Goal: Information Seeking & Learning: Learn about a topic

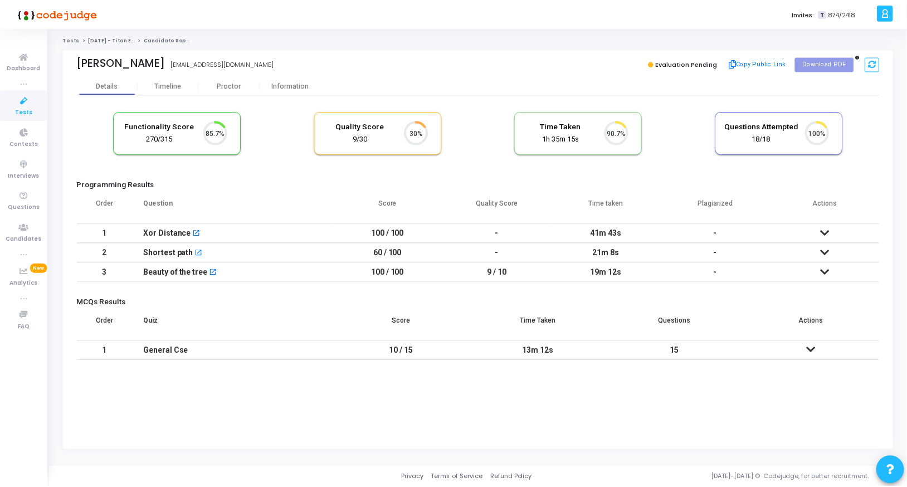
scroll to position [23, 28]
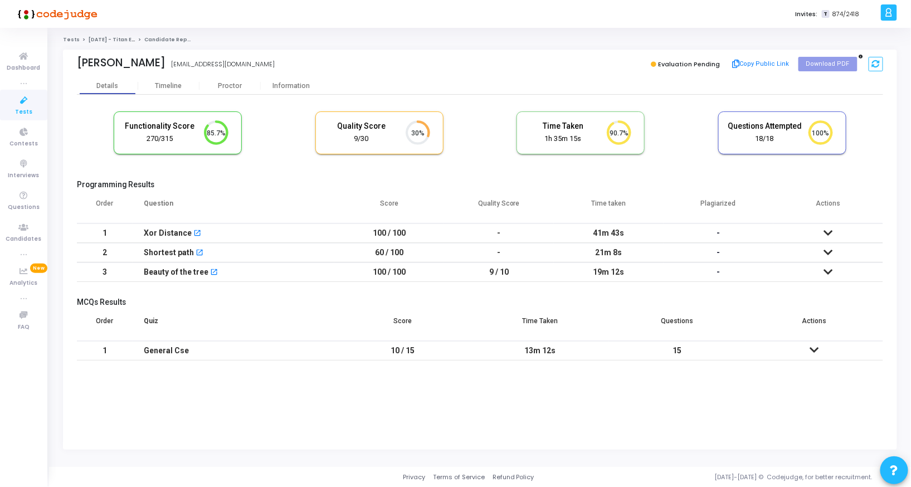
click at [436, 335] on th "Score" at bounding box center [402, 325] width 137 height 31
click at [234, 86] on div "Proctor" at bounding box center [229, 86] width 61 height 8
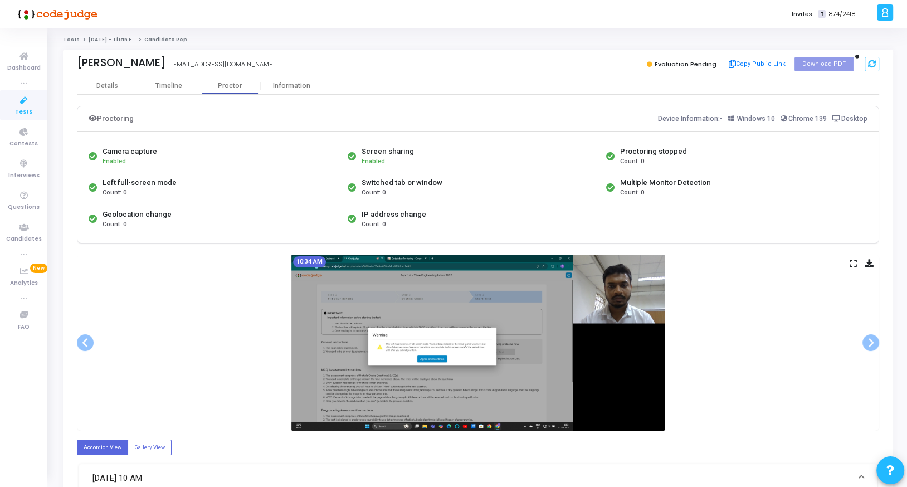
click at [857, 257] on div "10:34 AM" at bounding box center [478, 343] width 802 height 176
click at [855, 261] on icon at bounding box center [853, 263] width 7 height 6
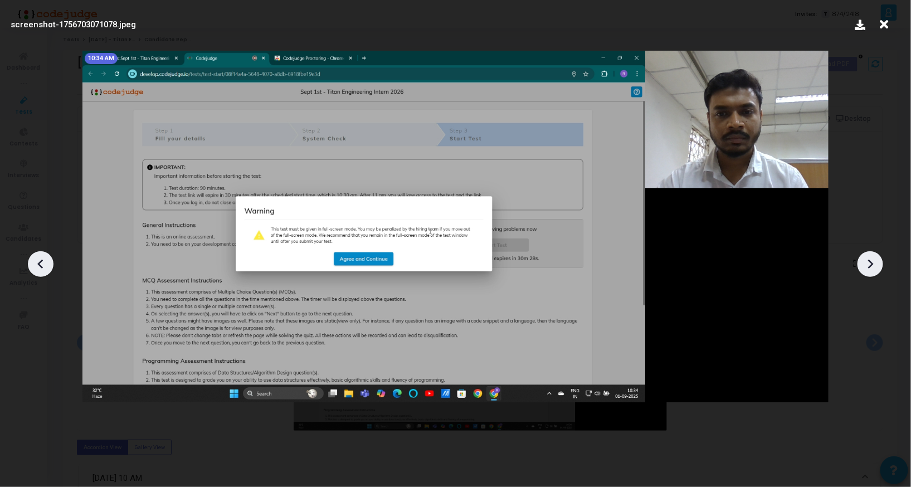
click at [867, 264] on icon at bounding box center [870, 264] width 17 height 17
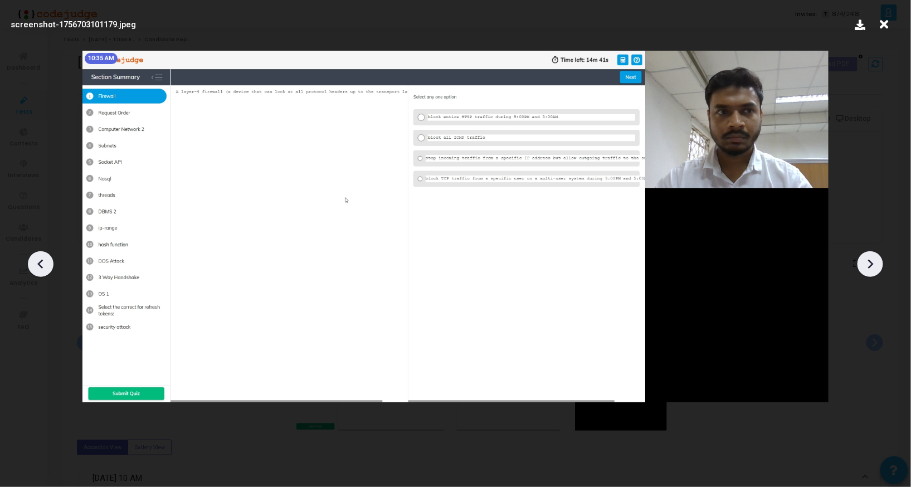
click at [867, 264] on icon at bounding box center [870, 264] width 17 height 17
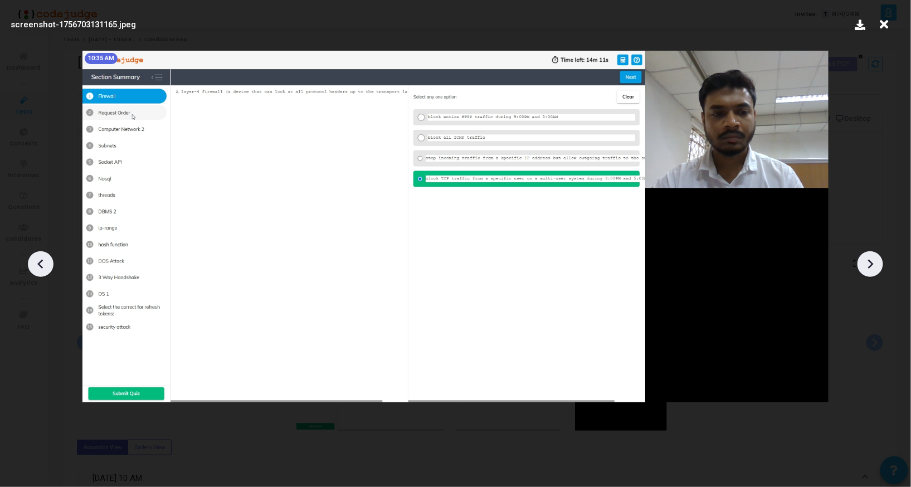
click at [867, 264] on icon at bounding box center [870, 264] width 17 height 17
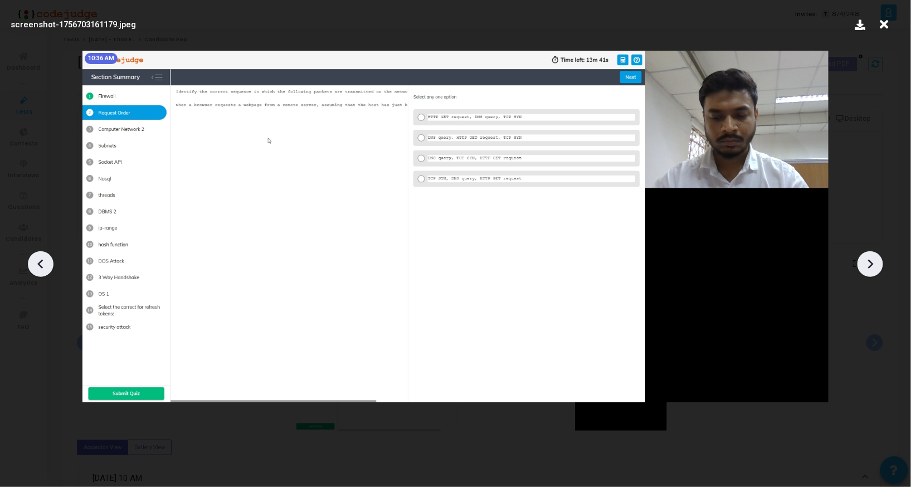
click at [867, 264] on icon at bounding box center [870, 264] width 17 height 17
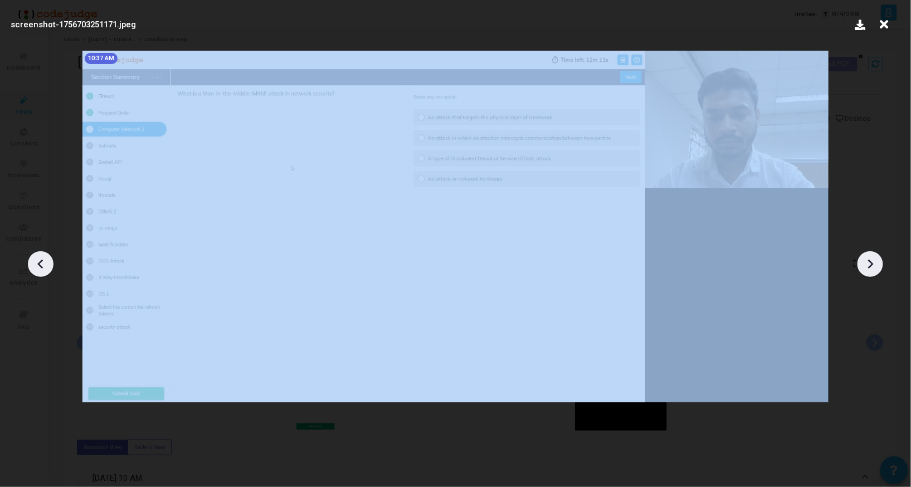
click at [867, 264] on icon at bounding box center [870, 264] width 17 height 17
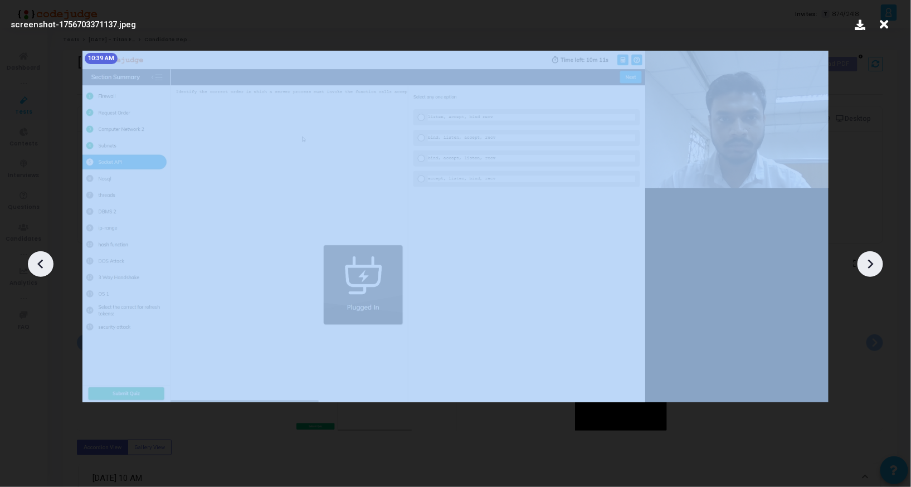
click at [867, 264] on icon at bounding box center [870, 264] width 17 height 17
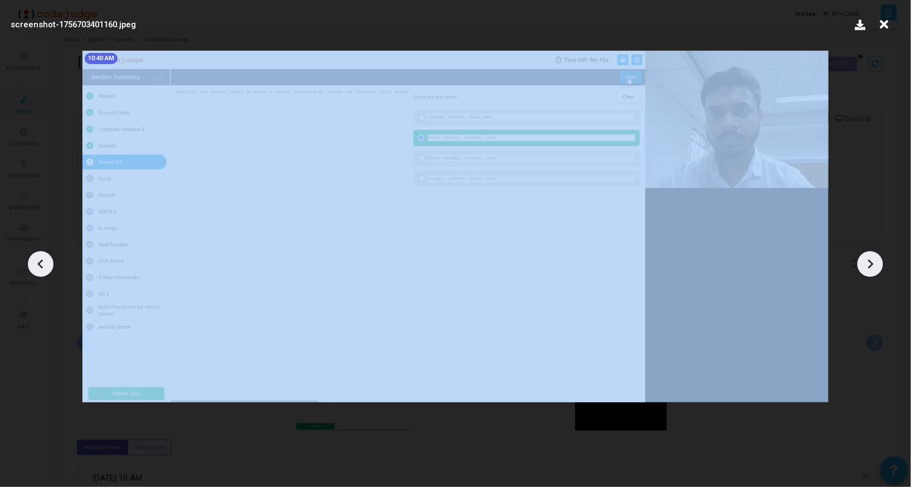
click at [867, 264] on icon at bounding box center [870, 264] width 17 height 17
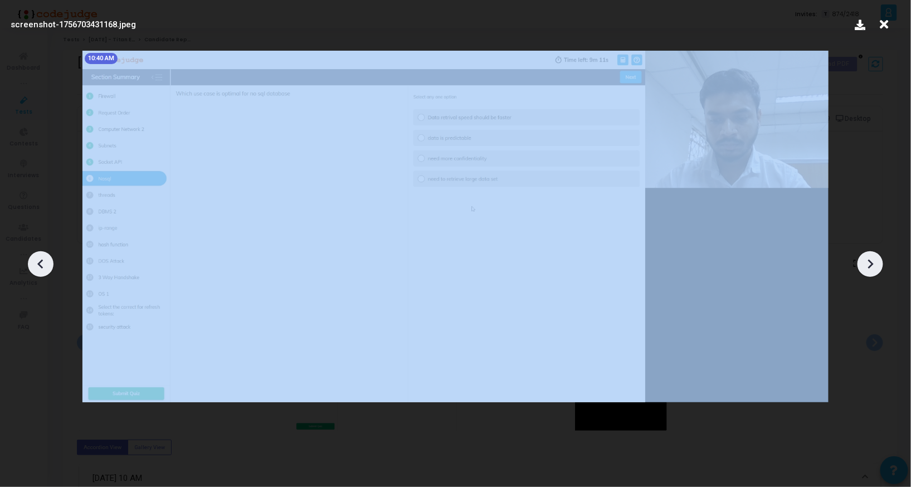
click at [867, 264] on icon at bounding box center [870, 264] width 17 height 17
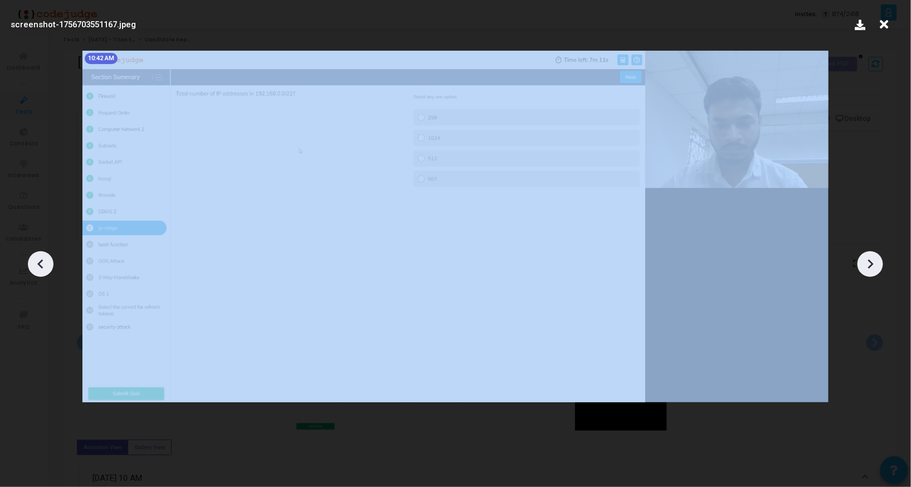
click at [867, 264] on icon at bounding box center [870, 264] width 17 height 17
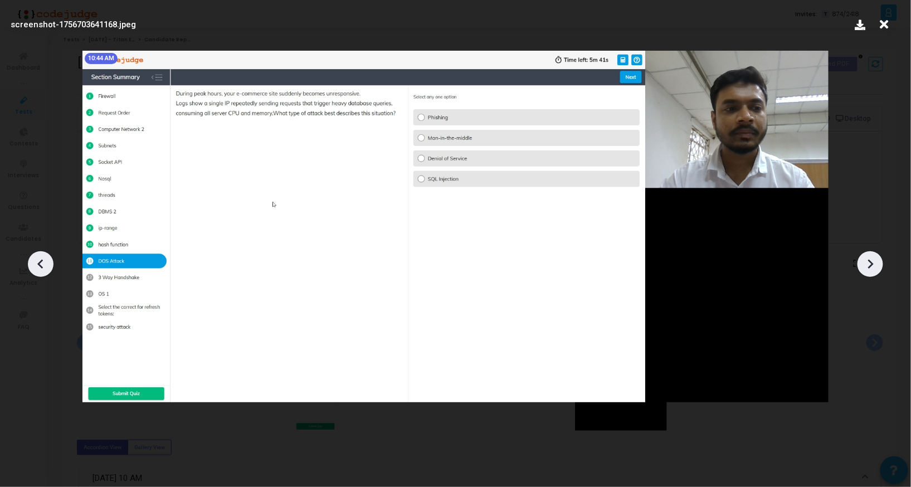
click at [867, 264] on icon at bounding box center [870, 264] width 17 height 17
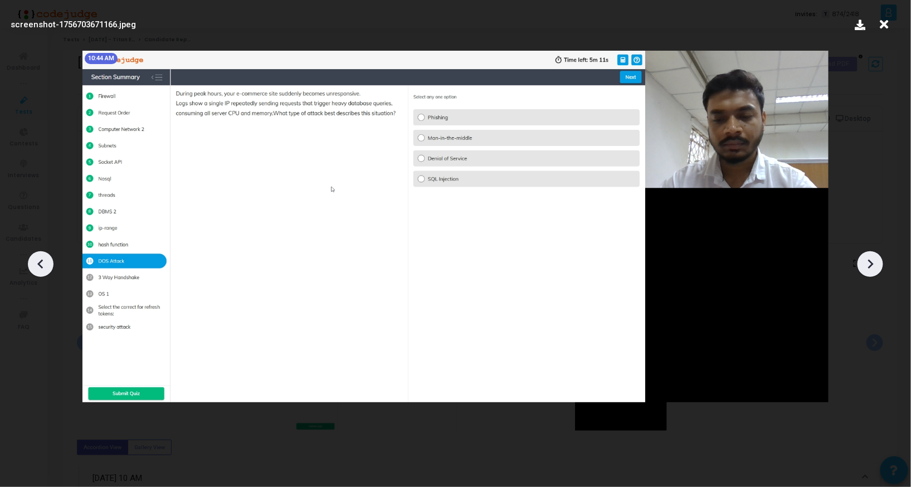
click at [867, 264] on icon at bounding box center [870, 264] width 17 height 17
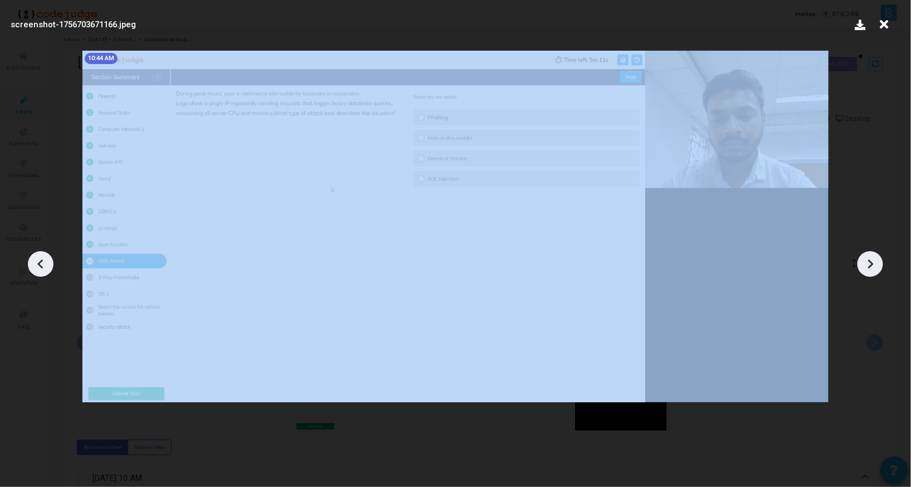
click at [867, 264] on icon at bounding box center [870, 264] width 17 height 17
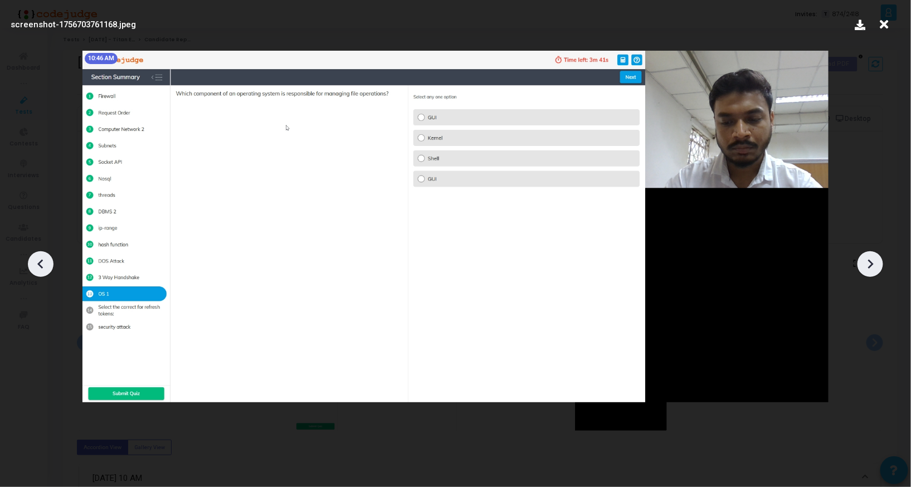
click at [867, 264] on icon at bounding box center [870, 264] width 17 height 17
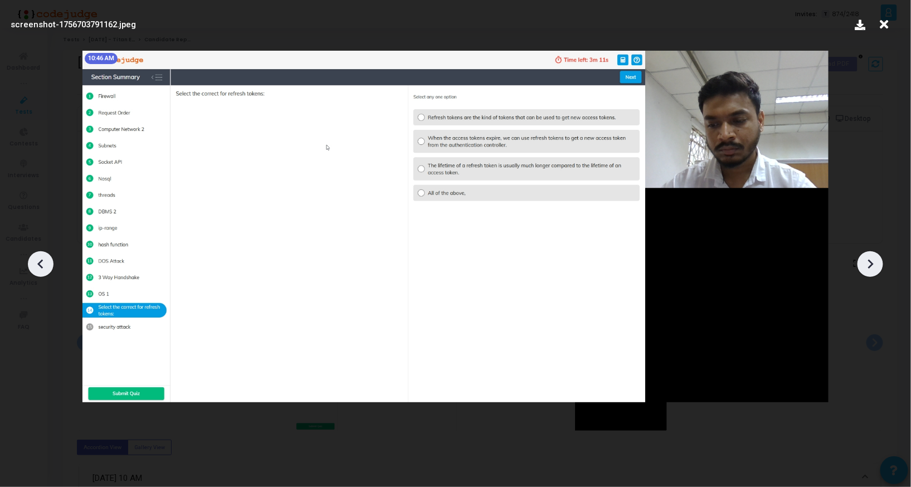
click at [867, 264] on icon at bounding box center [870, 264] width 17 height 17
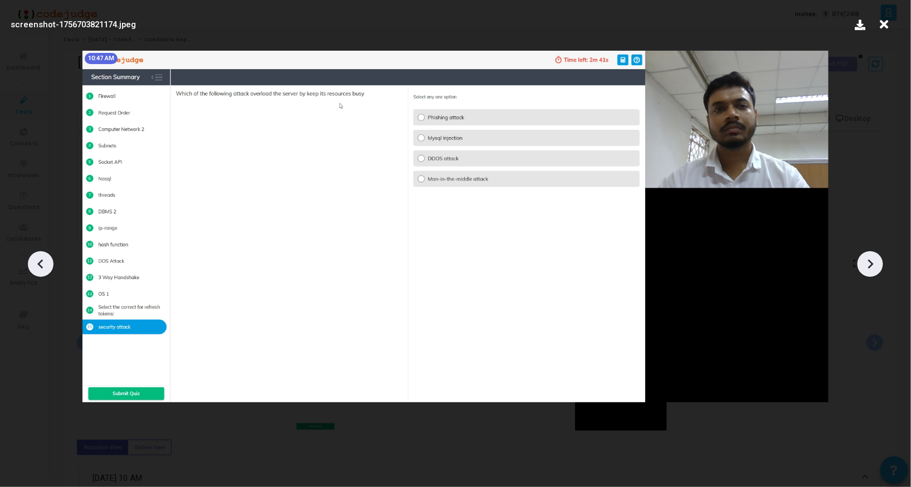
click at [867, 264] on icon at bounding box center [870, 264] width 17 height 17
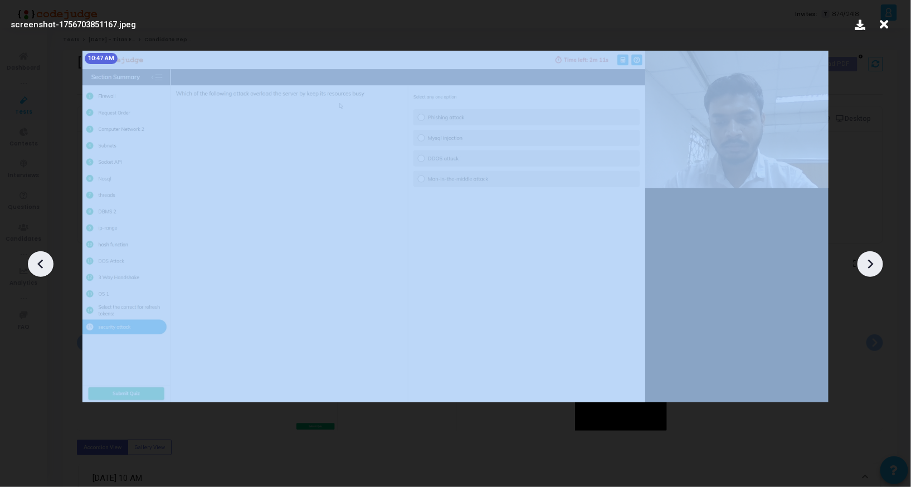
click at [867, 264] on icon at bounding box center [870, 264] width 17 height 17
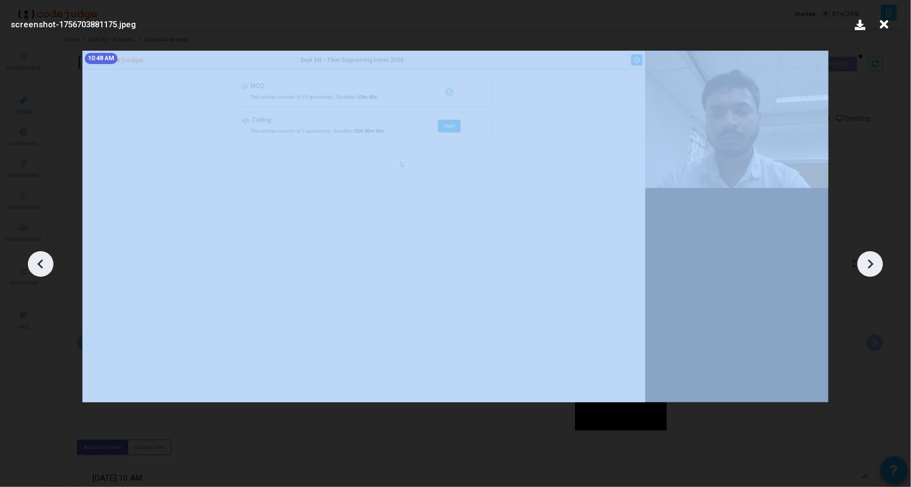
click at [867, 264] on icon at bounding box center [870, 264] width 17 height 17
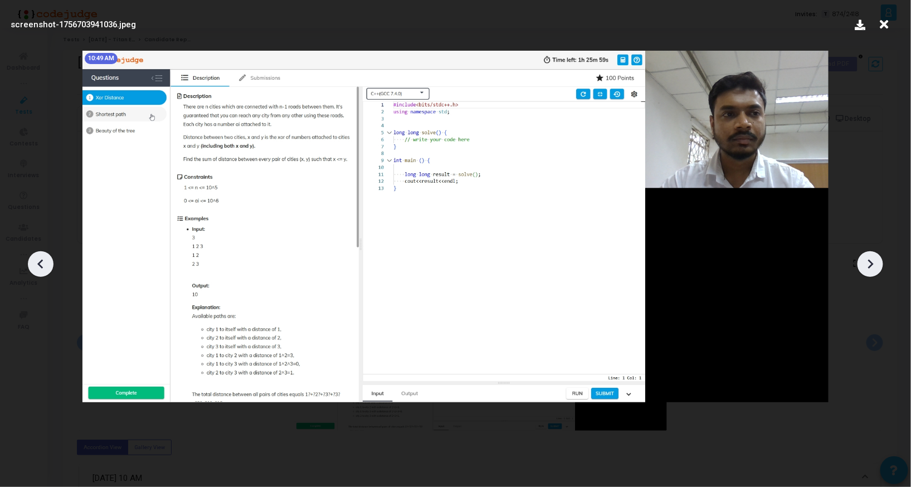
click at [867, 264] on icon at bounding box center [870, 264] width 17 height 17
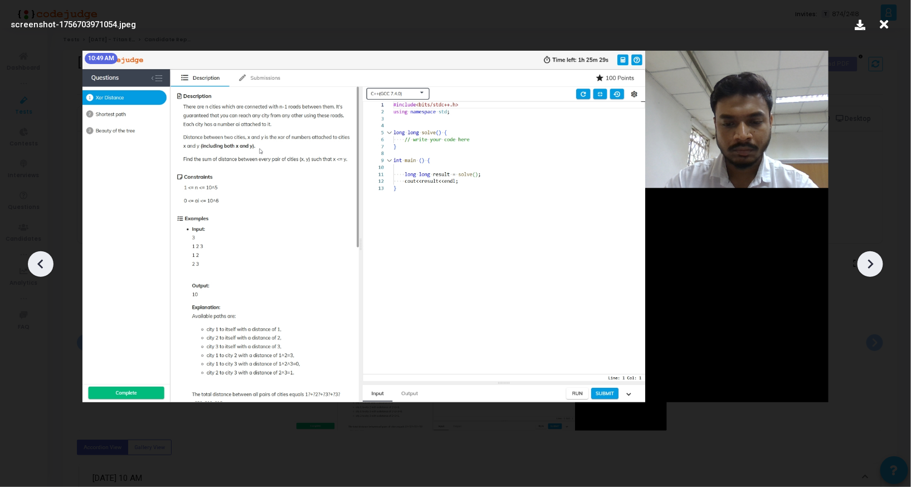
click at [867, 264] on icon at bounding box center [870, 264] width 17 height 17
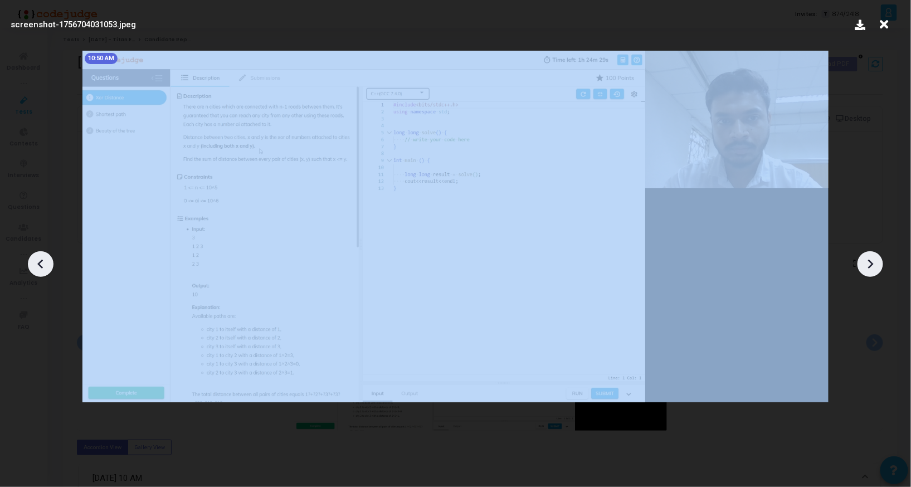
click at [867, 264] on icon at bounding box center [870, 264] width 17 height 17
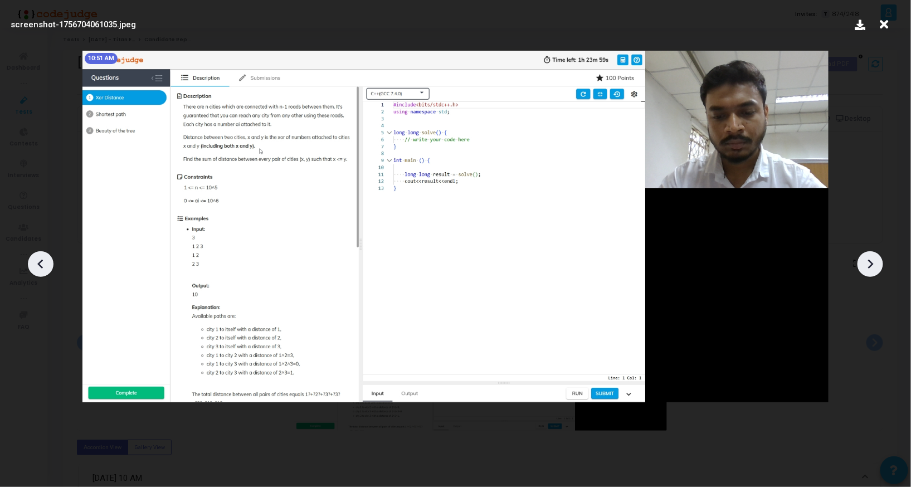
click at [867, 264] on icon at bounding box center [870, 264] width 17 height 17
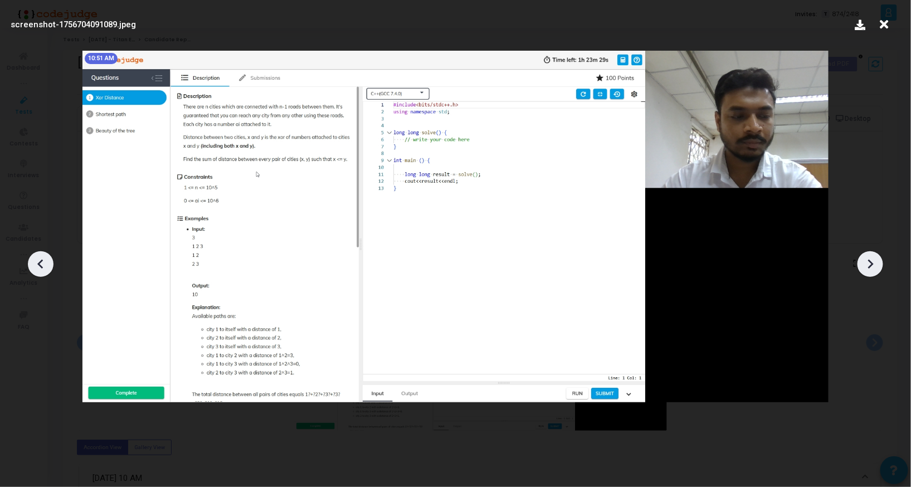
click at [867, 264] on icon at bounding box center [870, 264] width 17 height 17
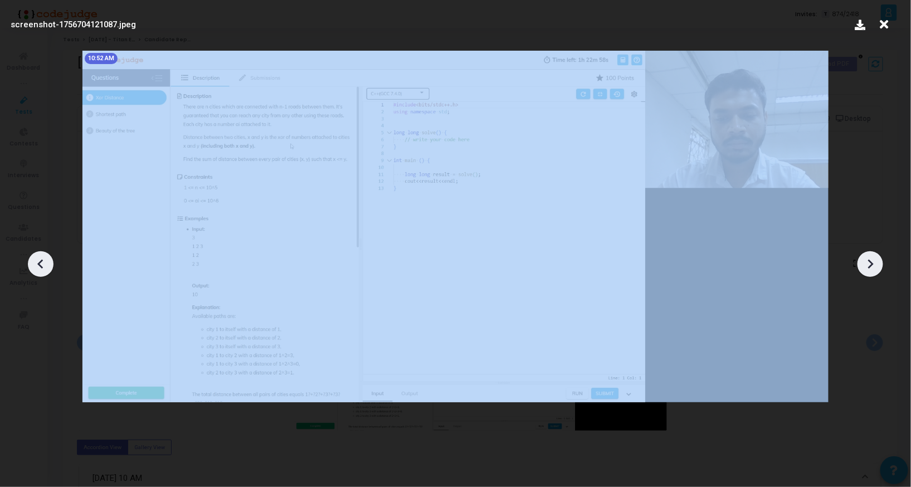
click at [867, 264] on icon at bounding box center [870, 264] width 17 height 17
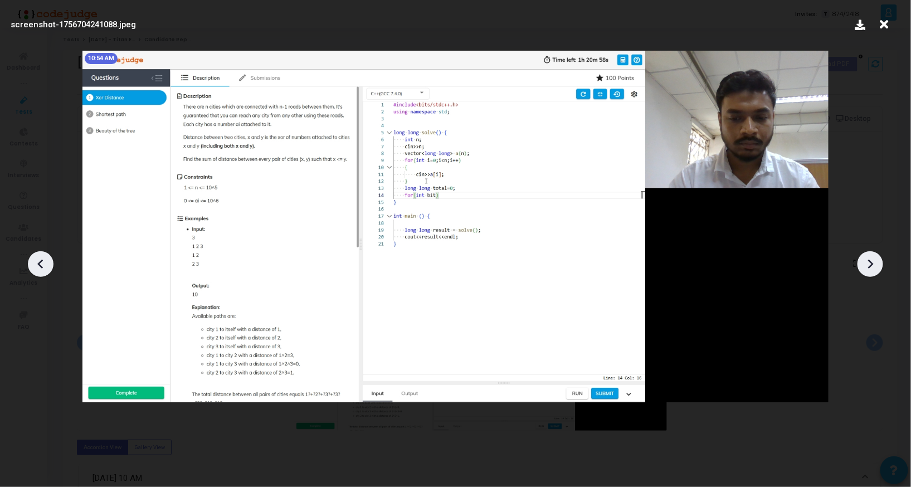
click at [867, 264] on icon at bounding box center [870, 264] width 17 height 17
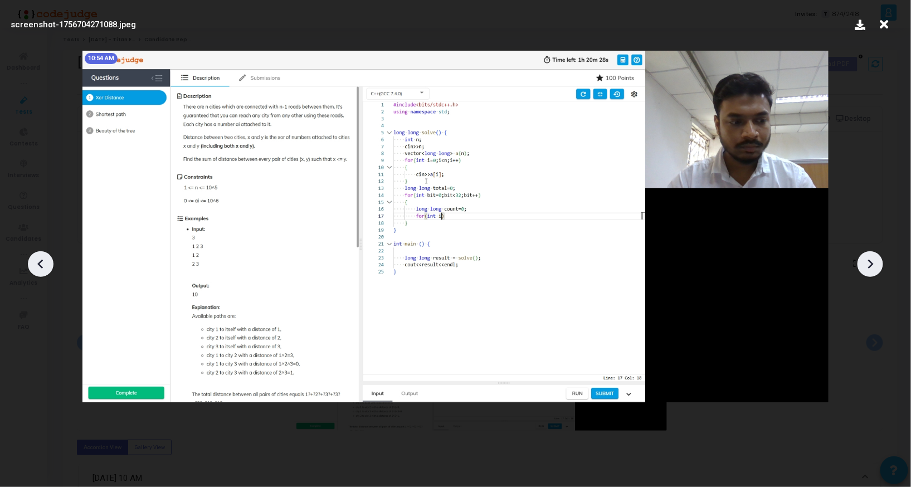
click at [867, 264] on icon at bounding box center [870, 264] width 17 height 17
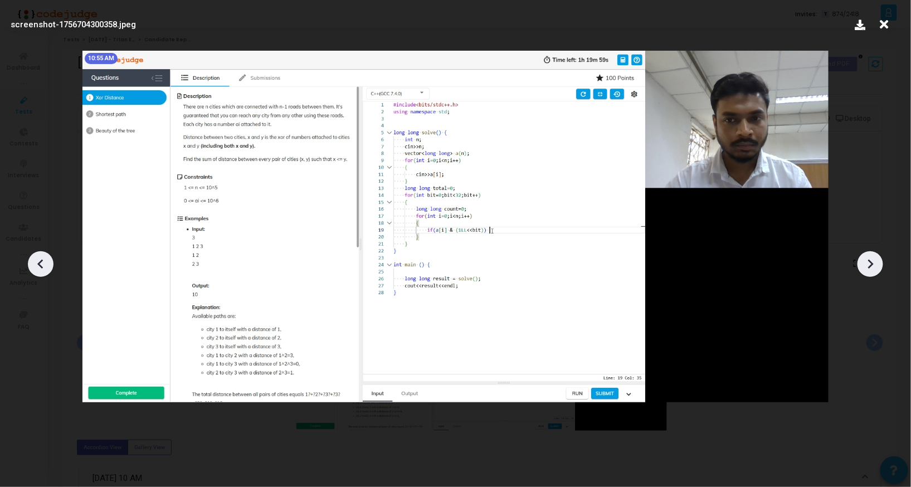
click at [867, 264] on icon at bounding box center [870, 264] width 17 height 17
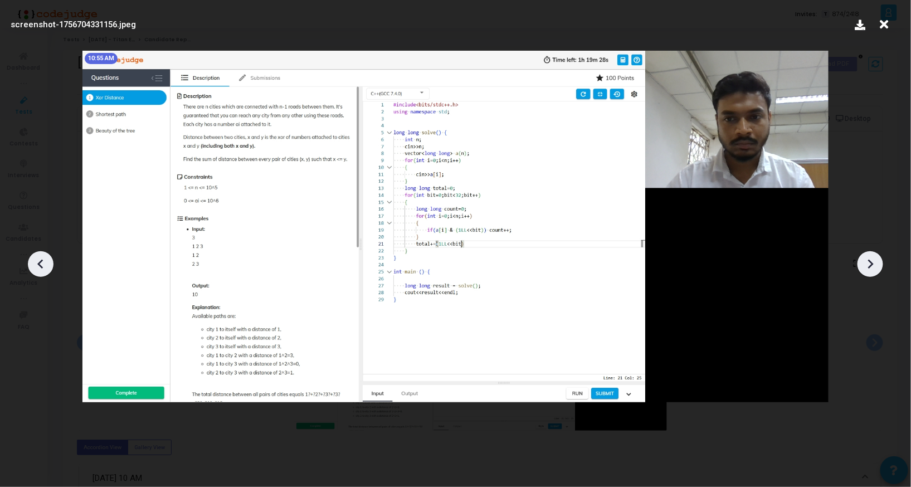
click at [867, 264] on icon at bounding box center [870, 264] width 17 height 17
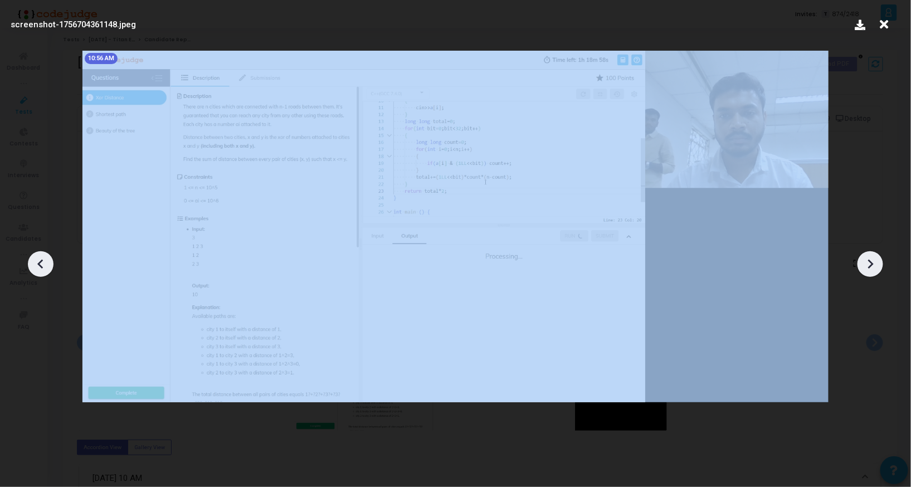
click at [867, 264] on icon at bounding box center [870, 264] width 17 height 17
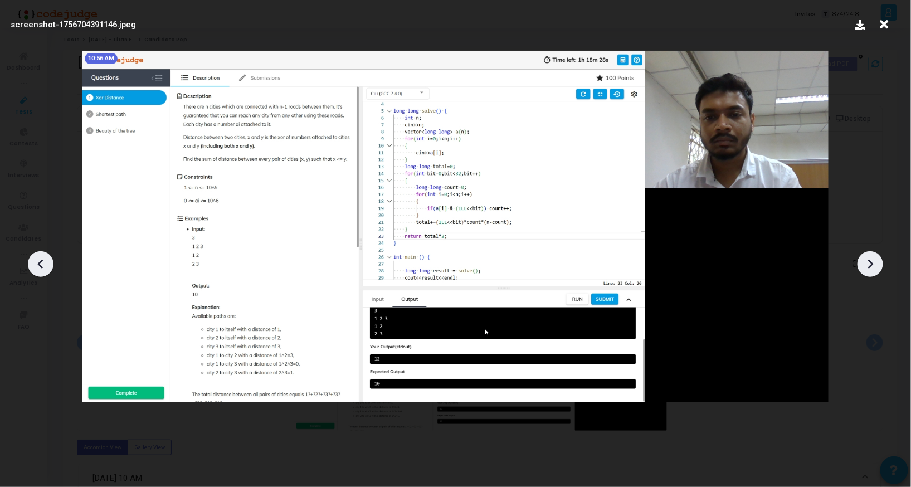
click at [40, 266] on icon at bounding box center [40, 264] width 6 height 9
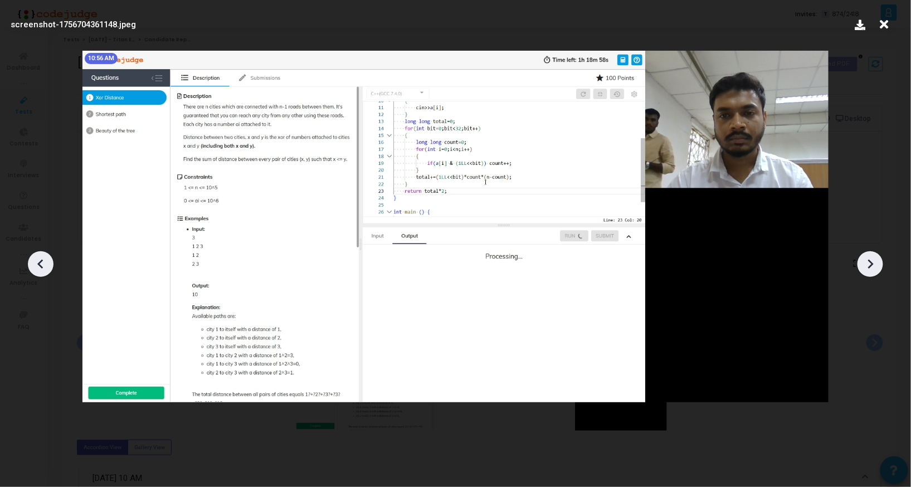
click at [866, 257] on icon at bounding box center [870, 264] width 17 height 17
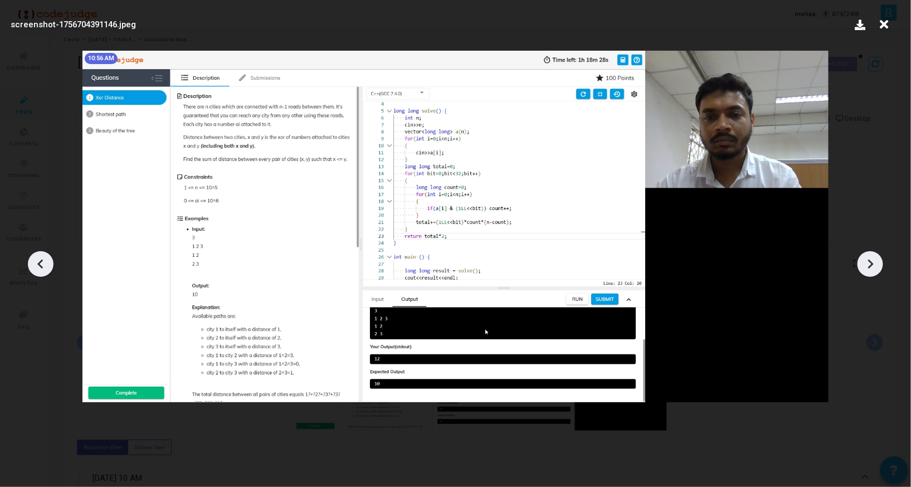
click at [866, 260] on icon at bounding box center [870, 264] width 17 height 17
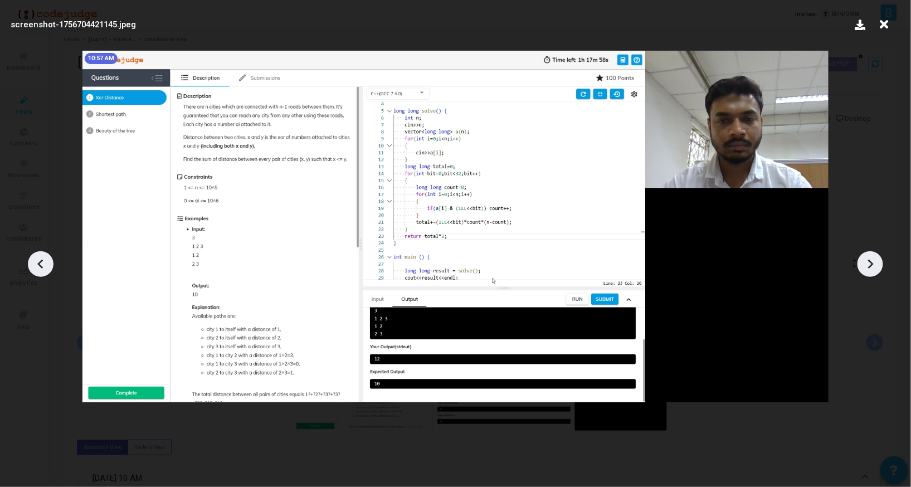
click at [866, 260] on icon at bounding box center [870, 264] width 17 height 17
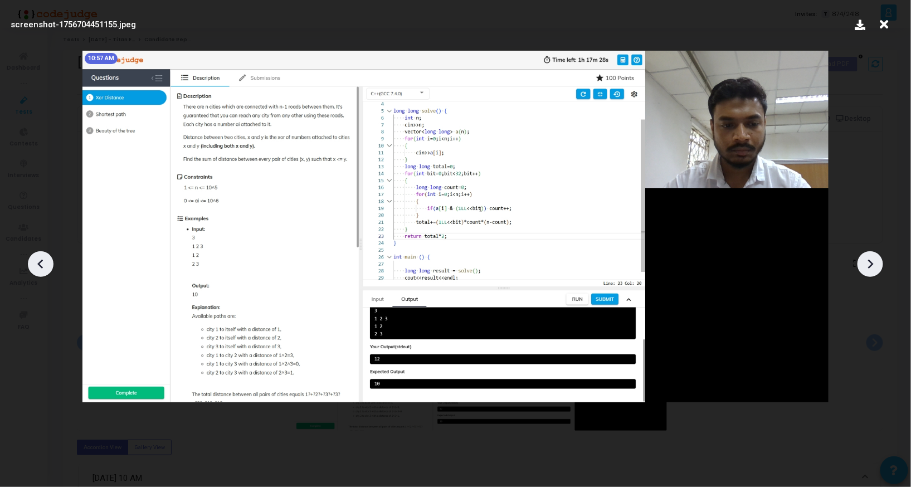
click at [866, 260] on icon at bounding box center [870, 264] width 17 height 17
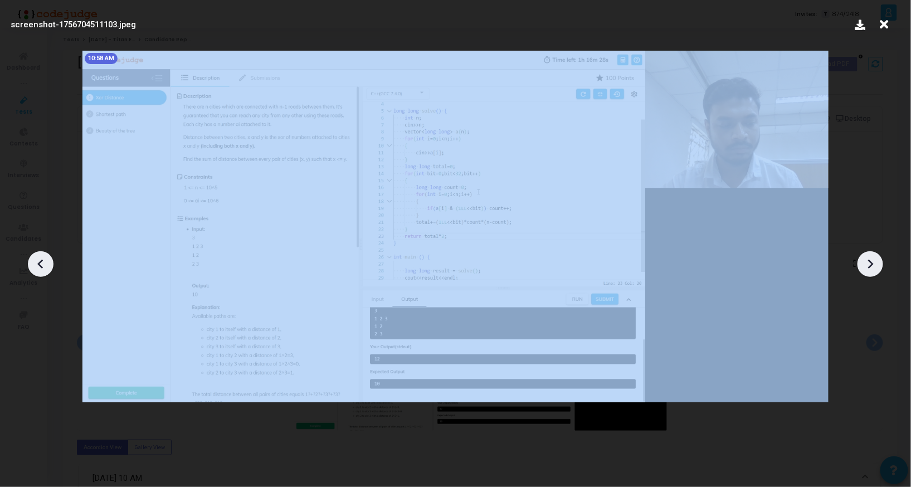
click at [866, 260] on icon at bounding box center [870, 264] width 17 height 17
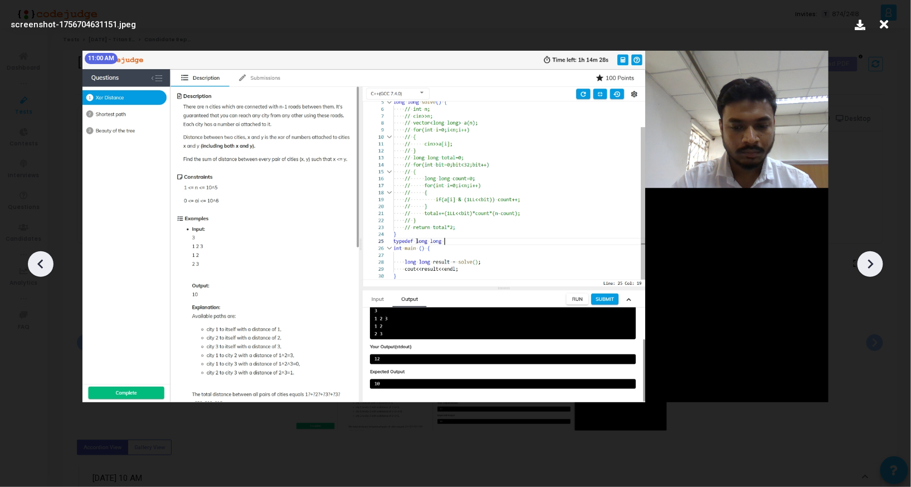
click at [866, 260] on icon at bounding box center [870, 264] width 17 height 17
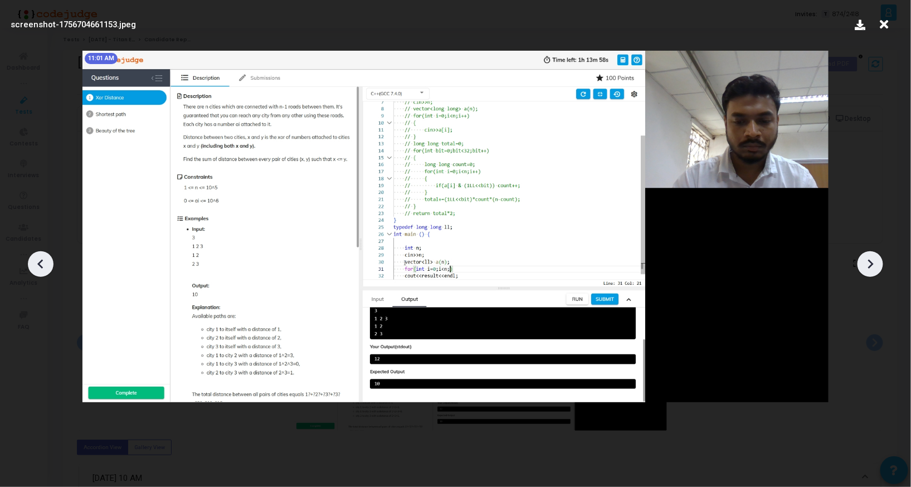
click at [866, 260] on icon at bounding box center [870, 264] width 17 height 17
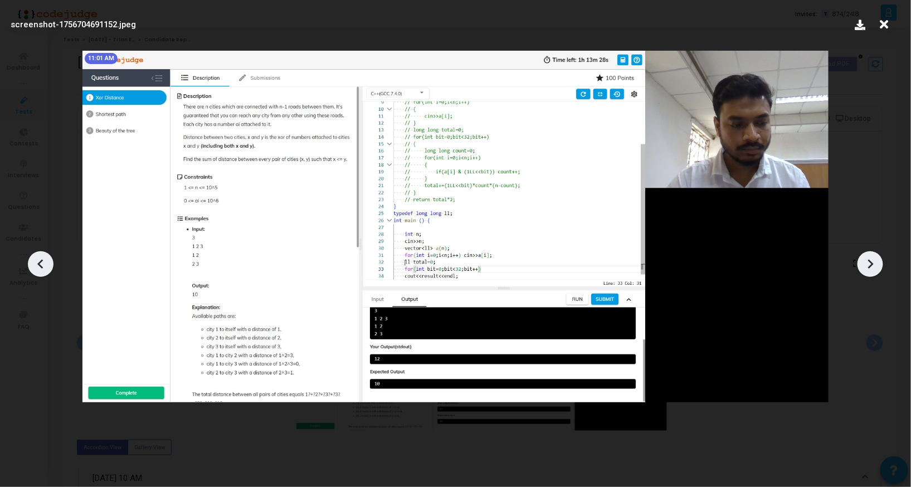
click at [866, 260] on icon at bounding box center [870, 264] width 17 height 17
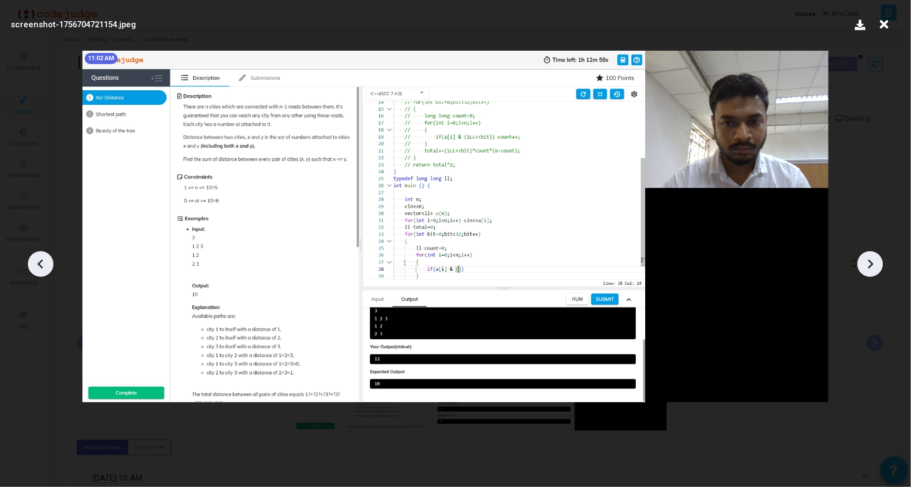
click at [866, 260] on icon at bounding box center [870, 264] width 17 height 17
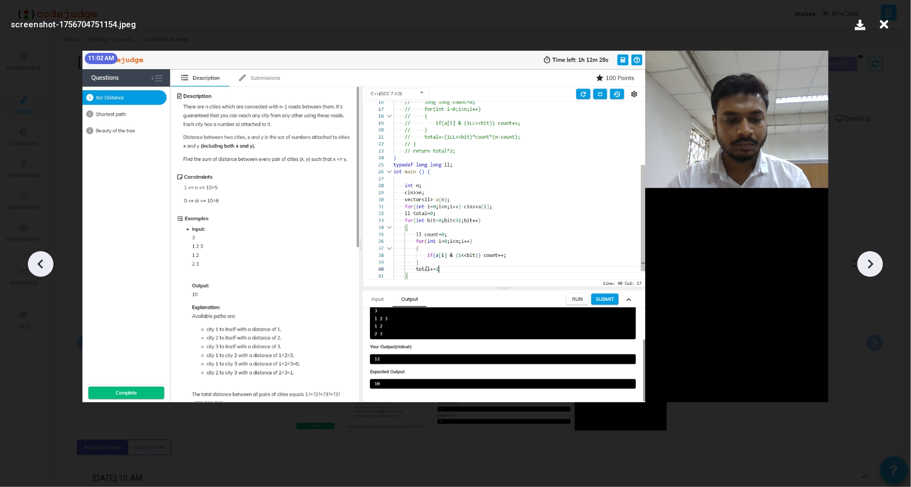
click at [866, 260] on icon at bounding box center [870, 264] width 17 height 17
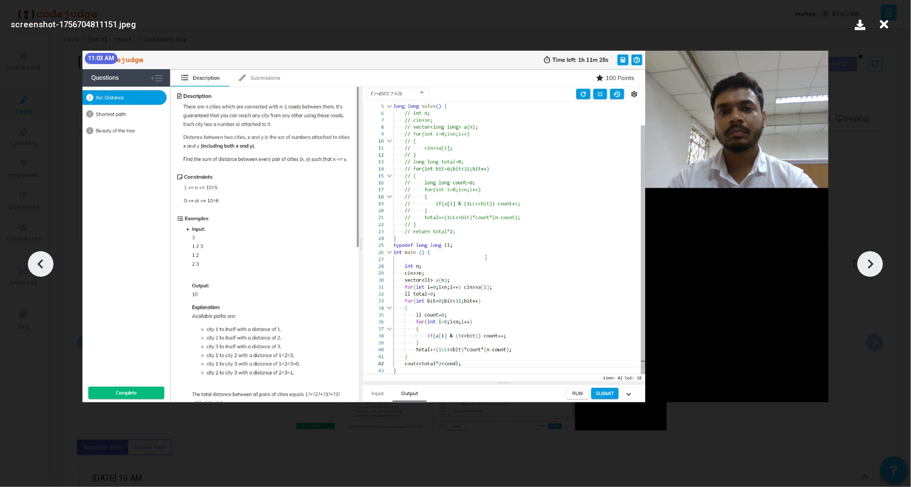
click at [866, 260] on icon at bounding box center [870, 264] width 17 height 17
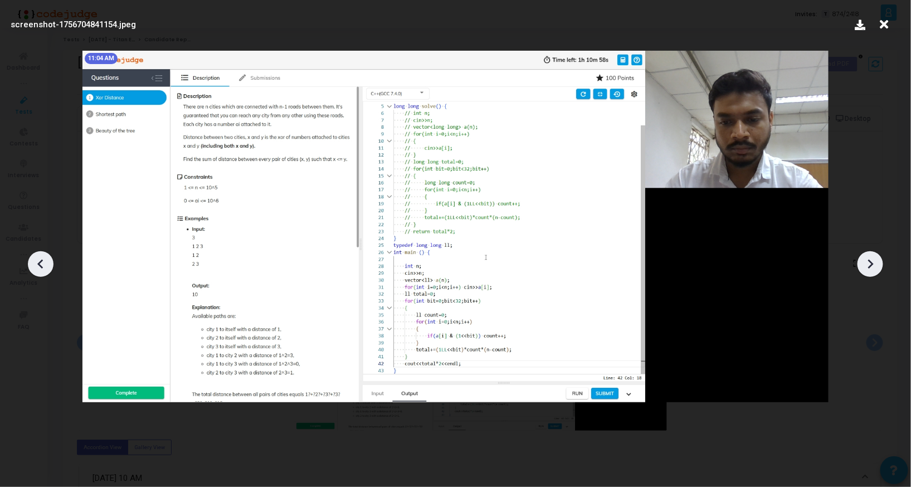
click at [866, 260] on icon at bounding box center [870, 264] width 17 height 17
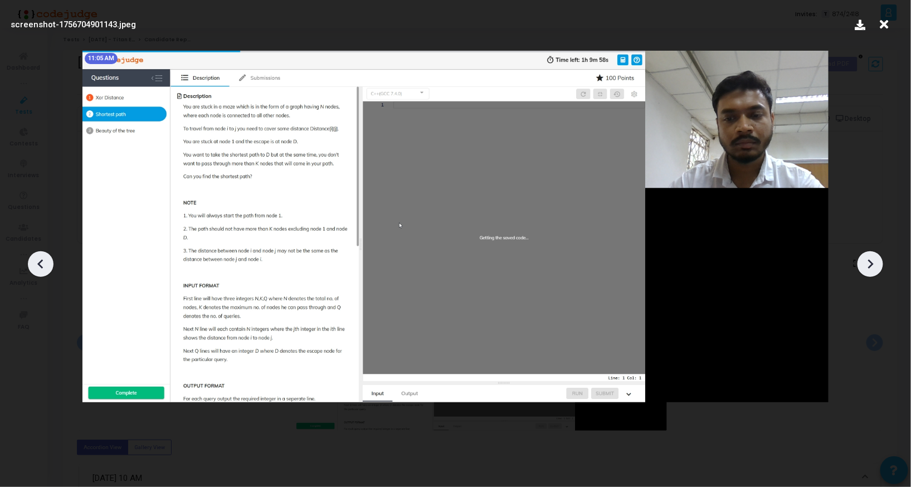
click at [866, 260] on icon at bounding box center [870, 264] width 17 height 17
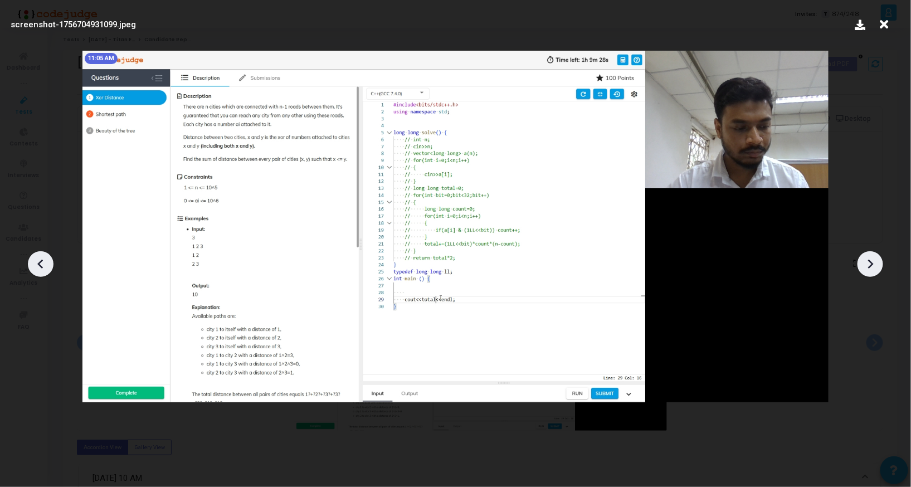
click at [866, 260] on icon at bounding box center [870, 264] width 17 height 17
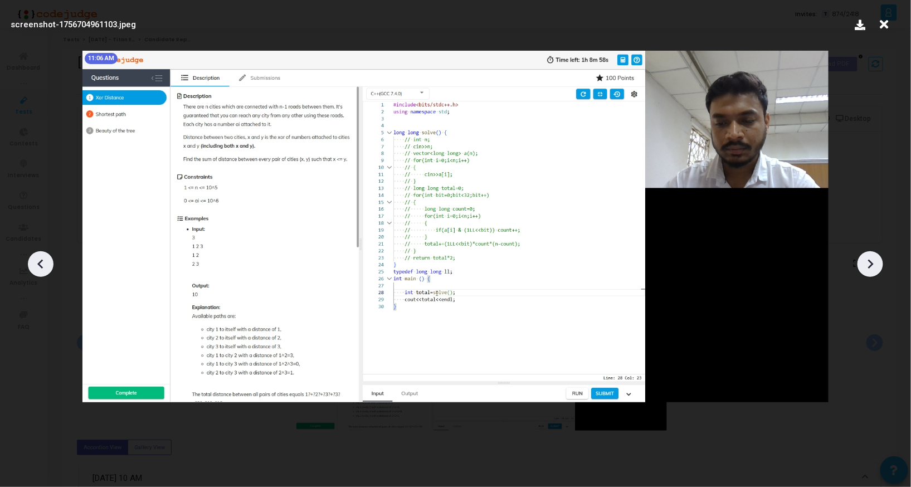
click at [866, 260] on icon at bounding box center [870, 264] width 17 height 17
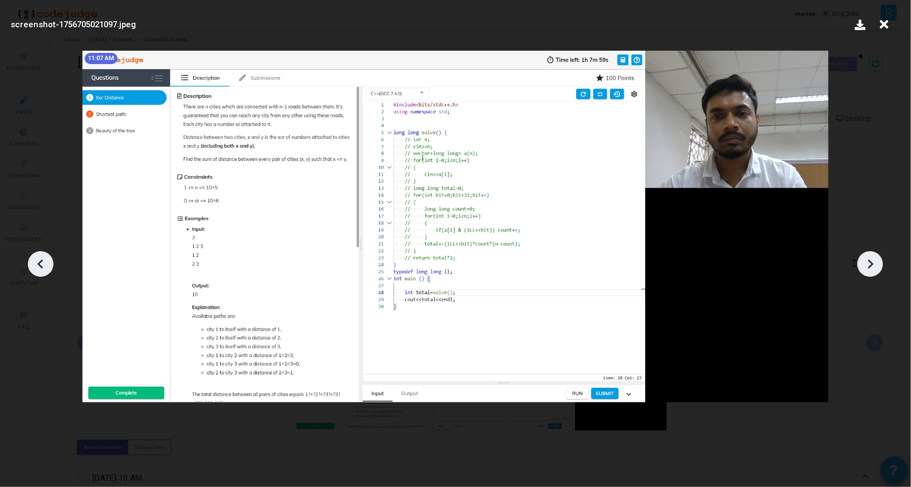
click at [866, 260] on icon at bounding box center [870, 264] width 17 height 17
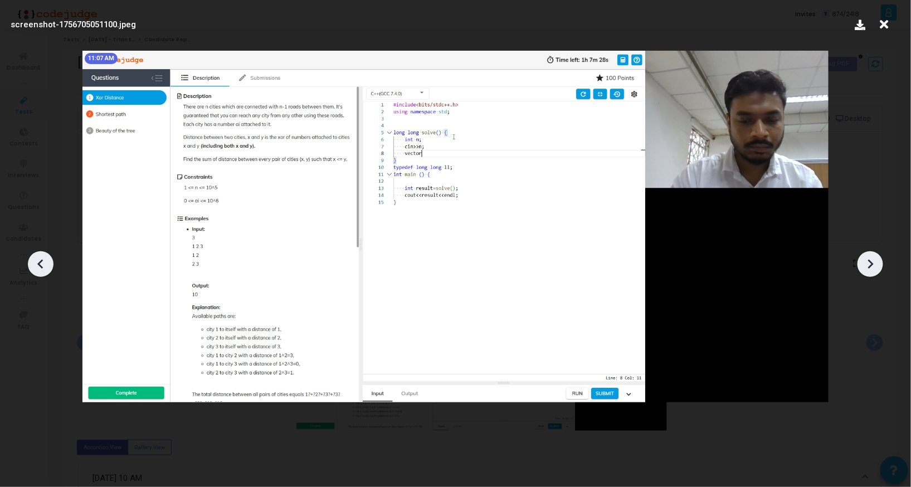
click at [864, 258] on icon at bounding box center [870, 264] width 17 height 17
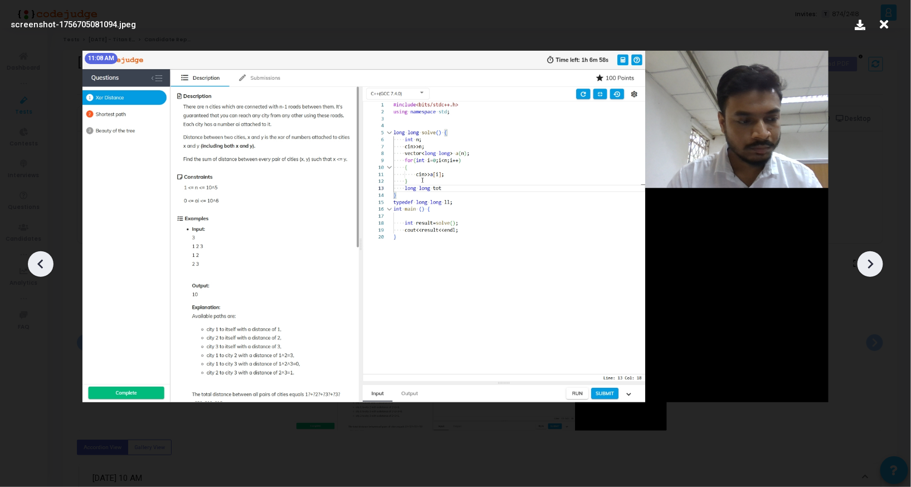
click at [864, 258] on icon at bounding box center [870, 264] width 17 height 17
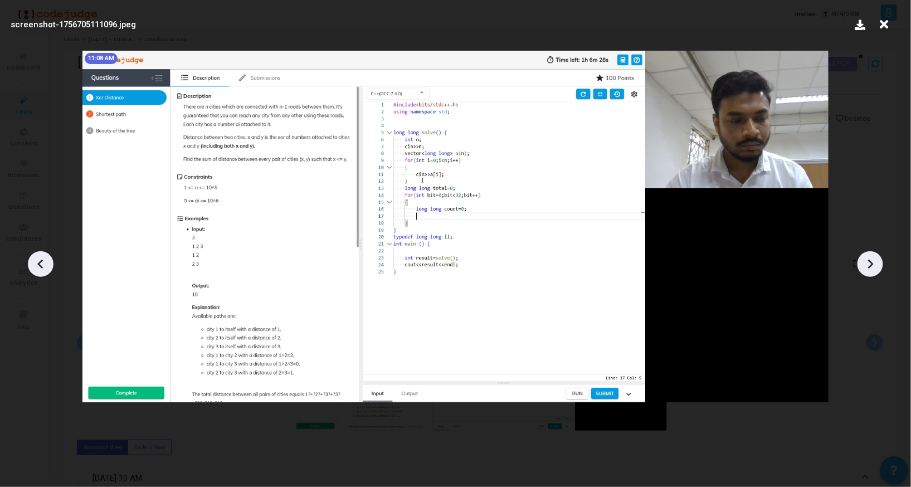
click at [864, 258] on icon at bounding box center [870, 264] width 17 height 17
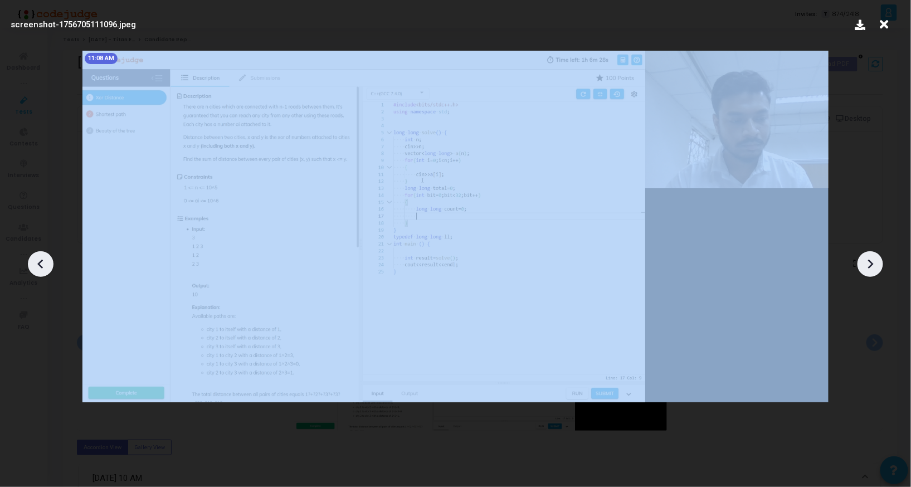
click at [864, 258] on icon at bounding box center [870, 264] width 17 height 17
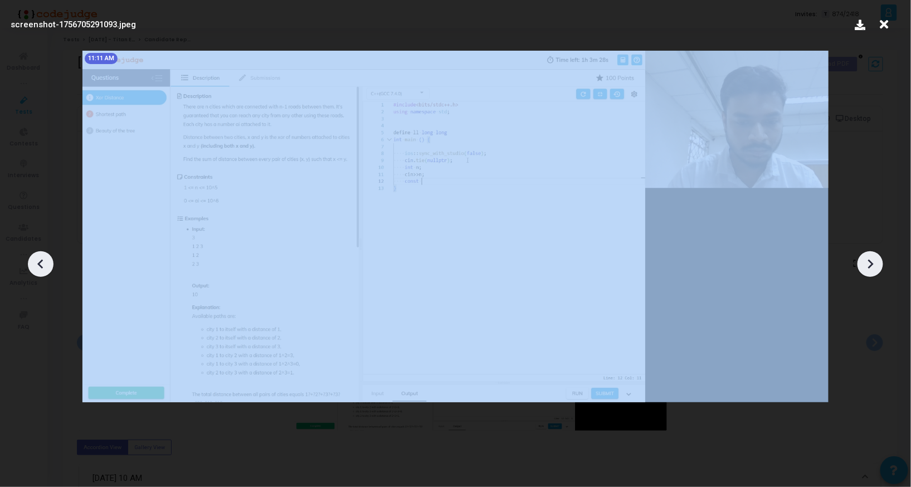
click at [864, 258] on icon at bounding box center [870, 264] width 17 height 17
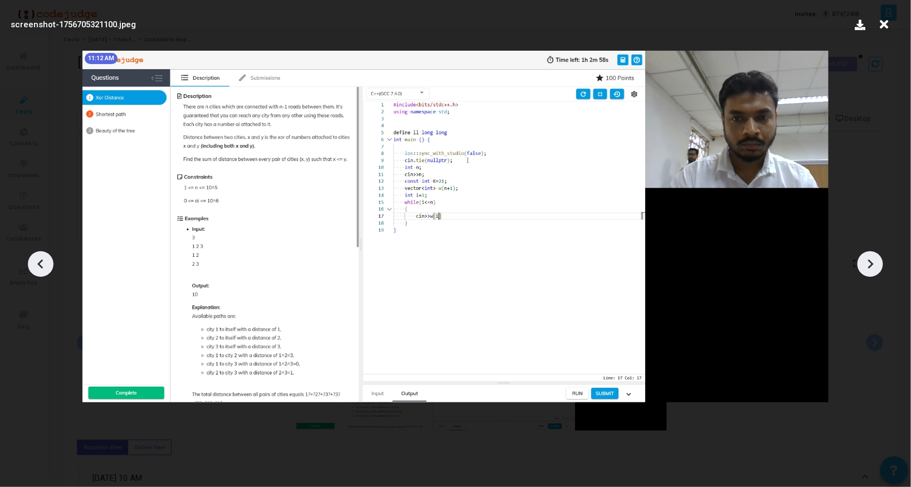
click at [864, 258] on icon at bounding box center [870, 264] width 17 height 17
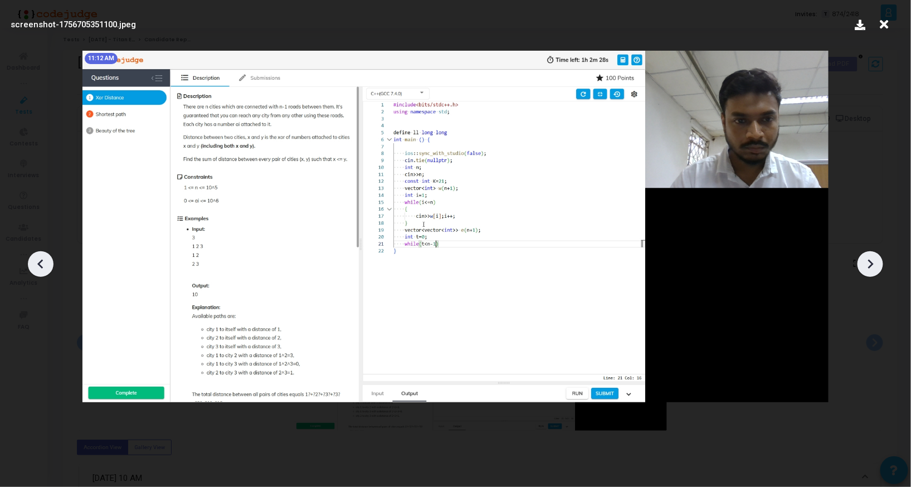
click at [864, 258] on icon at bounding box center [870, 264] width 17 height 17
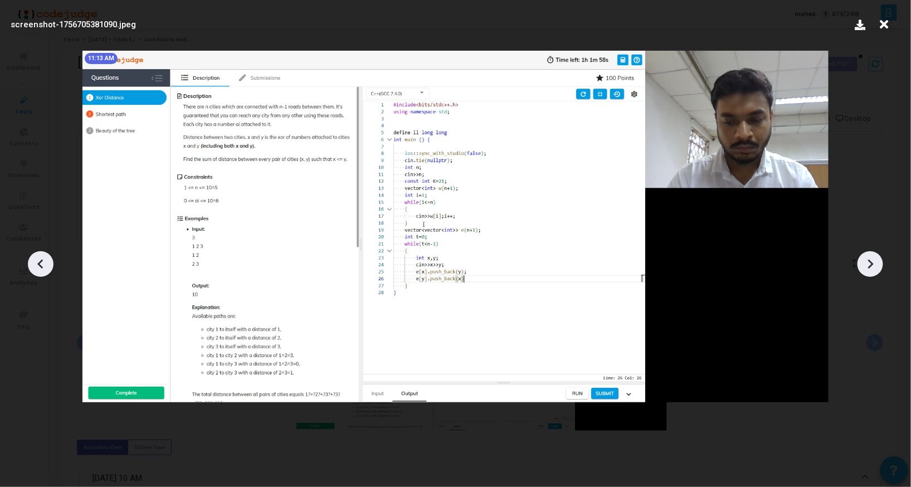
click at [864, 258] on icon at bounding box center [870, 264] width 17 height 17
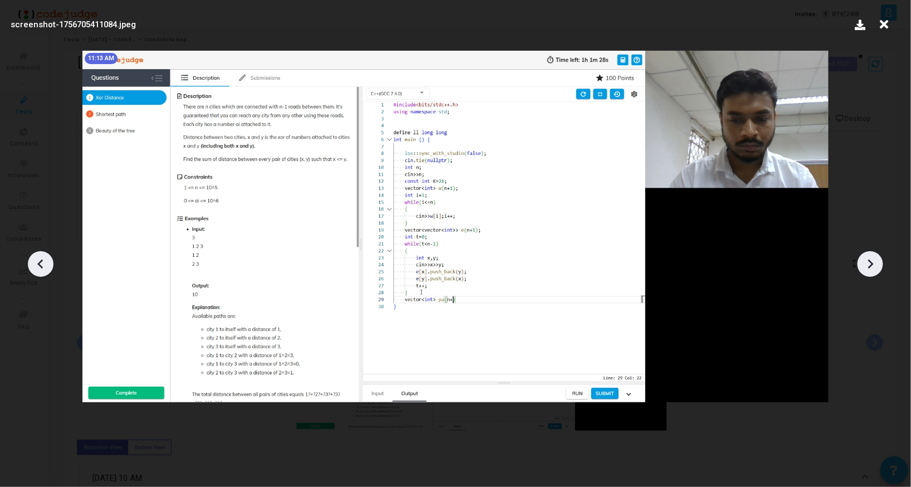
click at [864, 258] on icon at bounding box center [870, 264] width 17 height 17
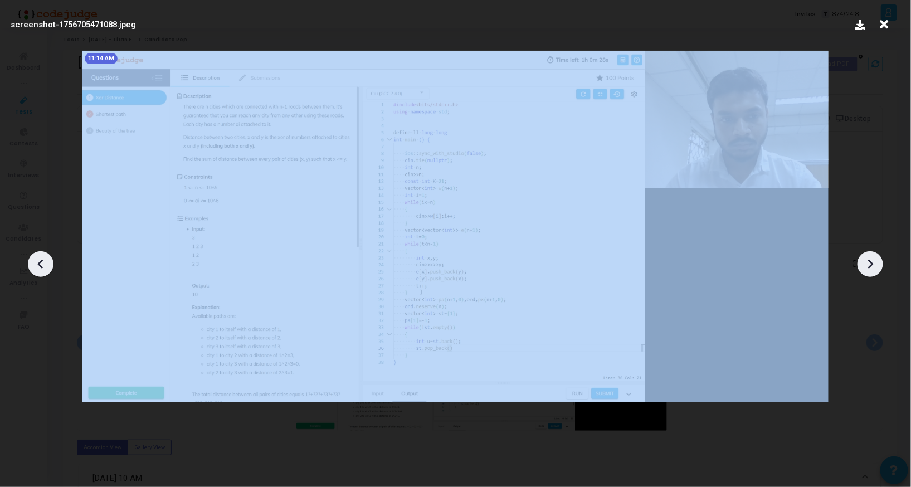
click at [864, 258] on icon at bounding box center [870, 264] width 17 height 17
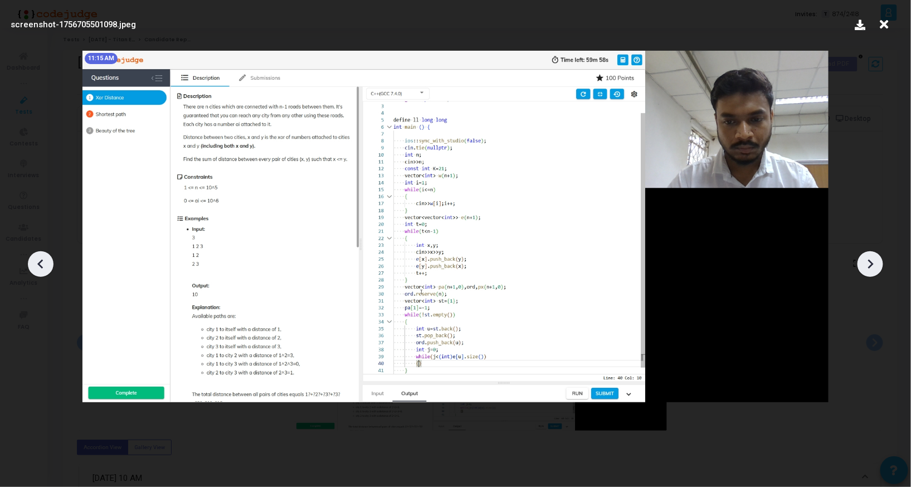
click at [864, 258] on icon at bounding box center [870, 264] width 17 height 17
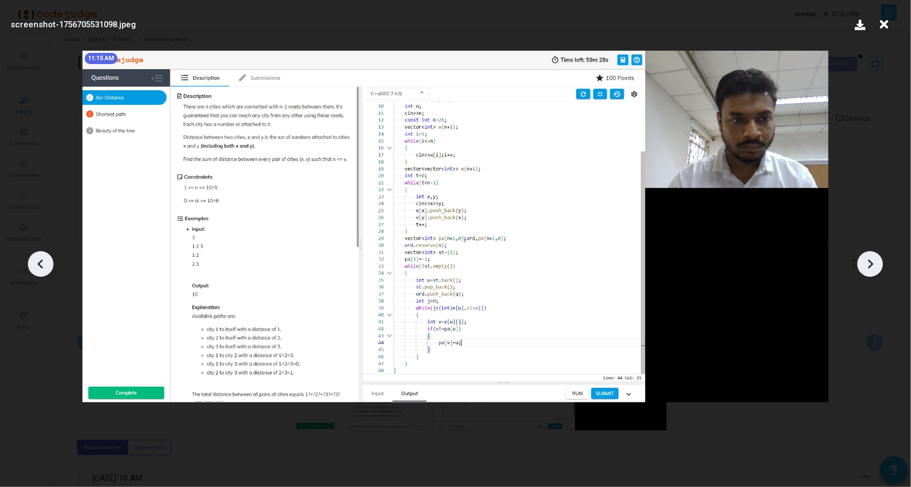
click at [864, 258] on icon at bounding box center [870, 264] width 17 height 17
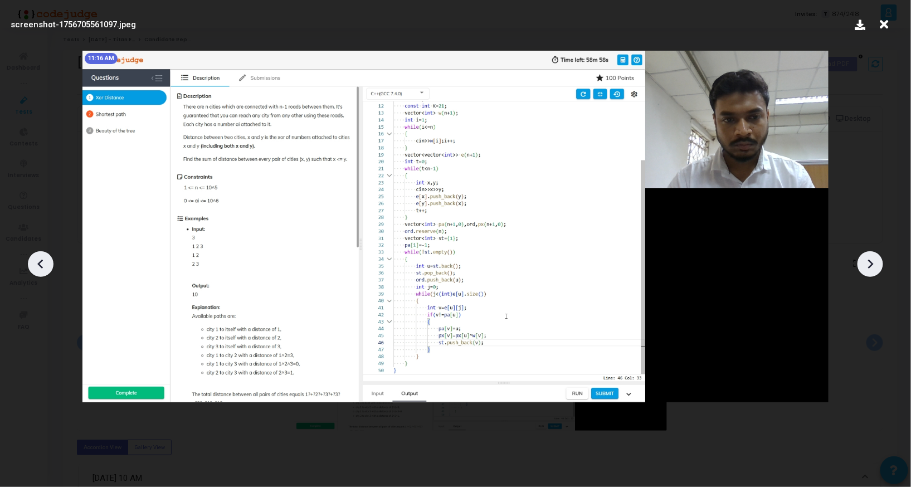
click at [864, 258] on icon at bounding box center [870, 264] width 17 height 17
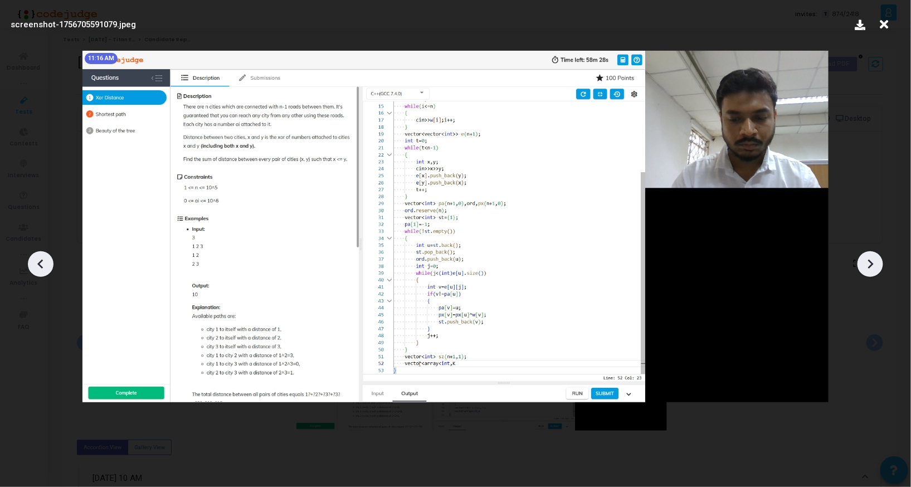
click at [864, 258] on icon at bounding box center [870, 264] width 17 height 17
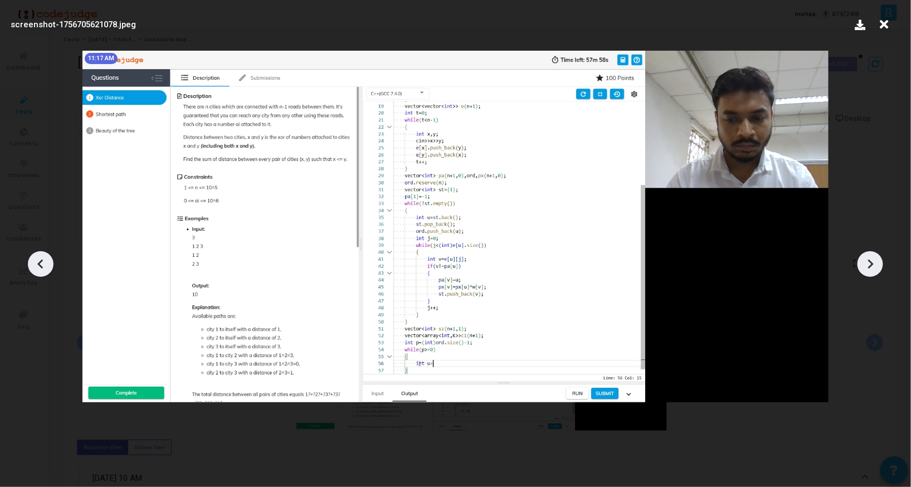
click at [864, 258] on icon at bounding box center [870, 264] width 17 height 17
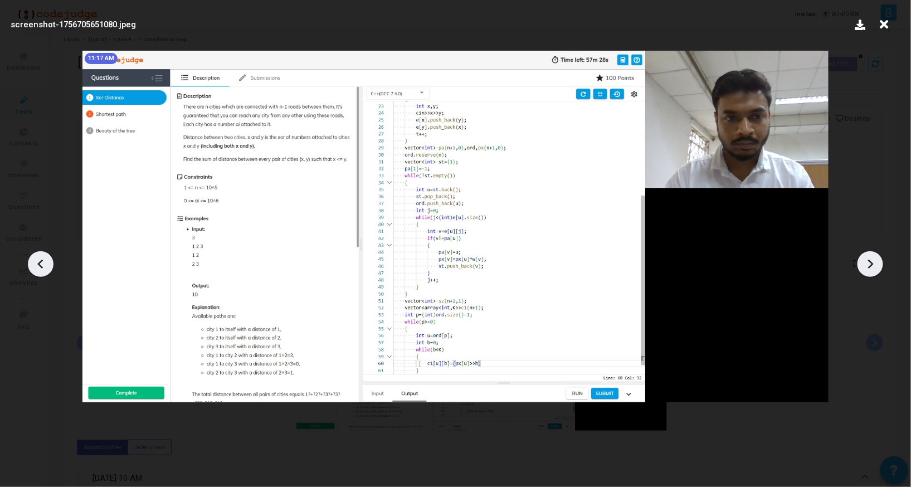
click at [864, 258] on icon at bounding box center [870, 264] width 17 height 17
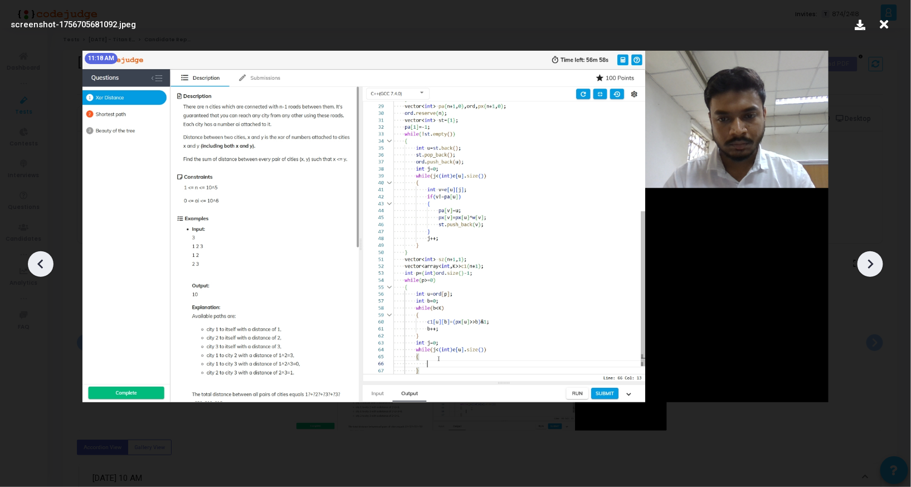
click at [864, 258] on icon at bounding box center [870, 264] width 17 height 17
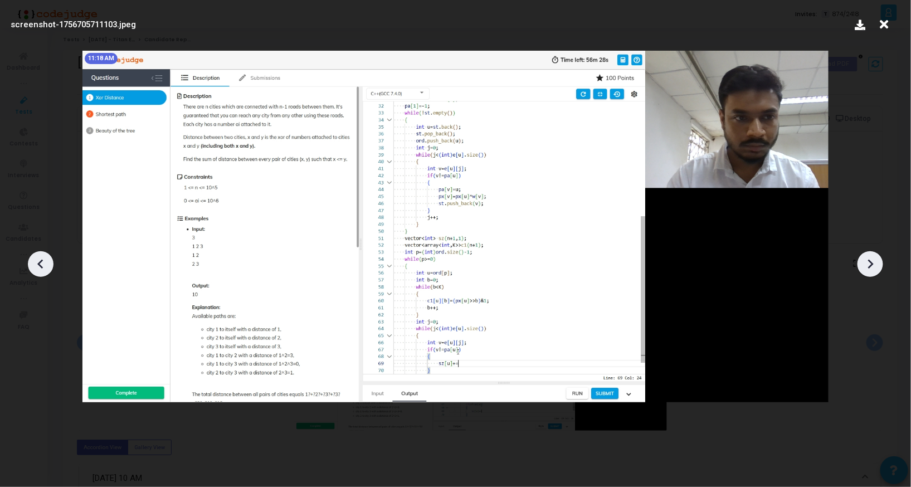
click at [864, 258] on icon at bounding box center [870, 264] width 17 height 17
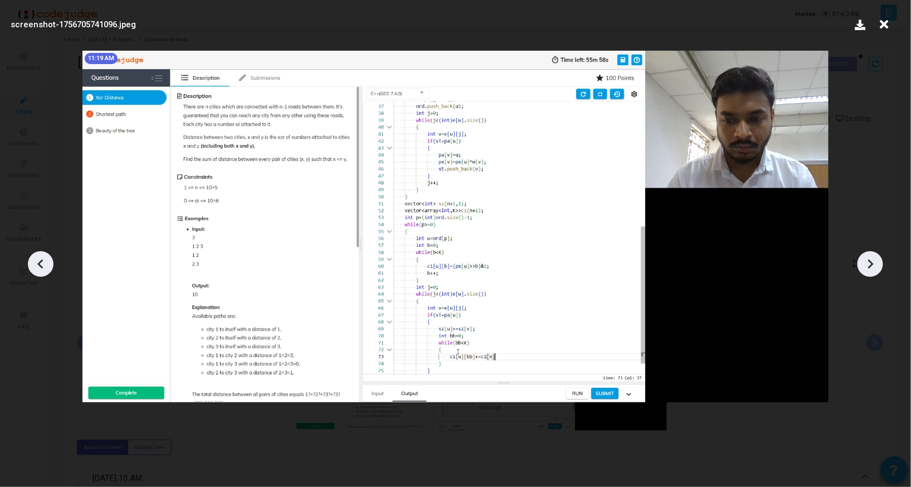
click at [864, 258] on icon at bounding box center [870, 264] width 17 height 17
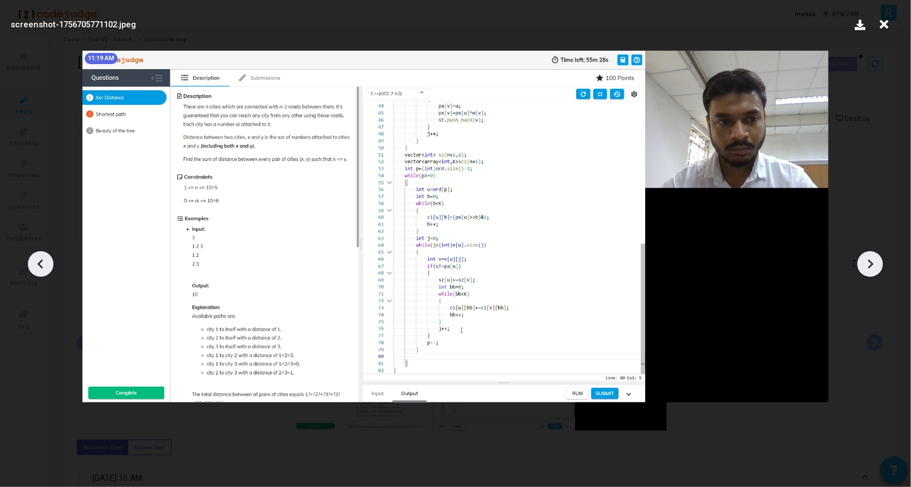
click at [864, 258] on icon at bounding box center [870, 264] width 17 height 17
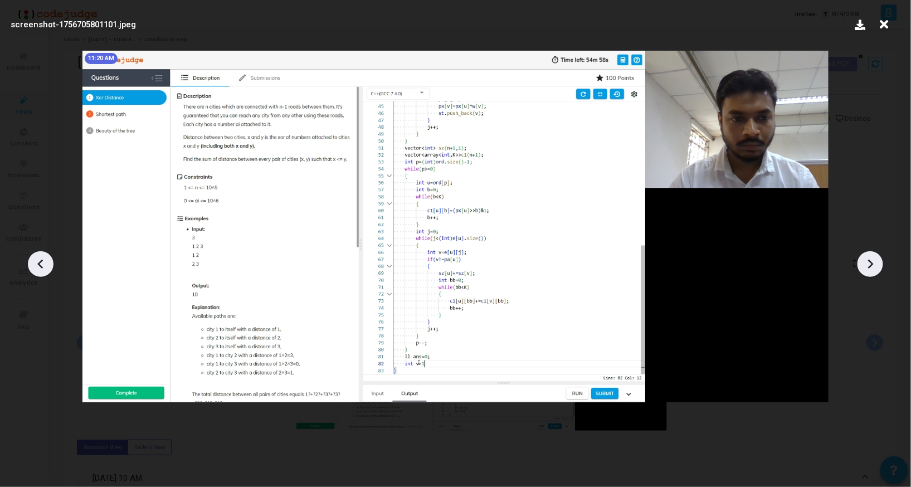
click at [864, 258] on icon at bounding box center [870, 264] width 17 height 17
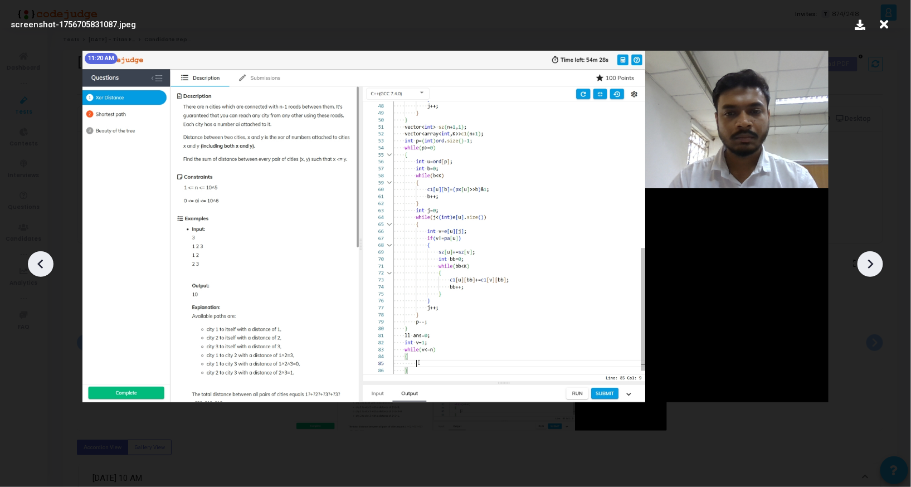
click at [864, 258] on icon at bounding box center [870, 264] width 17 height 17
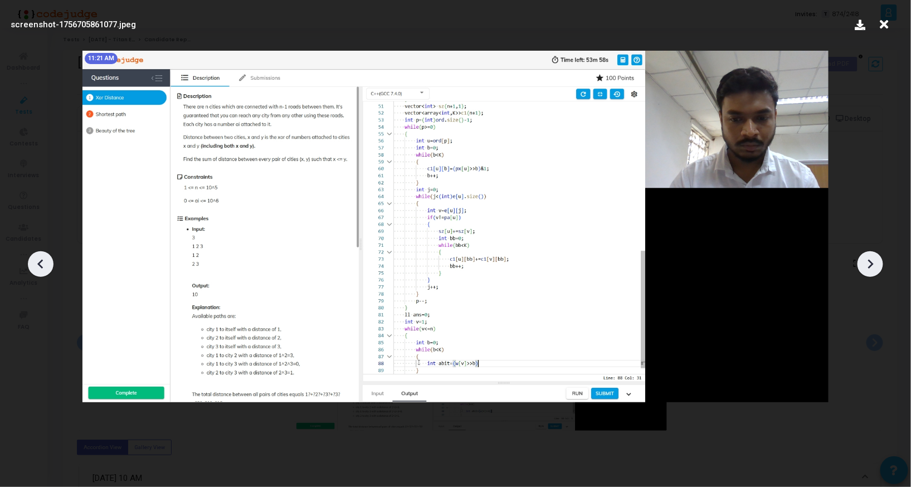
click at [864, 258] on icon at bounding box center [870, 264] width 17 height 17
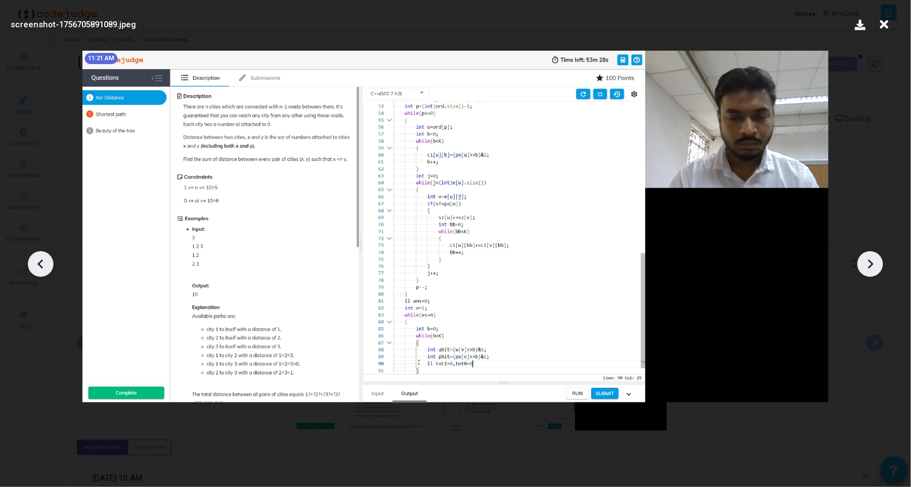
click at [864, 258] on icon at bounding box center [870, 264] width 17 height 17
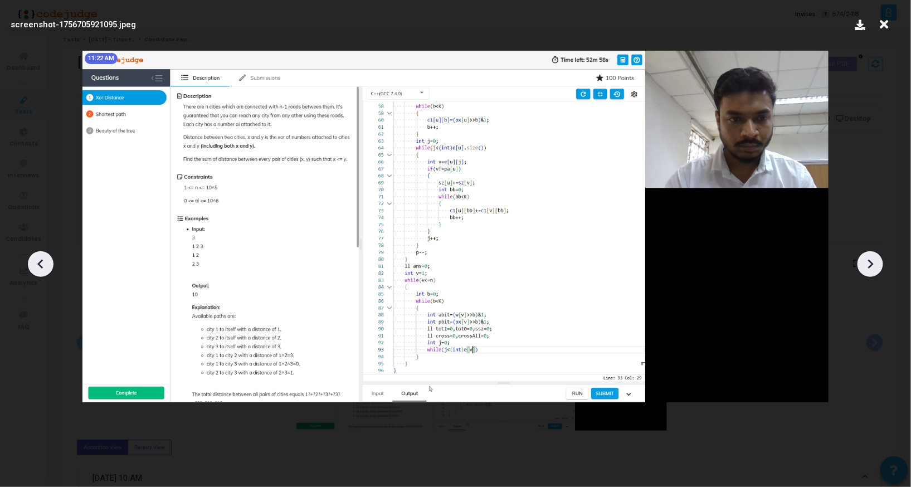
click at [864, 258] on icon at bounding box center [870, 264] width 17 height 17
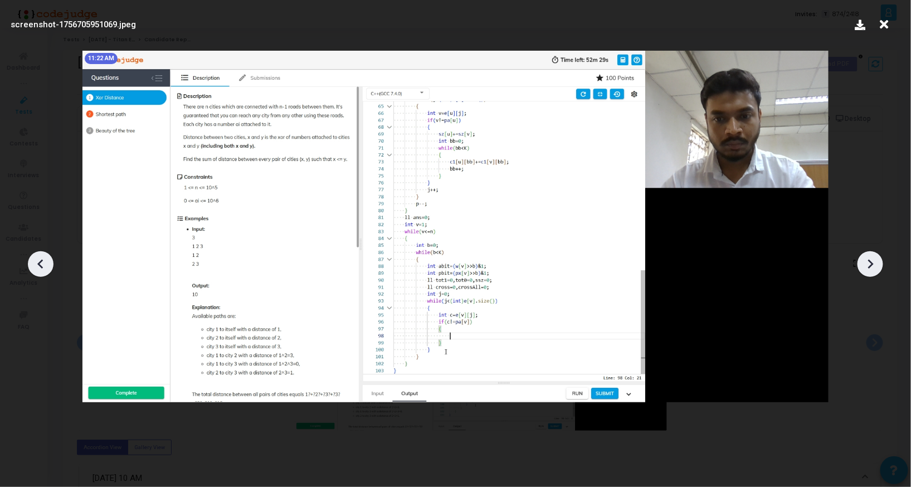
click at [864, 258] on icon at bounding box center [870, 264] width 17 height 17
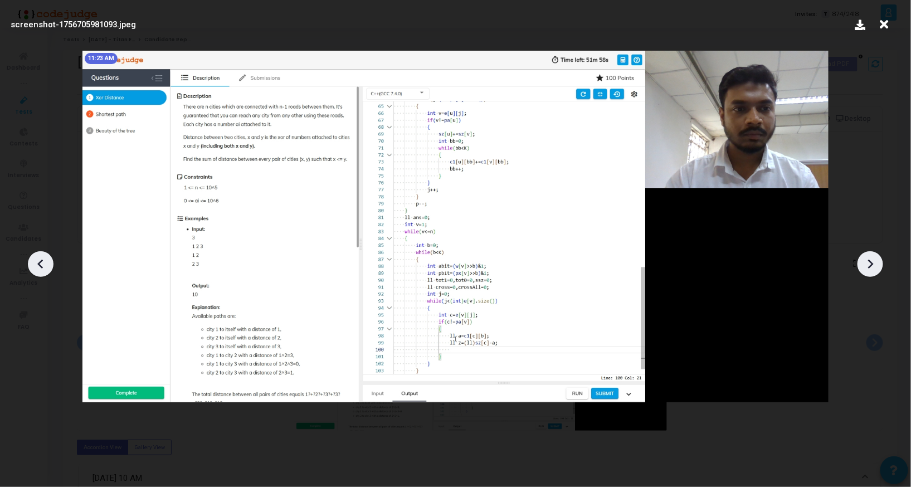
click at [864, 258] on icon at bounding box center [870, 264] width 17 height 17
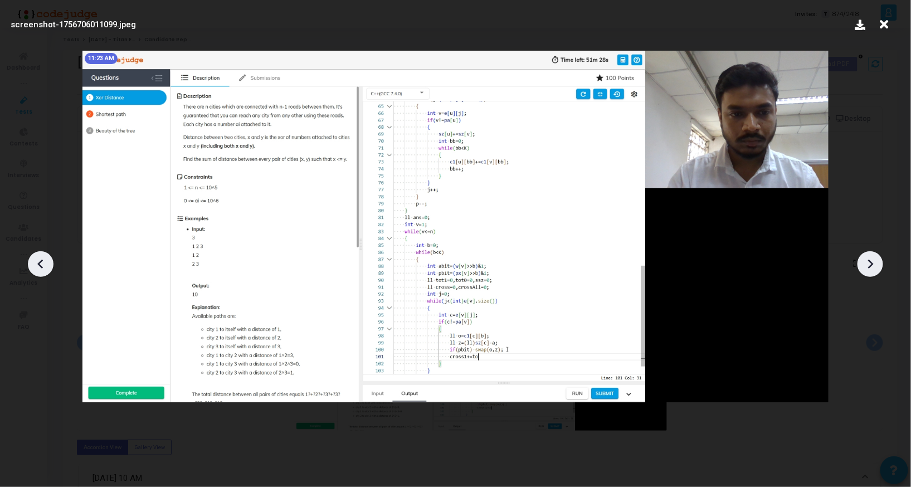
click at [864, 258] on icon at bounding box center [870, 264] width 17 height 17
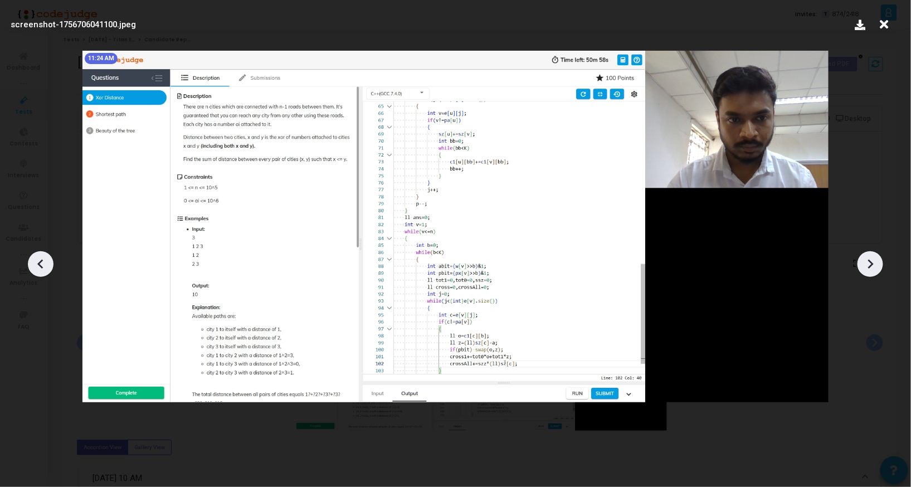
click at [864, 258] on icon at bounding box center [870, 264] width 17 height 17
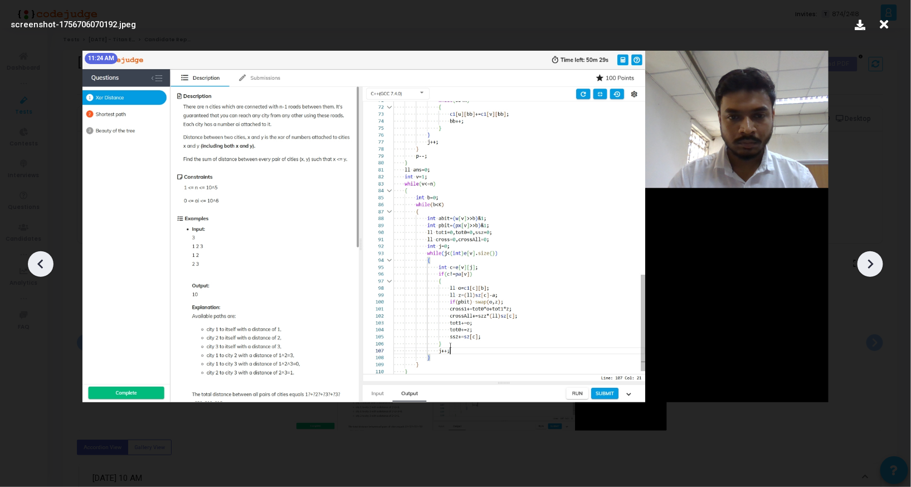
click at [864, 258] on icon at bounding box center [870, 264] width 17 height 17
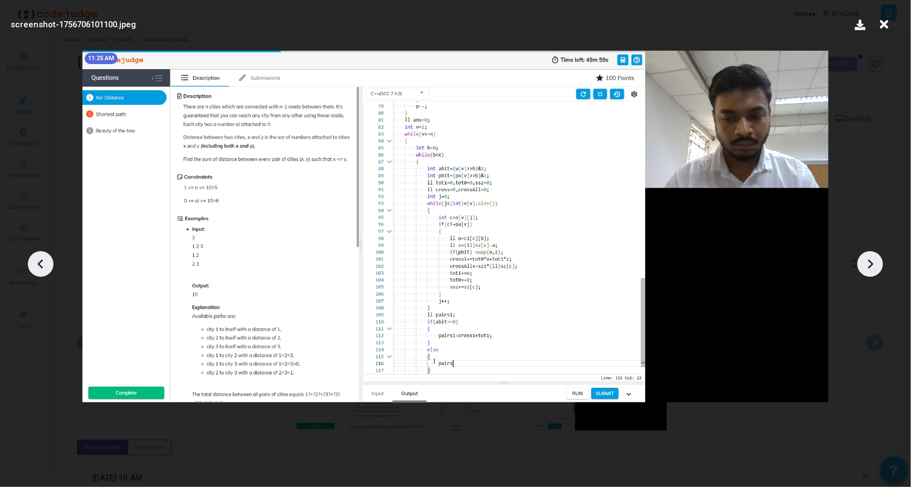
click at [864, 258] on icon at bounding box center [870, 264] width 17 height 17
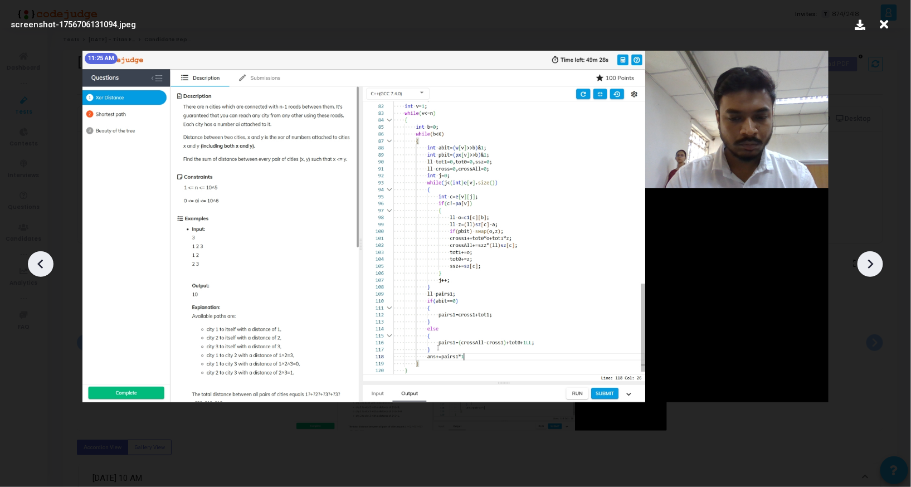
click at [864, 258] on icon at bounding box center [870, 264] width 17 height 17
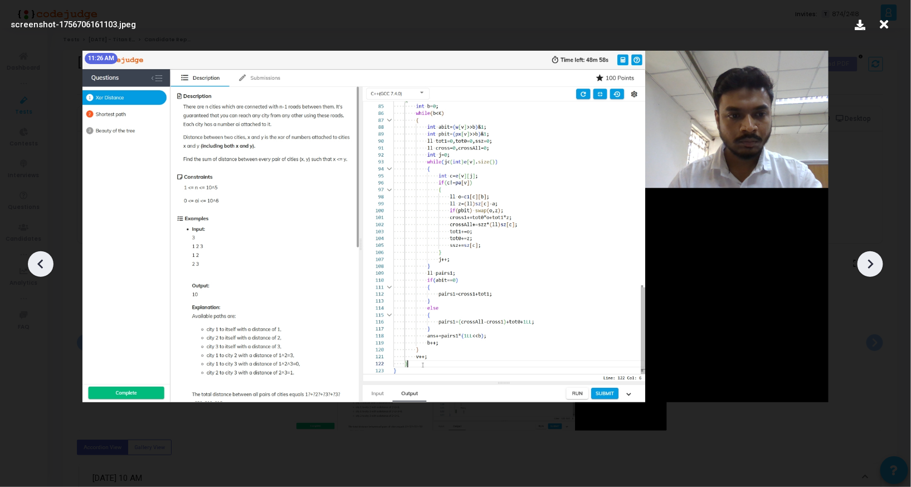
click at [45, 264] on icon at bounding box center [40, 264] width 17 height 17
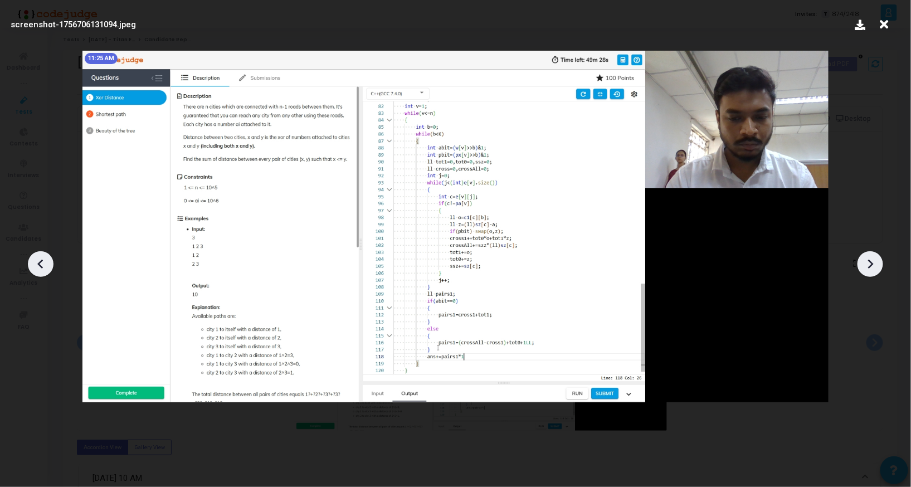
click at [865, 259] on icon at bounding box center [870, 264] width 17 height 17
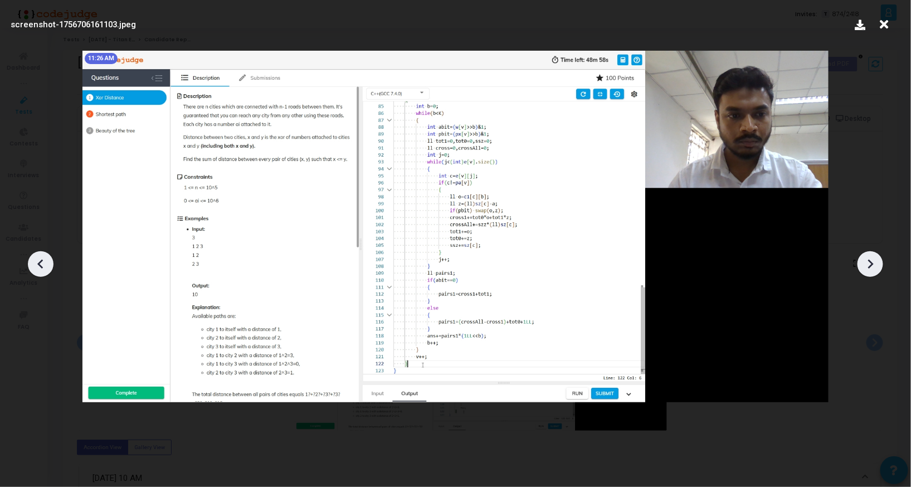
click at [865, 259] on icon at bounding box center [870, 264] width 17 height 17
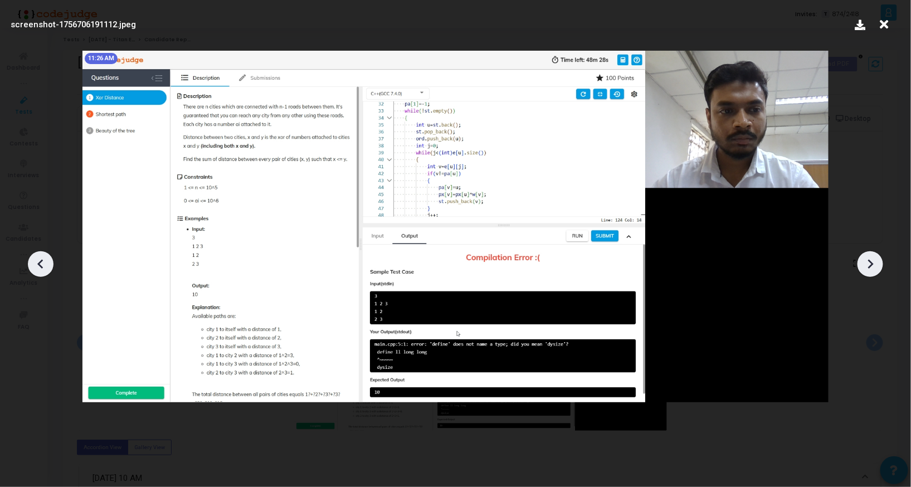
click at [865, 259] on icon at bounding box center [870, 264] width 17 height 17
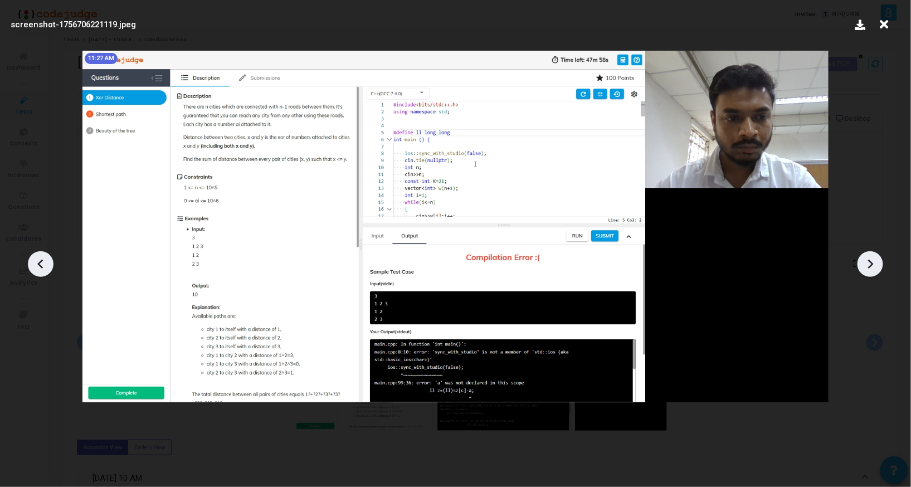
click at [865, 259] on icon at bounding box center [870, 264] width 17 height 17
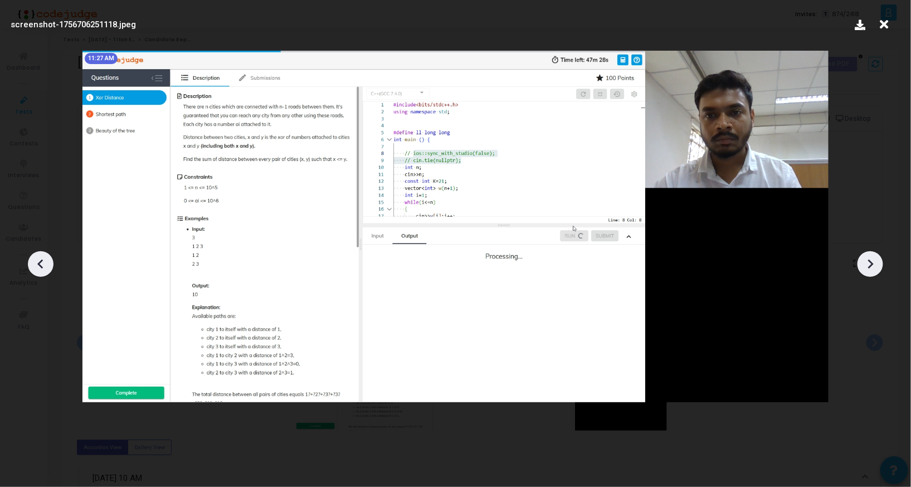
click at [865, 259] on icon at bounding box center [870, 264] width 17 height 17
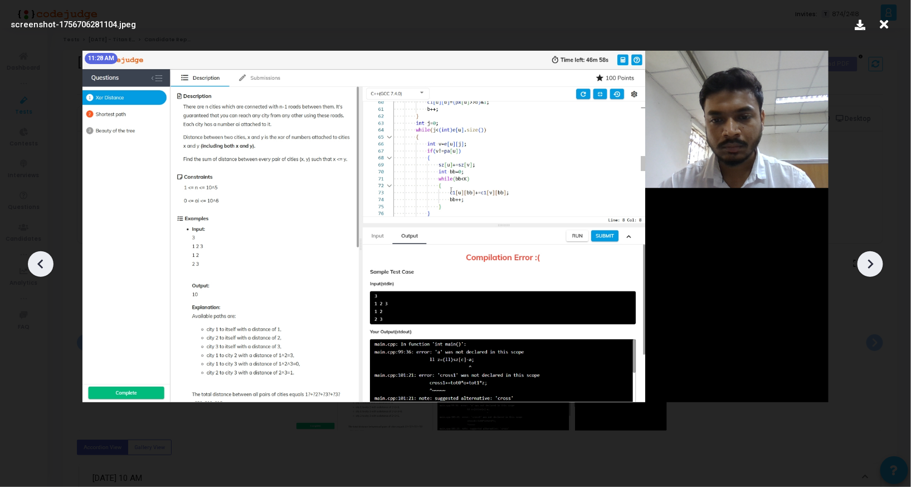
click at [865, 259] on icon at bounding box center [870, 264] width 17 height 17
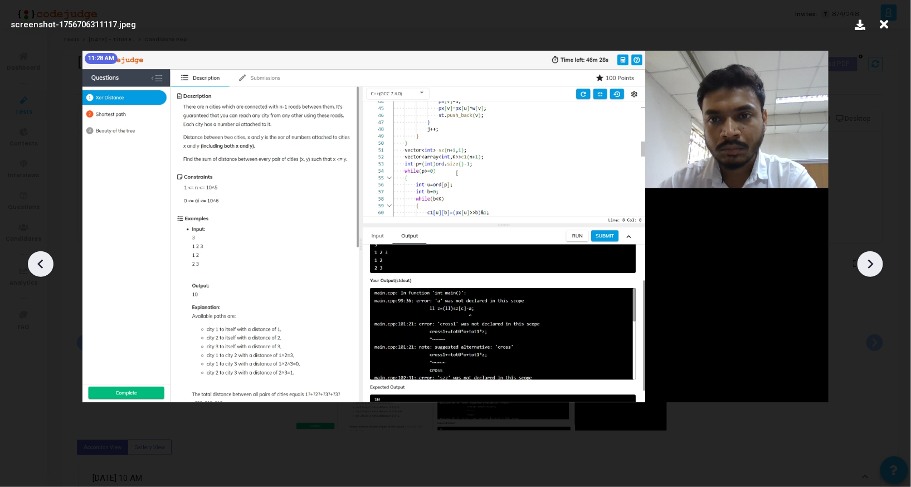
click at [865, 259] on icon at bounding box center [870, 264] width 17 height 17
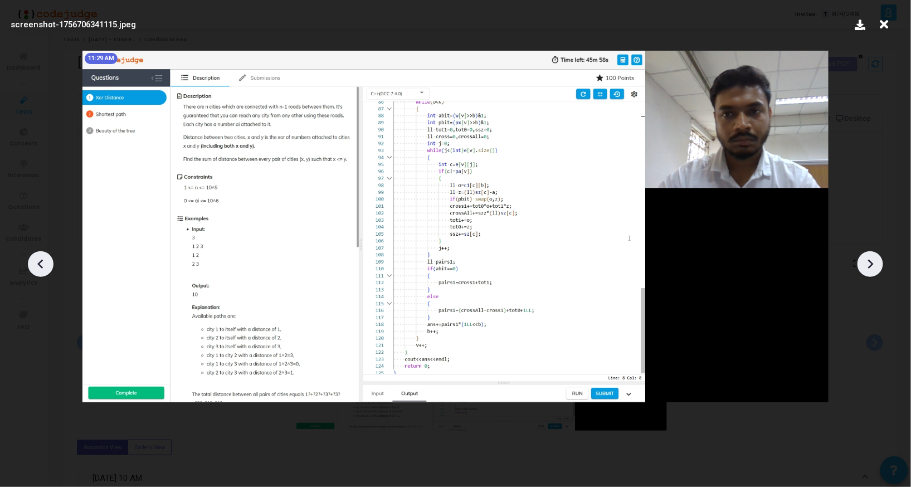
click at [865, 259] on icon at bounding box center [870, 264] width 17 height 17
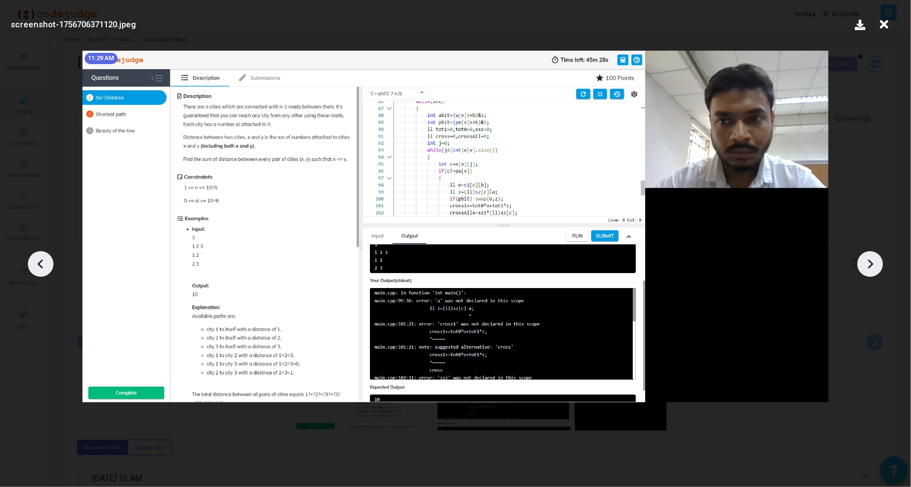
click at [865, 259] on icon at bounding box center [870, 264] width 17 height 17
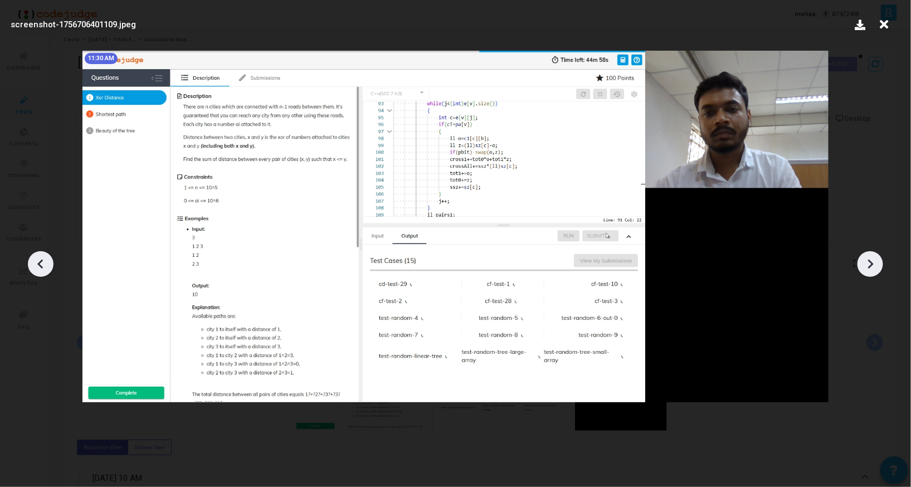
click at [865, 259] on icon at bounding box center [870, 264] width 17 height 17
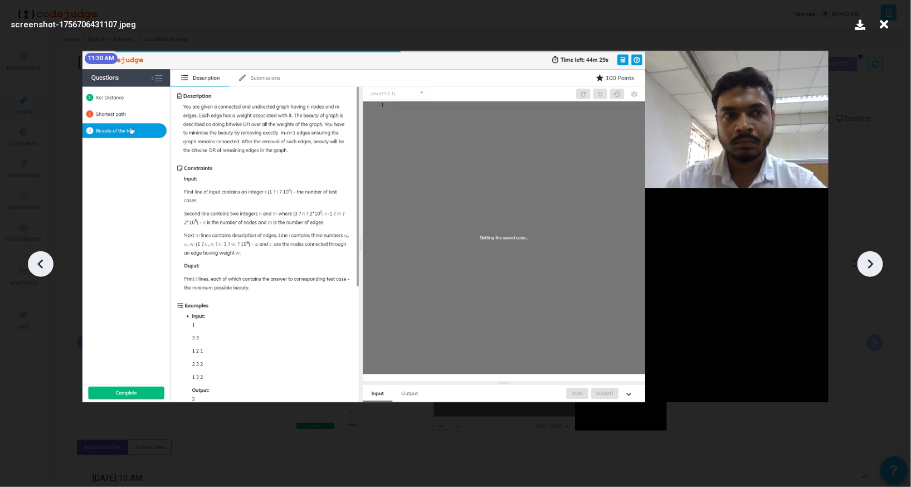
click at [865, 259] on icon at bounding box center [870, 264] width 17 height 17
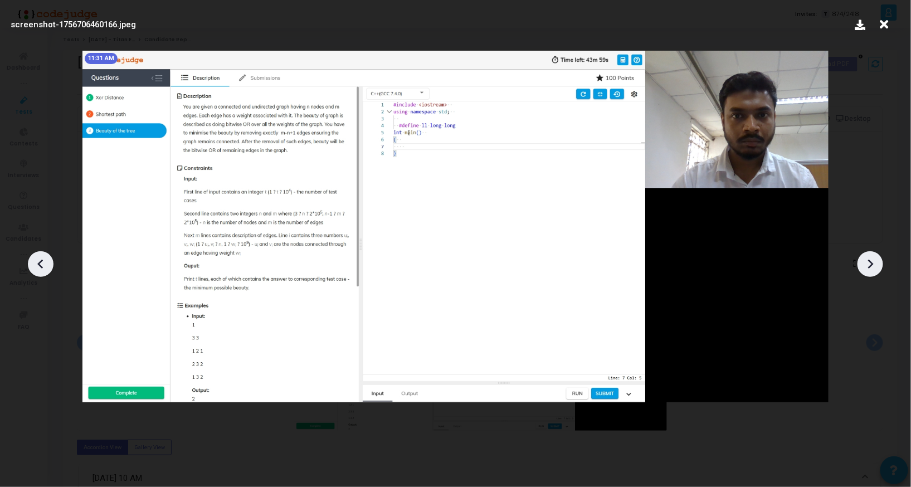
click at [865, 259] on icon at bounding box center [870, 264] width 17 height 17
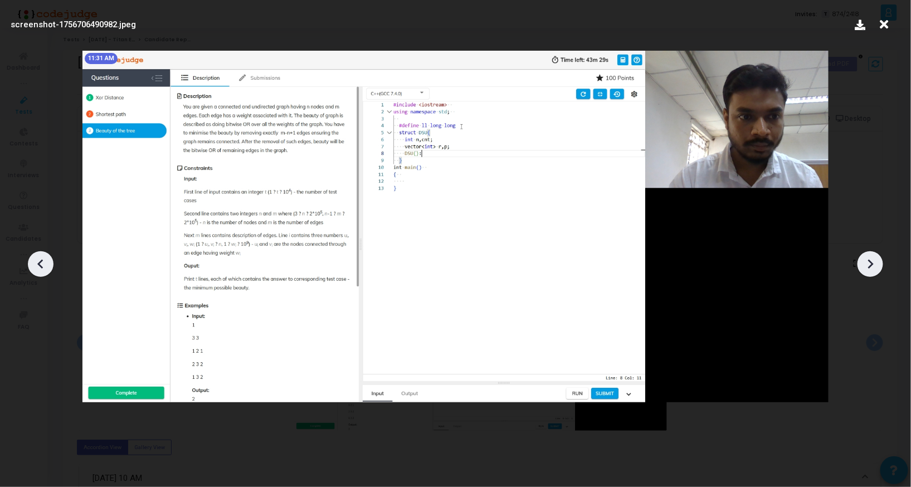
click at [865, 259] on icon at bounding box center [870, 264] width 17 height 17
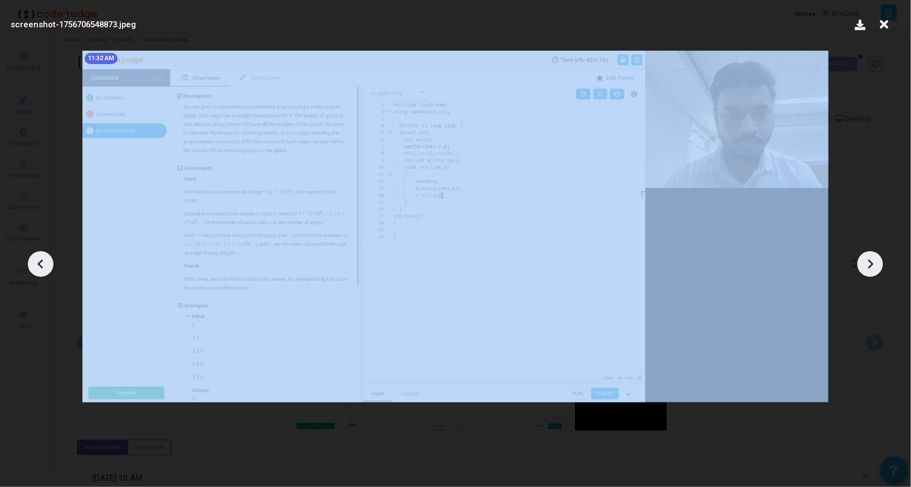
click at [865, 259] on icon at bounding box center [870, 264] width 17 height 17
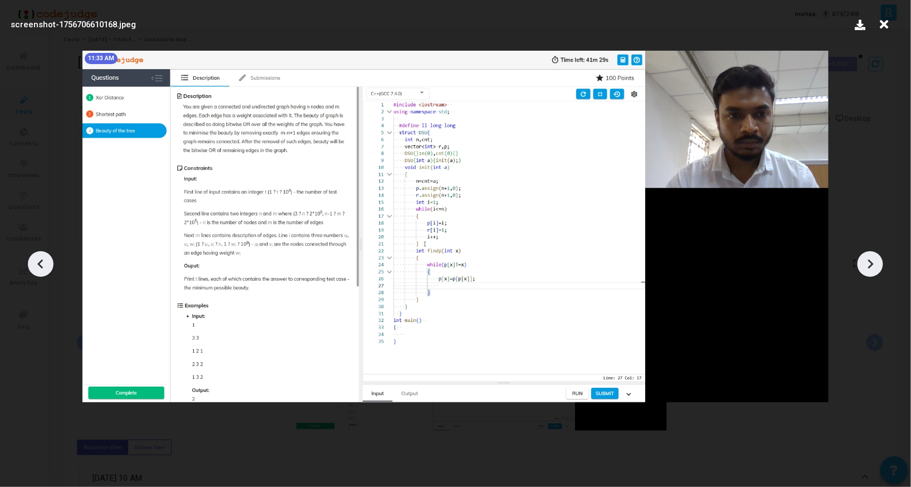
click at [865, 259] on icon at bounding box center [870, 264] width 17 height 17
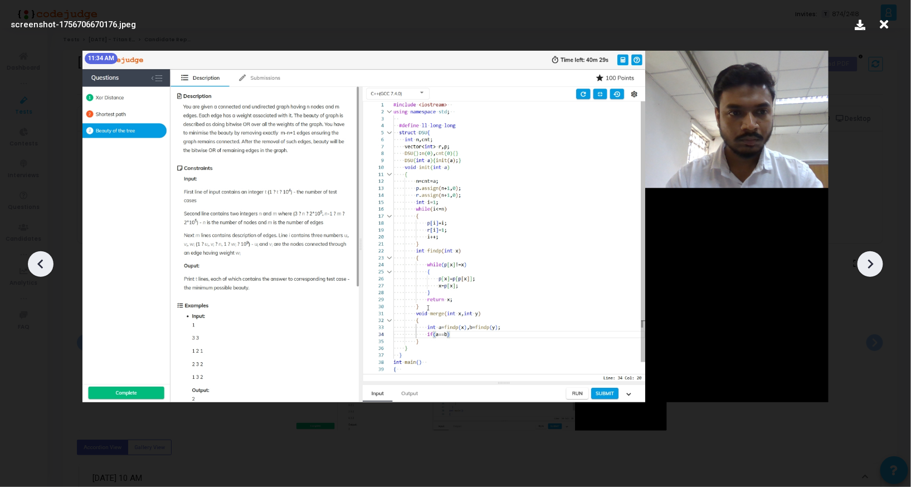
click at [865, 259] on icon at bounding box center [870, 264] width 17 height 17
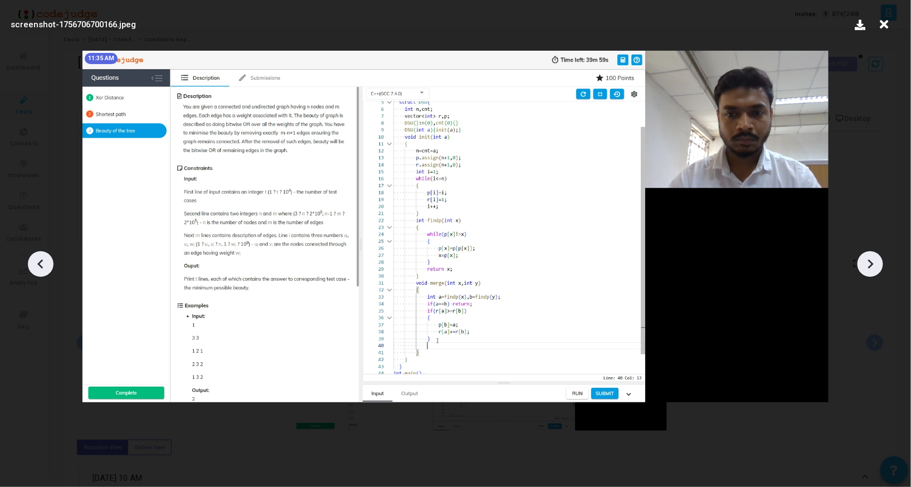
click at [865, 259] on icon at bounding box center [870, 264] width 17 height 17
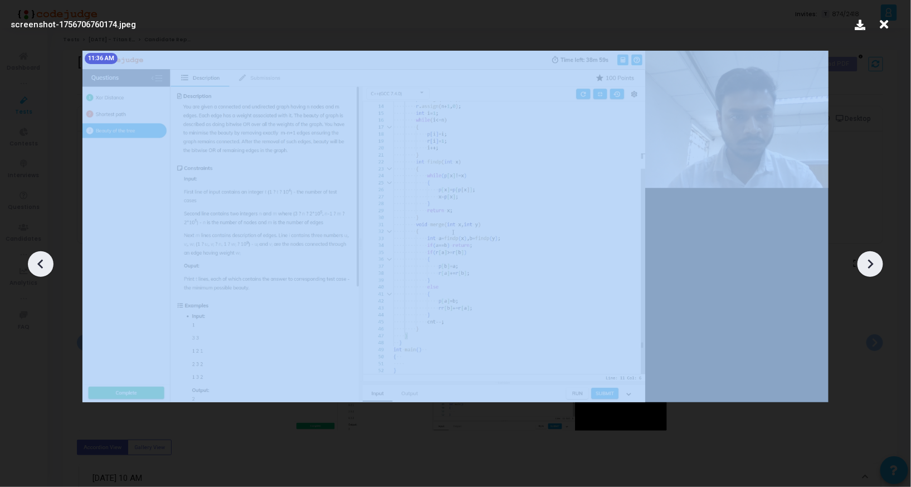
click at [865, 259] on icon at bounding box center [870, 264] width 17 height 17
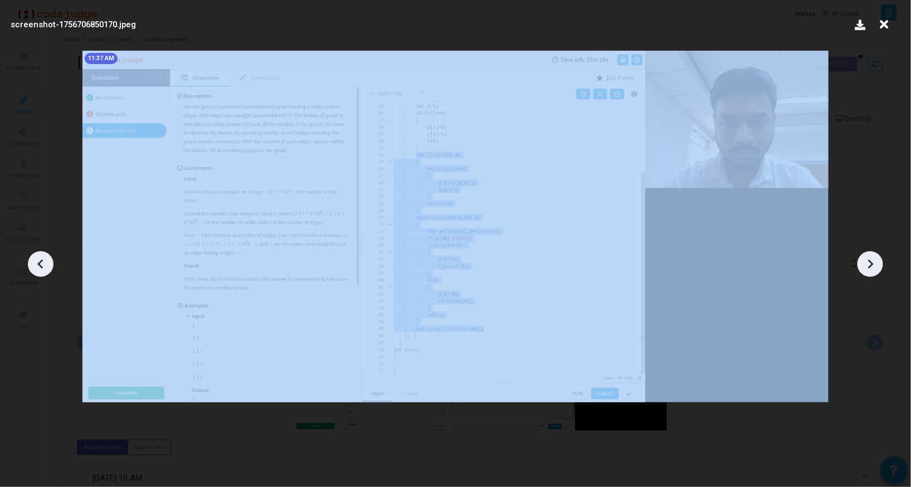
click at [865, 259] on icon at bounding box center [870, 264] width 17 height 17
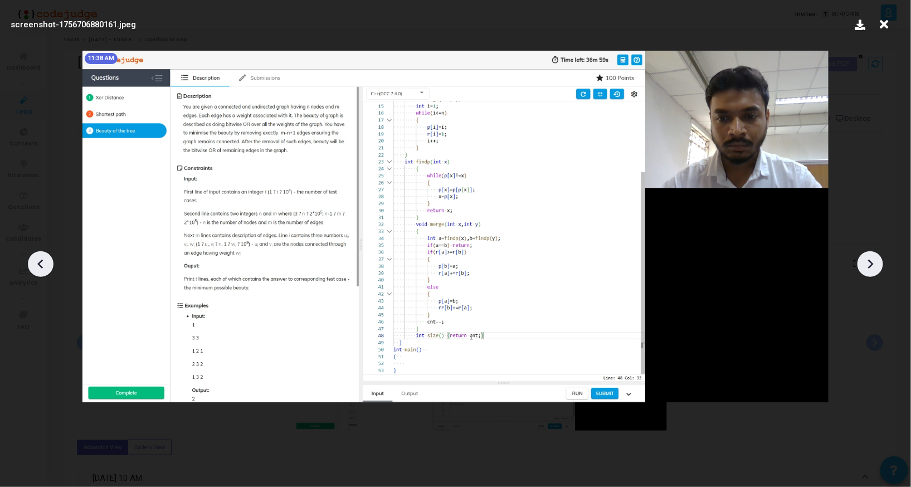
click at [865, 259] on icon at bounding box center [870, 264] width 17 height 17
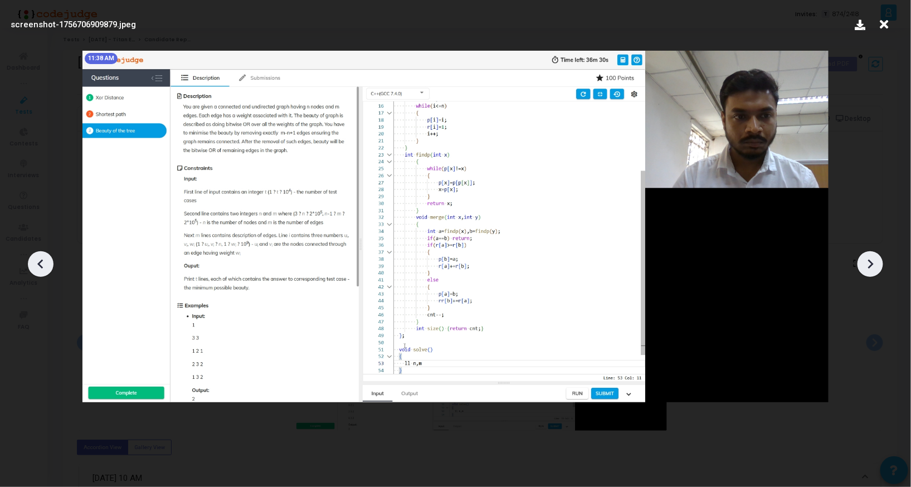
click at [865, 259] on icon at bounding box center [870, 264] width 17 height 17
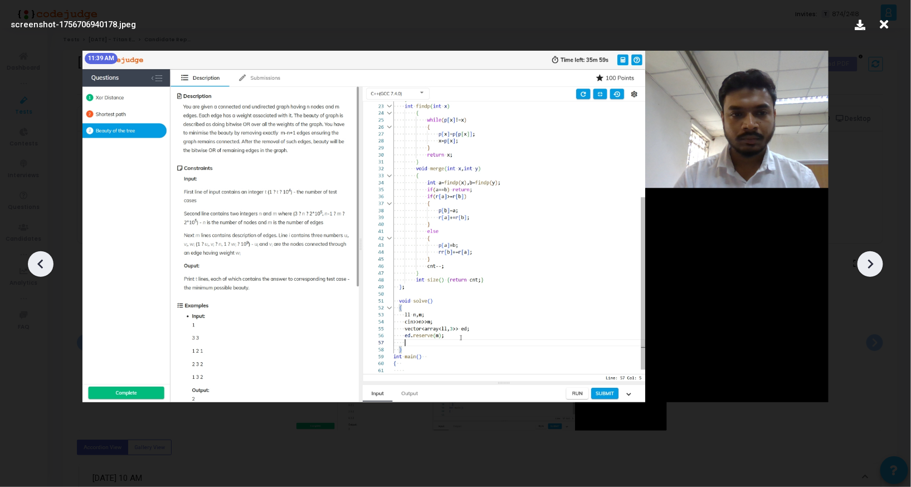
click at [865, 259] on icon at bounding box center [870, 264] width 17 height 17
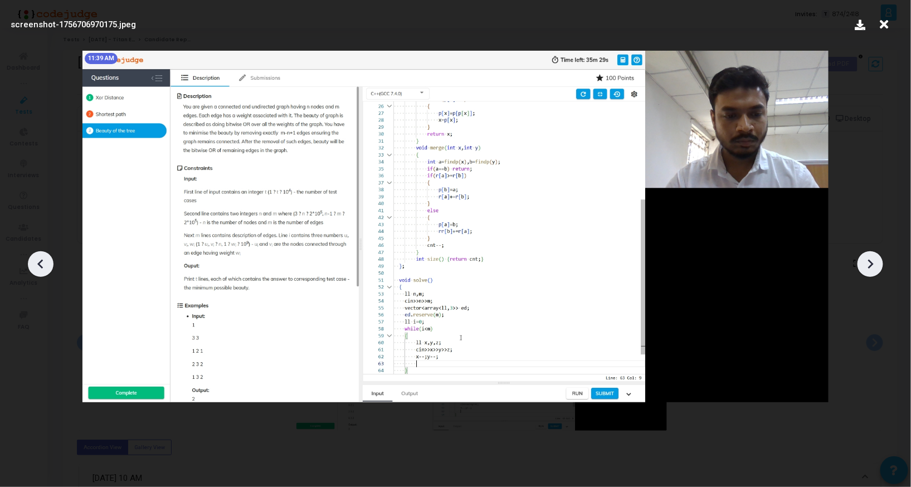
click at [865, 259] on icon at bounding box center [870, 264] width 17 height 17
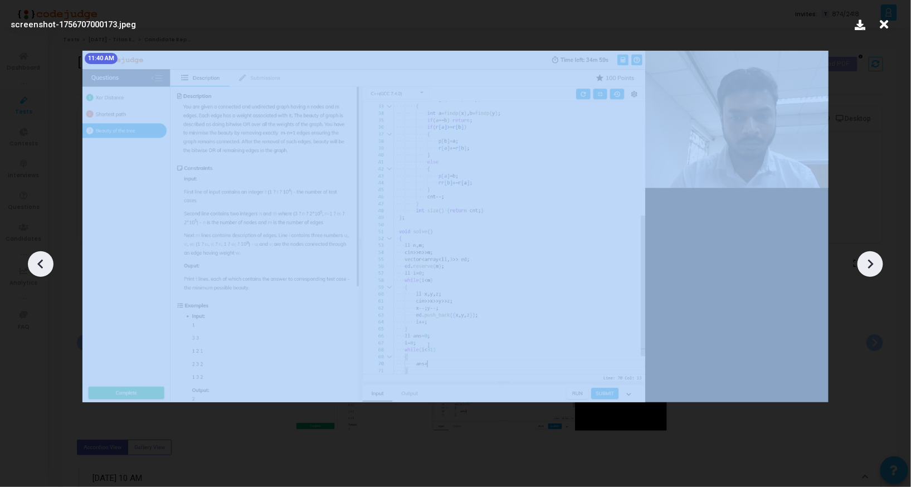
click at [865, 259] on icon at bounding box center [870, 264] width 17 height 17
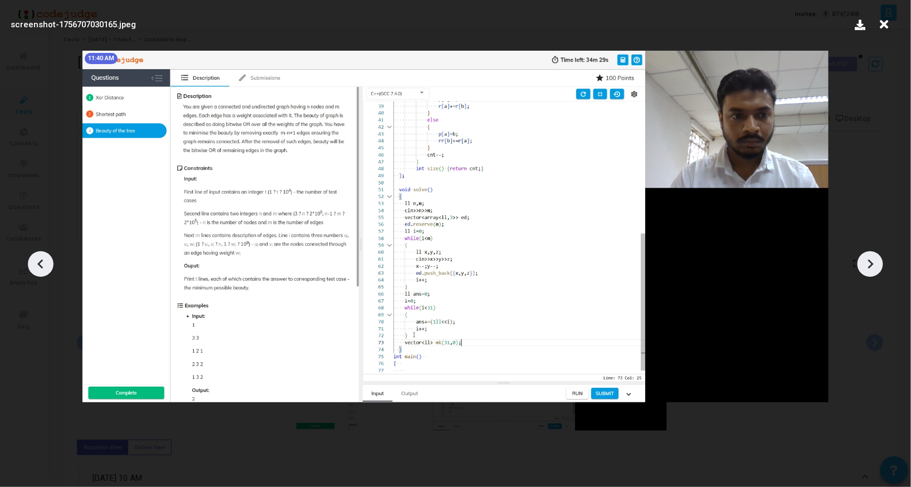
click at [865, 259] on icon at bounding box center [870, 264] width 17 height 17
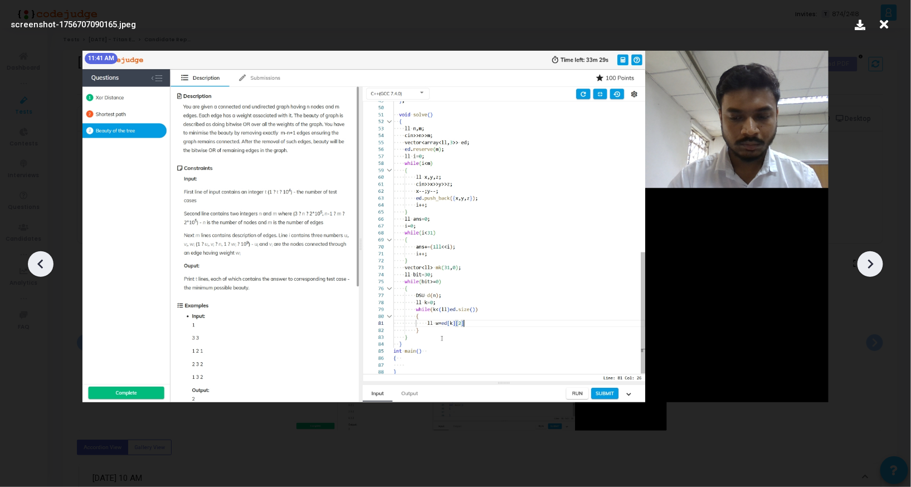
click at [865, 259] on icon at bounding box center [870, 264] width 17 height 17
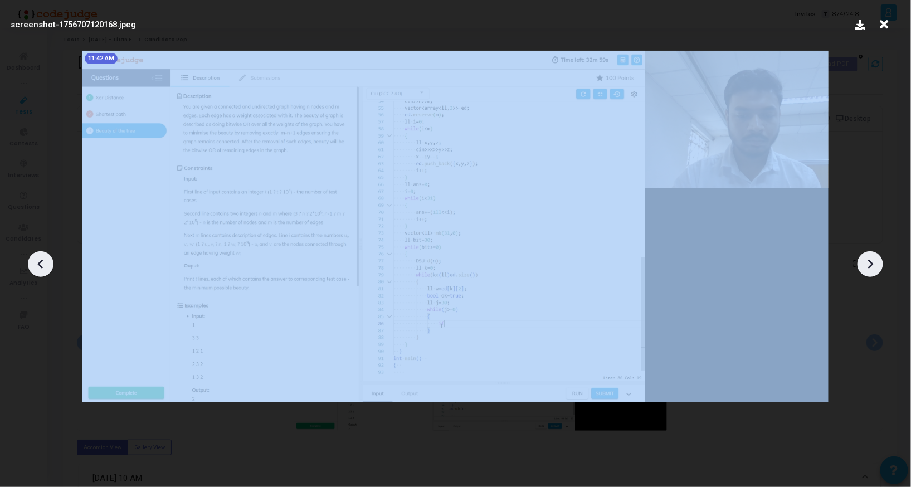
click at [865, 259] on icon at bounding box center [870, 264] width 17 height 17
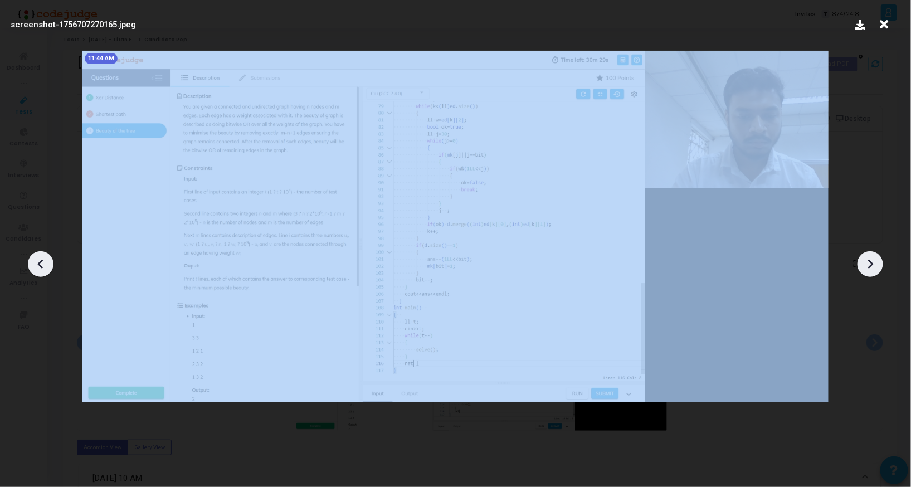
click at [865, 259] on icon at bounding box center [870, 264] width 17 height 17
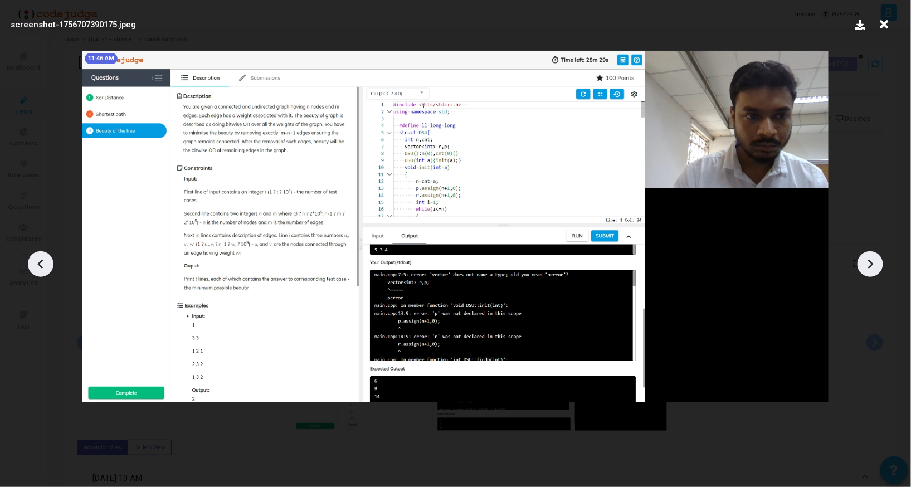
click at [865, 259] on icon at bounding box center [870, 264] width 17 height 17
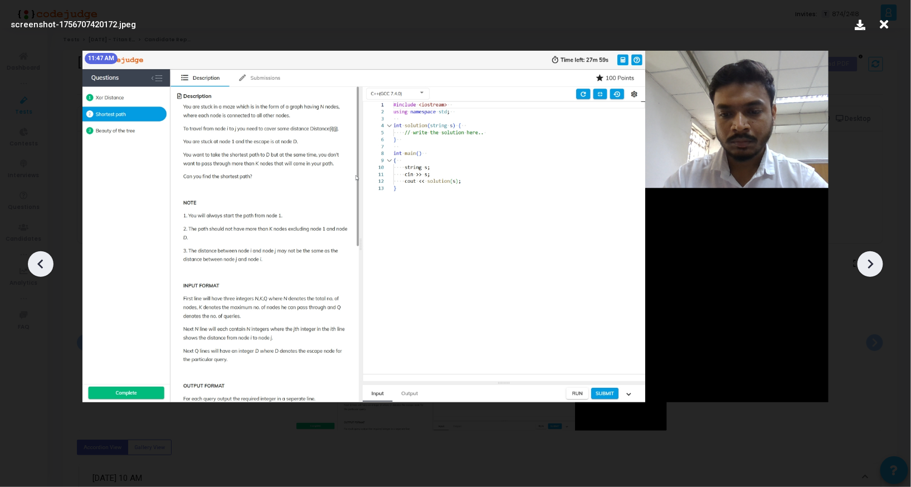
click at [865, 259] on icon at bounding box center [870, 264] width 17 height 17
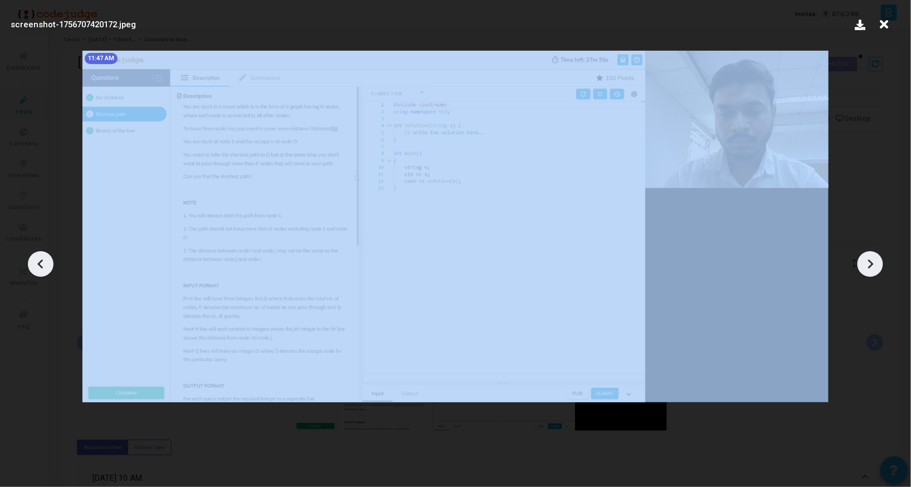
click at [865, 259] on icon at bounding box center [870, 264] width 17 height 17
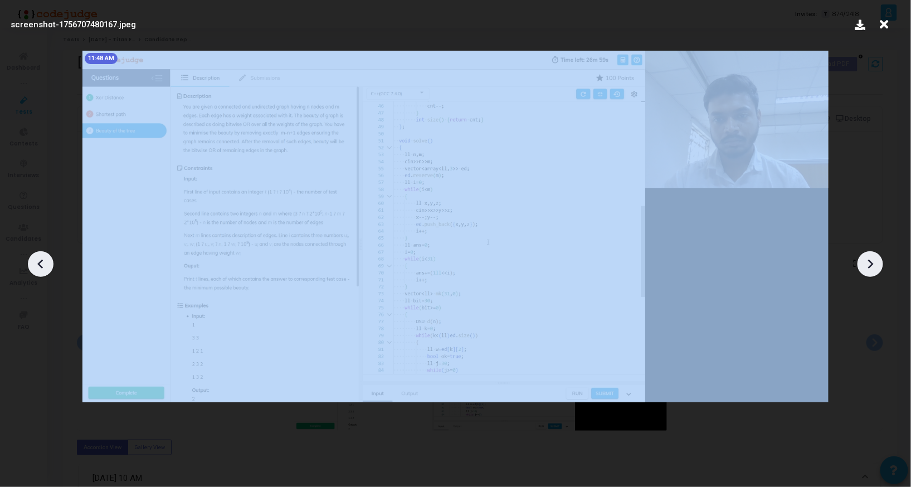
click at [865, 259] on icon at bounding box center [870, 264] width 17 height 17
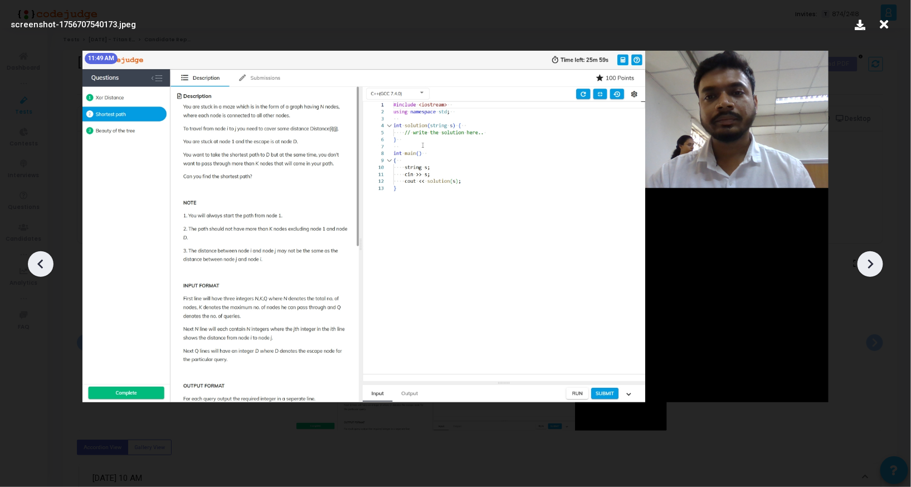
click at [865, 259] on icon at bounding box center [870, 264] width 17 height 17
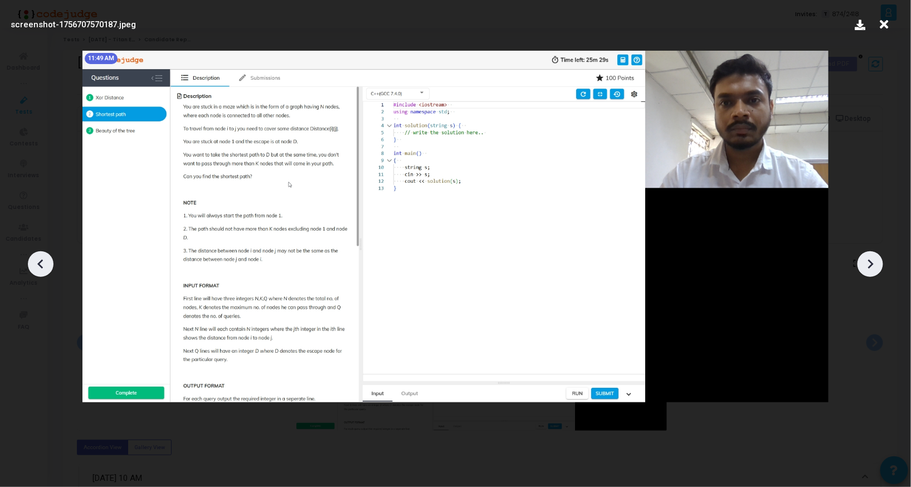
click at [865, 259] on icon at bounding box center [870, 264] width 17 height 17
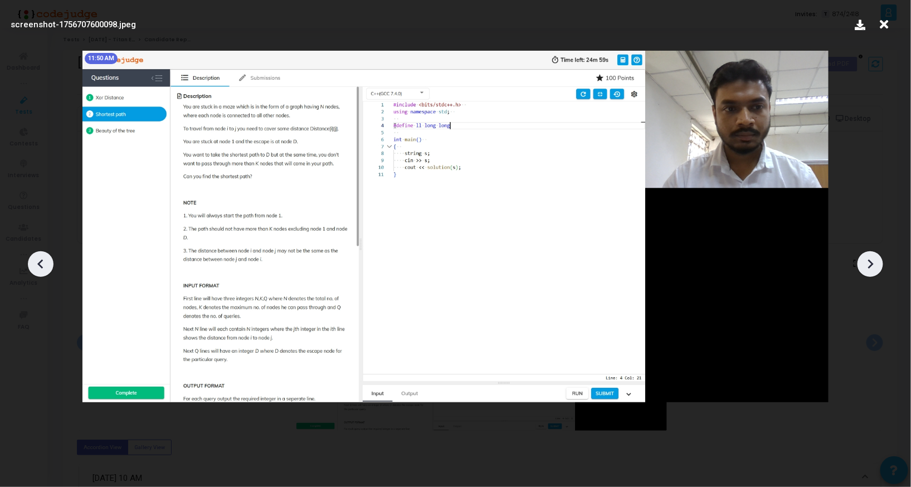
click at [865, 259] on icon at bounding box center [870, 264] width 17 height 17
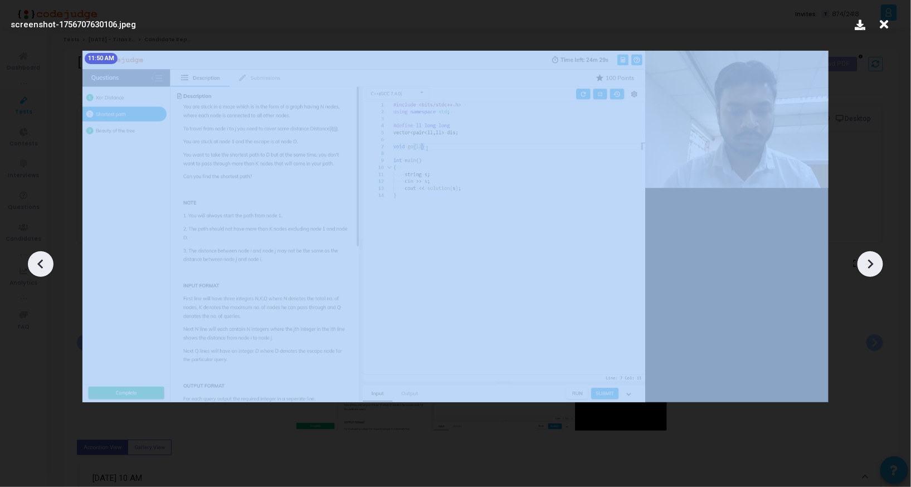
click at [865, 259] on icon at bounding box center [870, 264] width 17 height 17
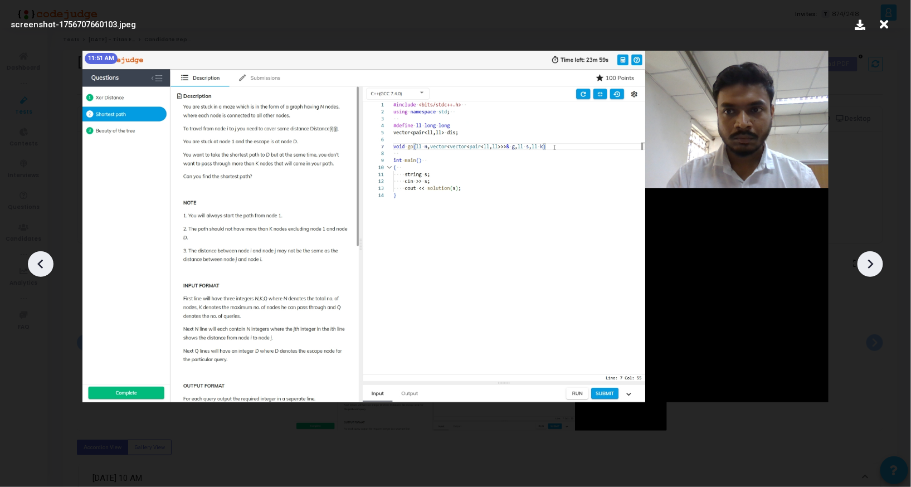
click at [865, 259] on icon at bounding box center [870, 264] width 17 height 17
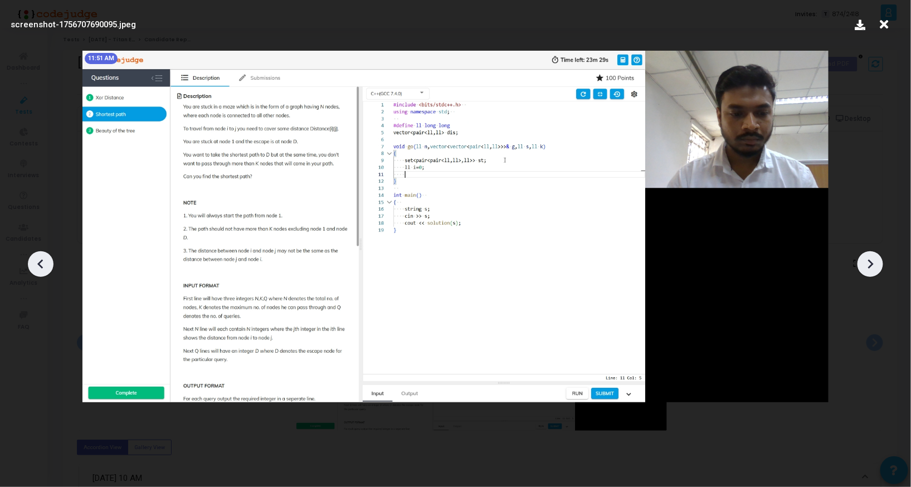
click at [865, 259] on icon at bounding box center [870, 264] width 17 height 17
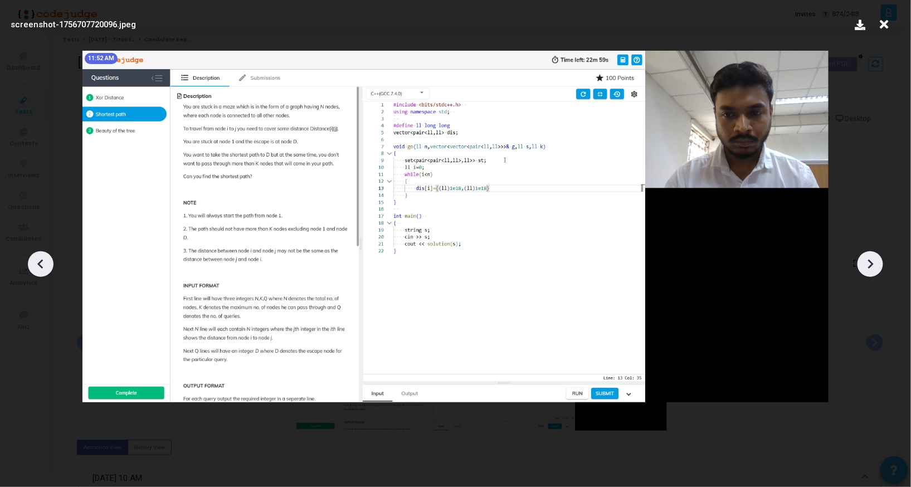
click at [865, 259] on icon at bounding box center [870, 264] width 17 height 17
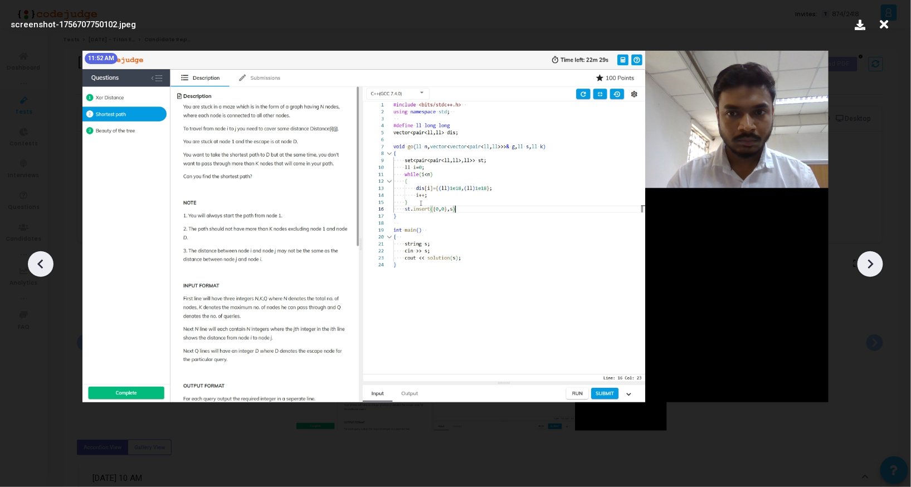
click at [865, 259] on icon at bounding box center [870, 264] width 17 height 17
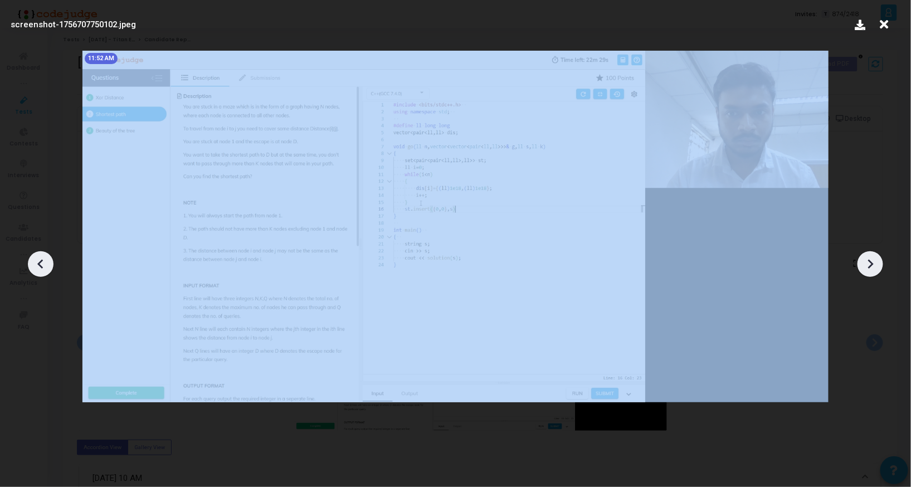
click at [865, 259] on icon at bounding box center [870, 264] width 17 height 17
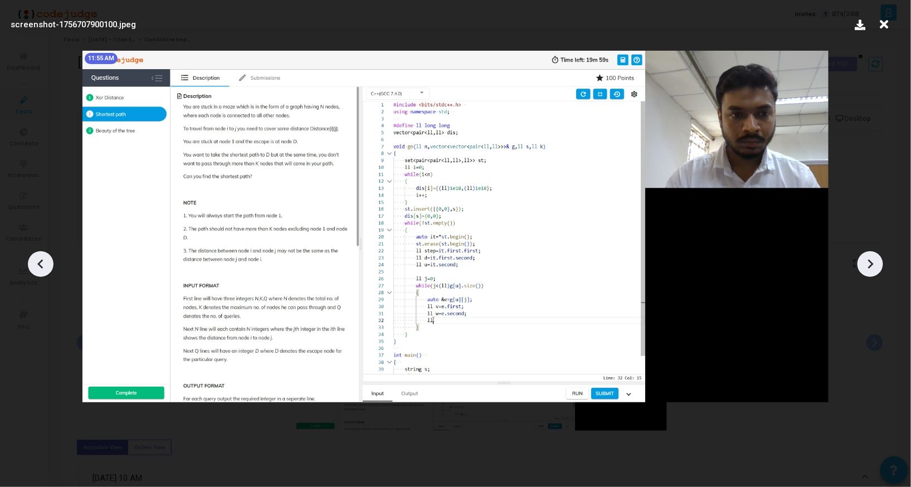
click at [865, 259] on icon at bounding box center [870, 264] width 17 height 17
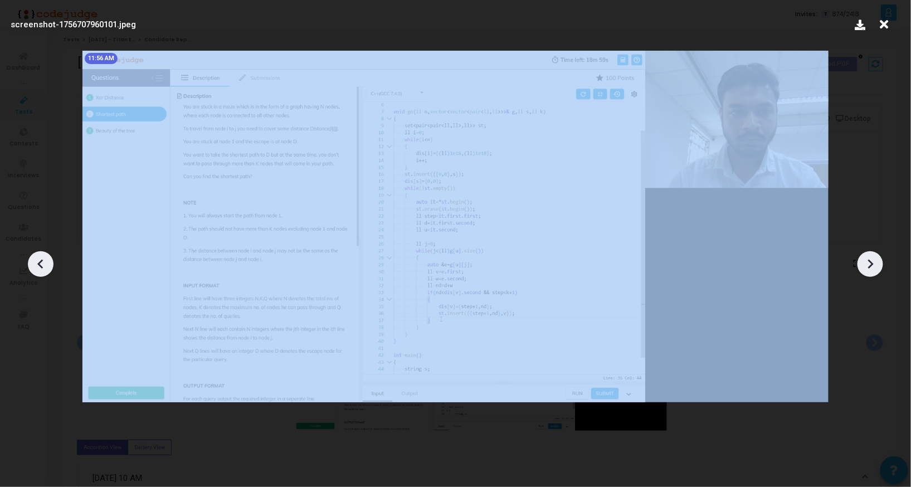
click at [865, 259] on icon at bounding box center [870, 264] width 17 height 17
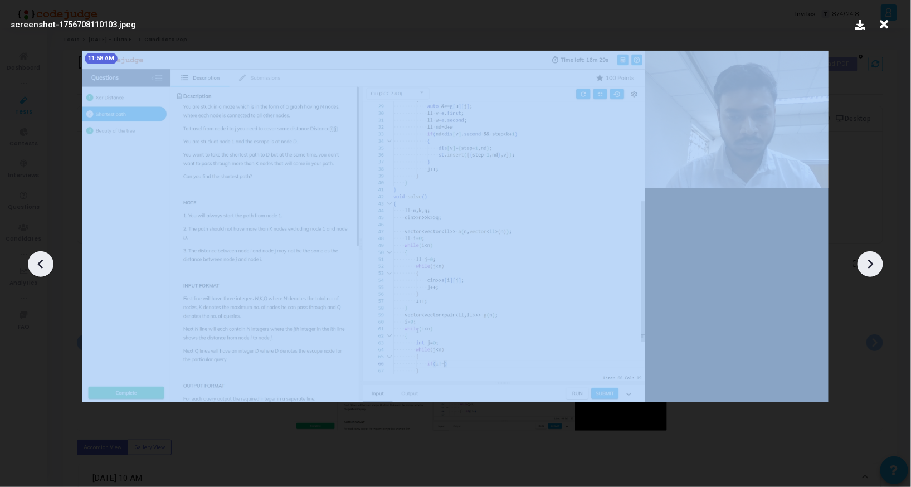
click at [865, 259] on icon at bounding box center [870, 264] width 17 height 17
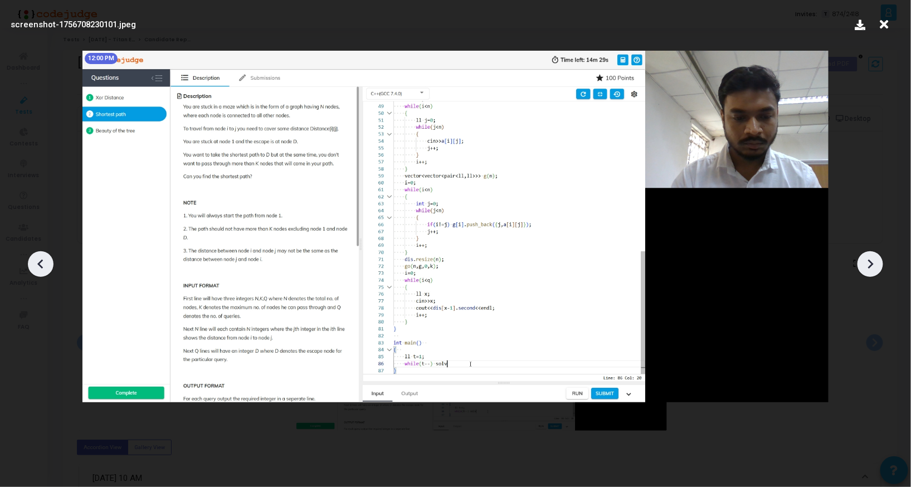
click at [865, 259] on icon at bounding box center [870, 264] width 17 height 17
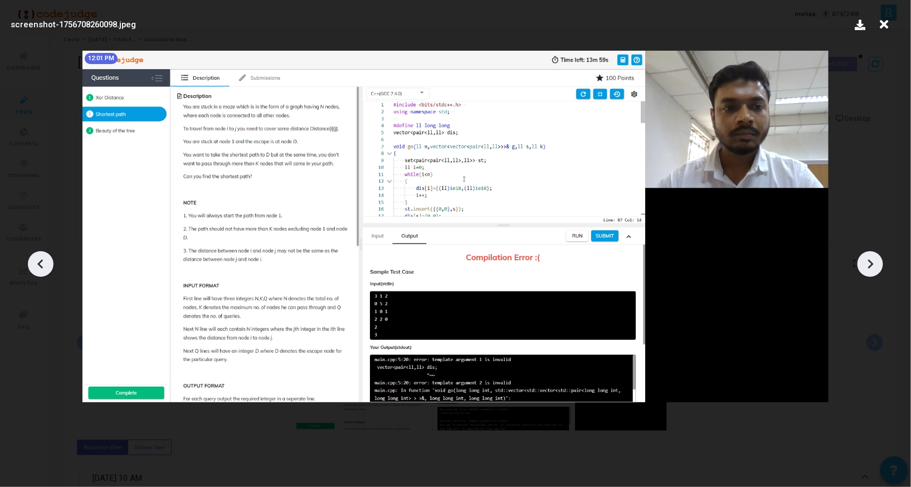
click at [865, 259] on icon at bounding box center [870, 264] width 17 height 17
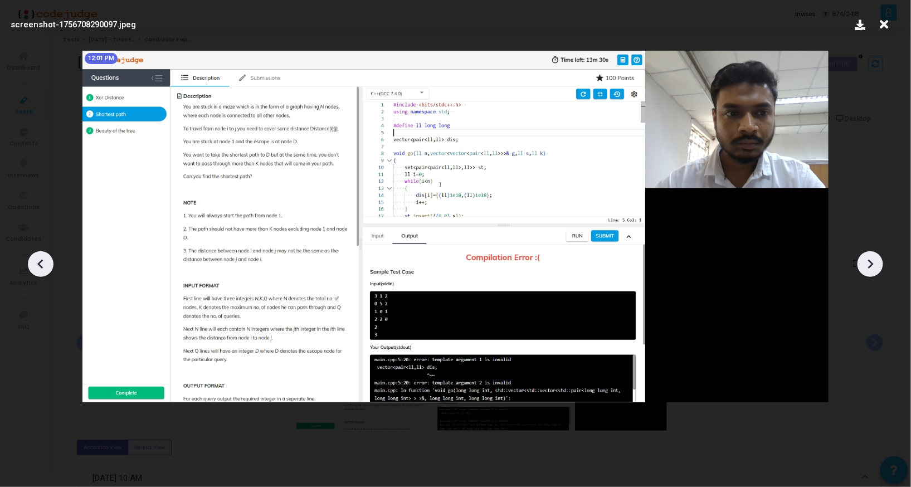
click at [865, 259] on icon at bounding box center [870, 264] width 17 height 17
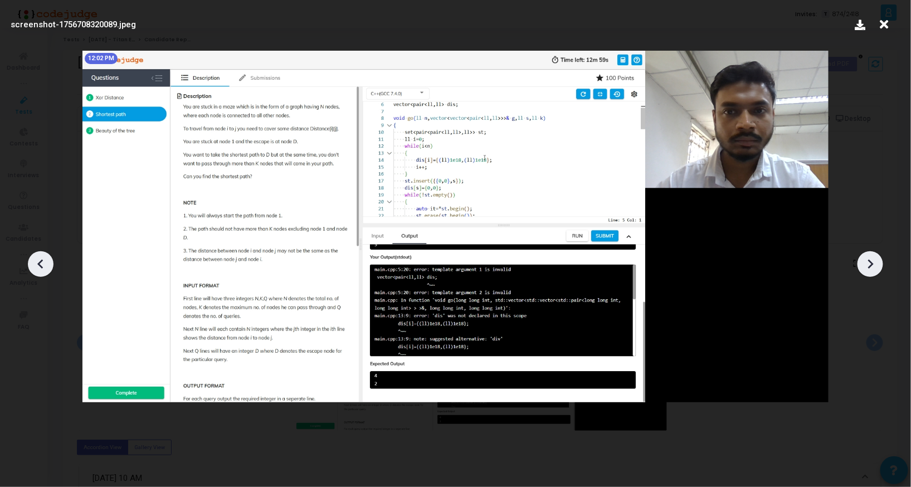
click at [865, 259] on icon at bounding box center [870, 264] width 17 height 17
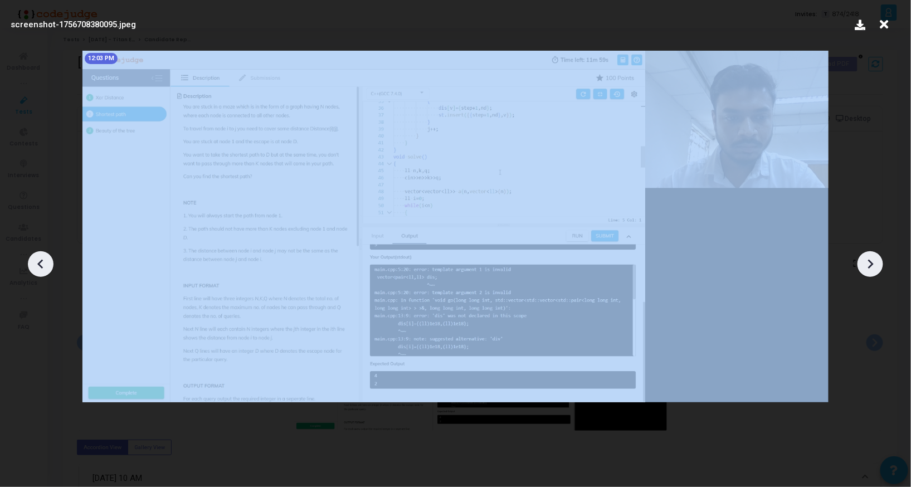
click at [865, 259] on icon at bounding box center [870, 264] width 17 height 17
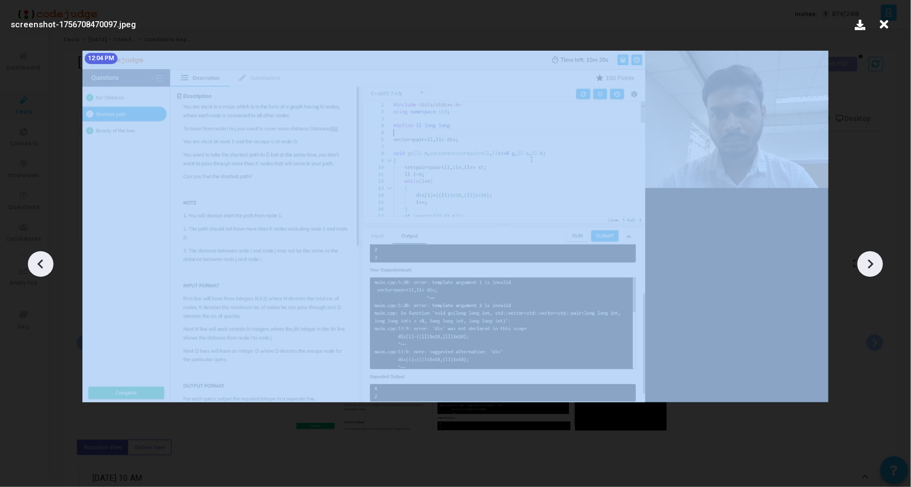
click at [865, 259] on icon at bounding box center [870, 264] width 17 height 17
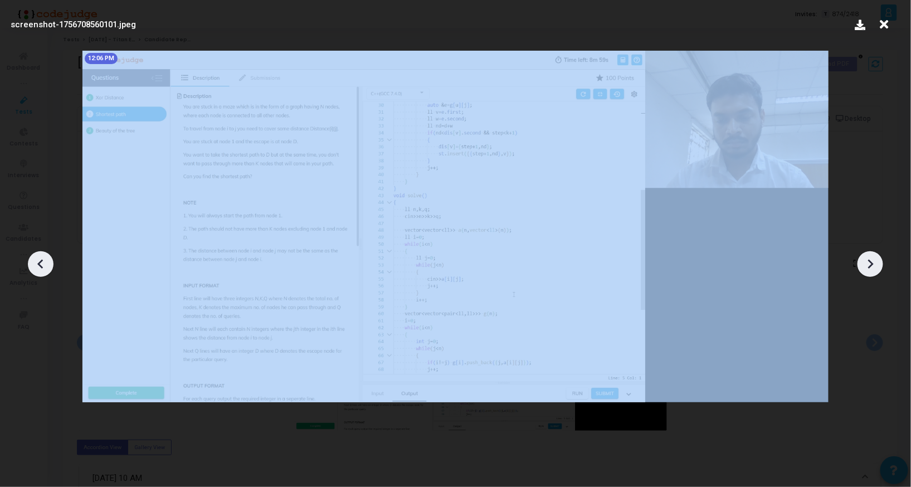
click at [865, 259] on icon at bounding box center [870, 264] width 17 height 17
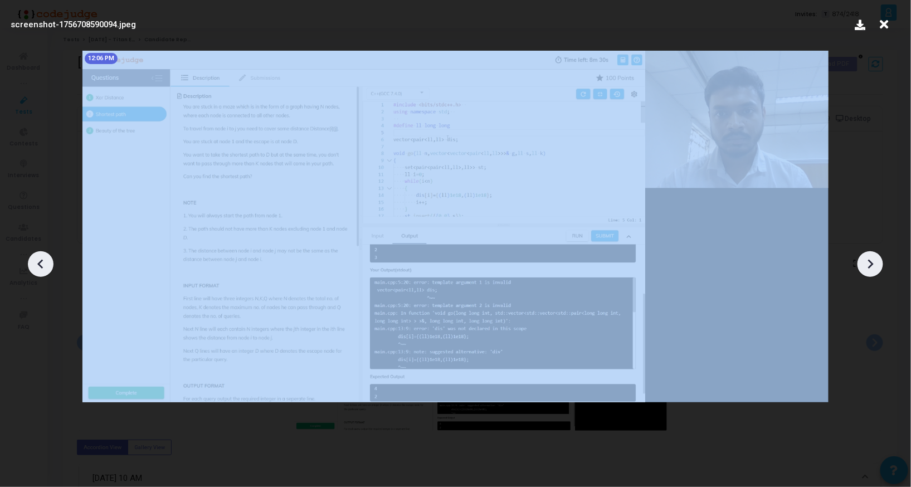
click at [865, 259] on icon at bounding box center [870, 264] width 17 height 17
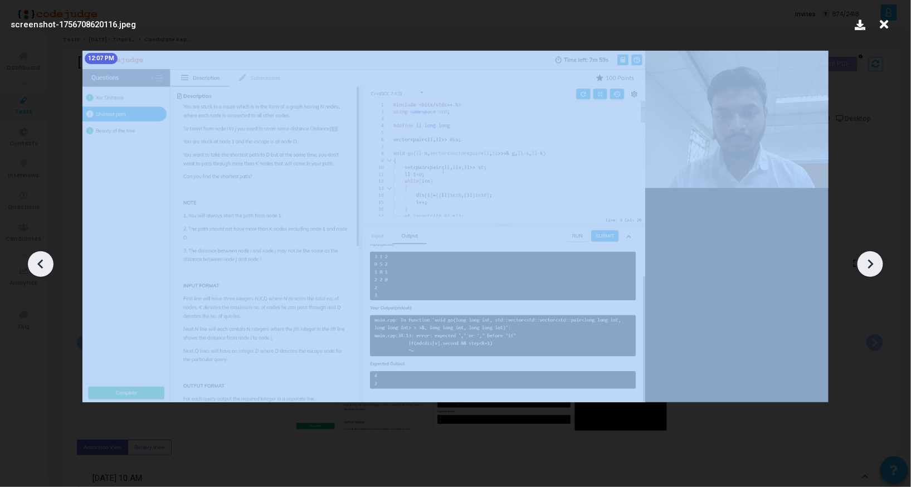
click at [865, 259] on icon at bounding box center [870, 264] width 17 height 17
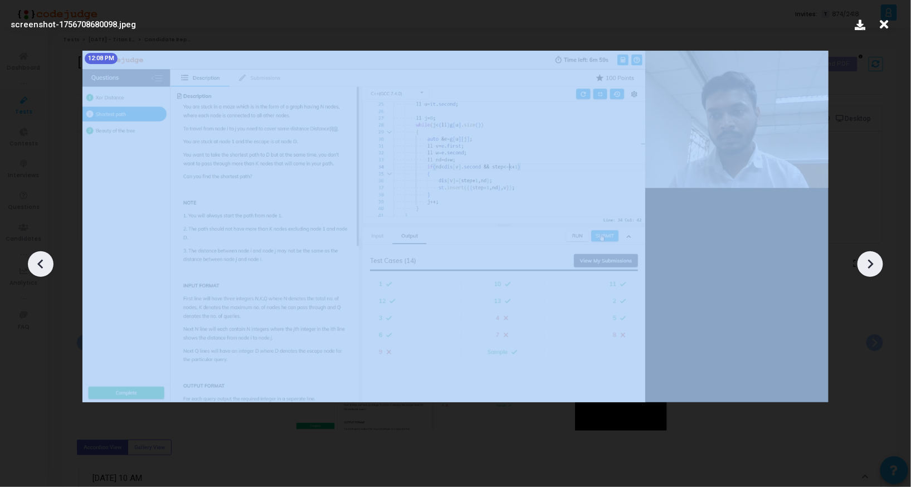
click at [865, 259] on icon at bounding box center [870, 264] width 17 height 17
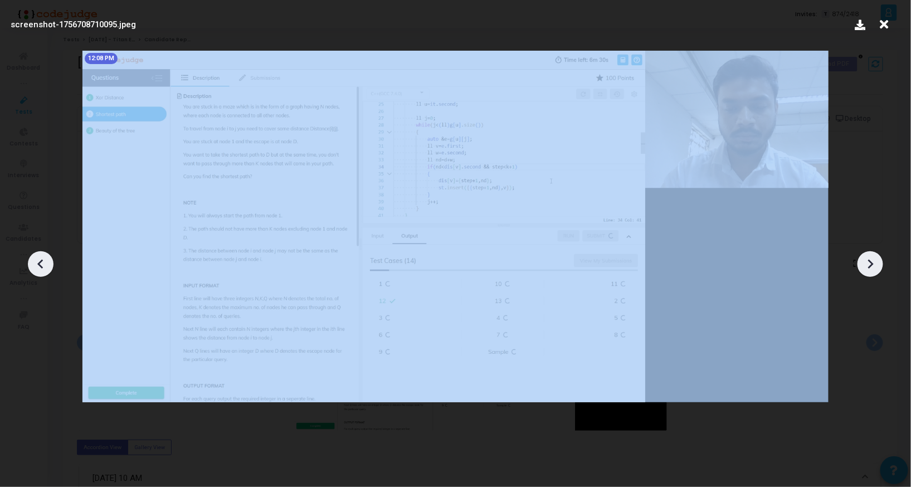
click at [865, 259] on icon at bounding box center [870, 264] width 17 height 17
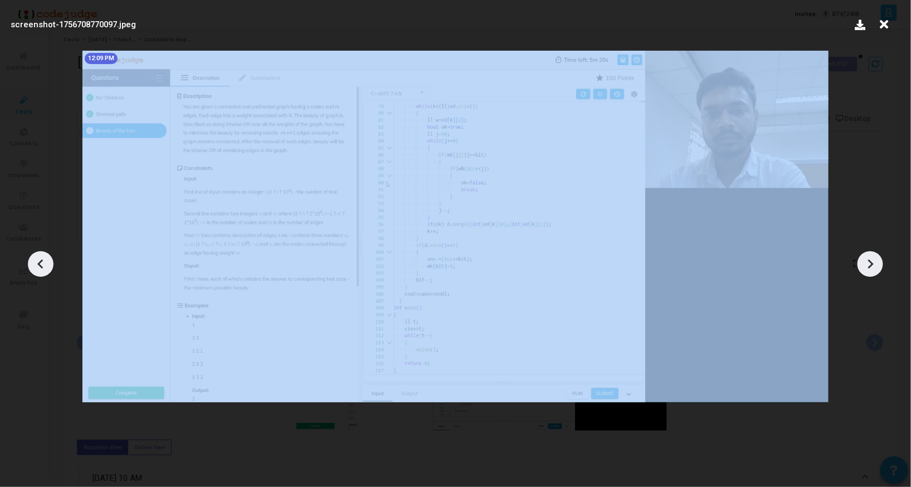
click at [865, 259] on icon at bounding box center [870, 264] width 17 height 17
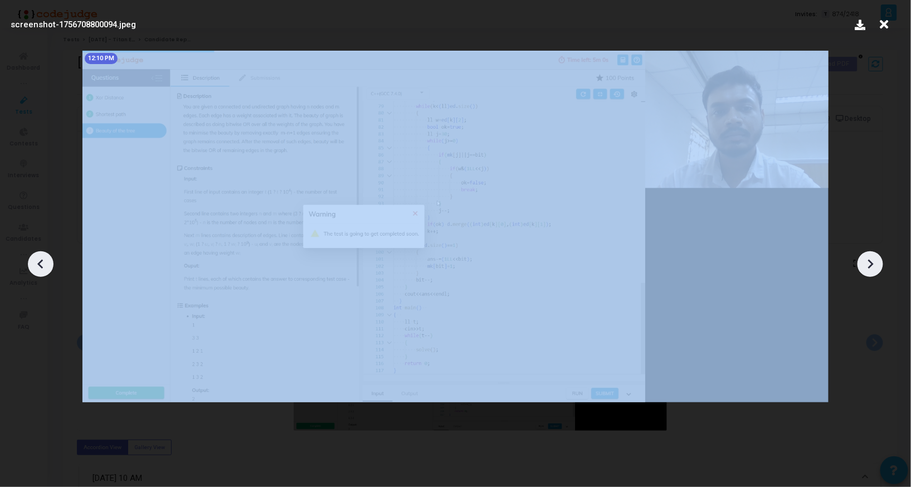
click at [865, 259] on icon at bounding box center [870, 264] width 17 height 17
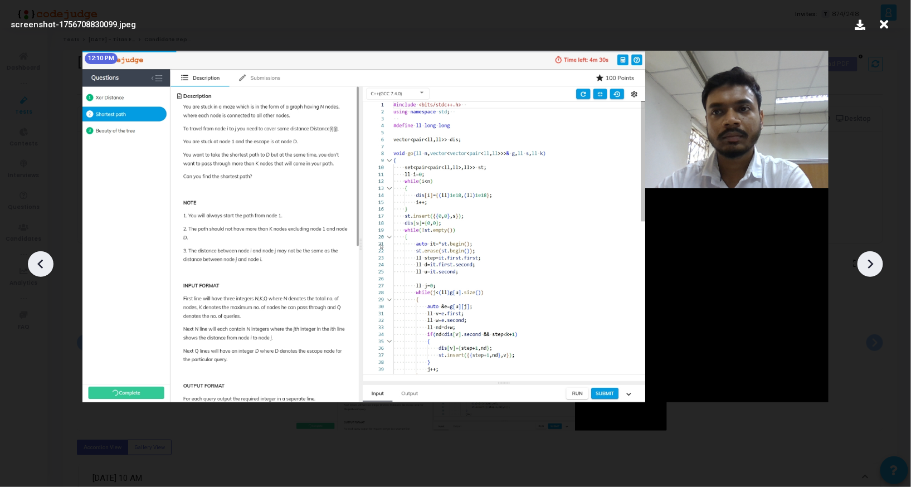
click at [865, 259] on icon at bounding box center [870, 264] width 17 height 17
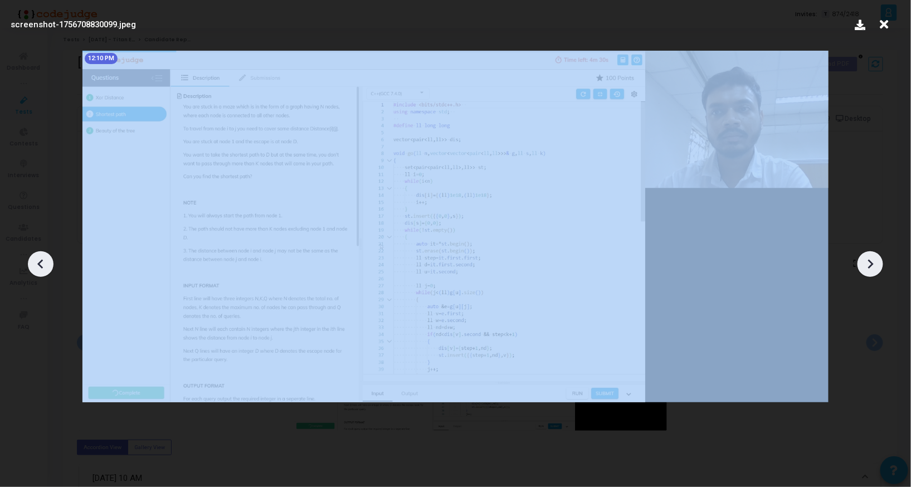
click at [865, 259] on icon at bounding box center [870, 264] width 17 height 17
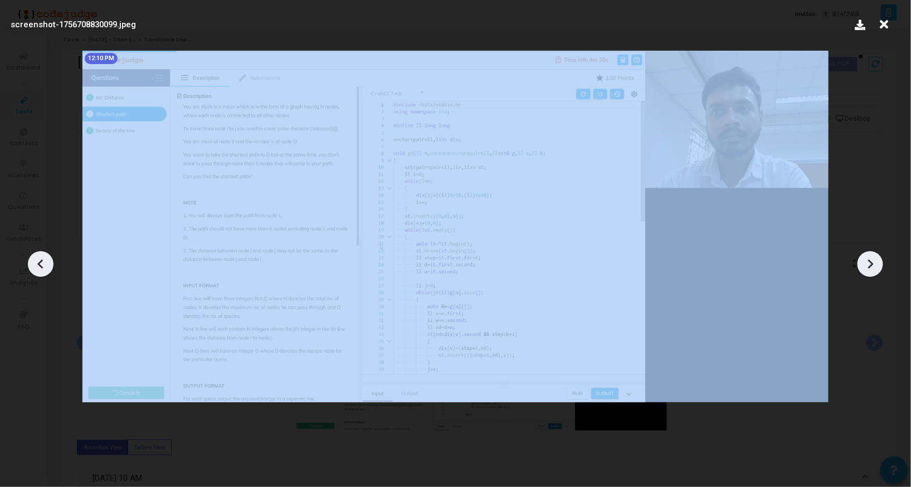
click at [865, 259] on icon at bounding box center [870, 264] width 17 height 17
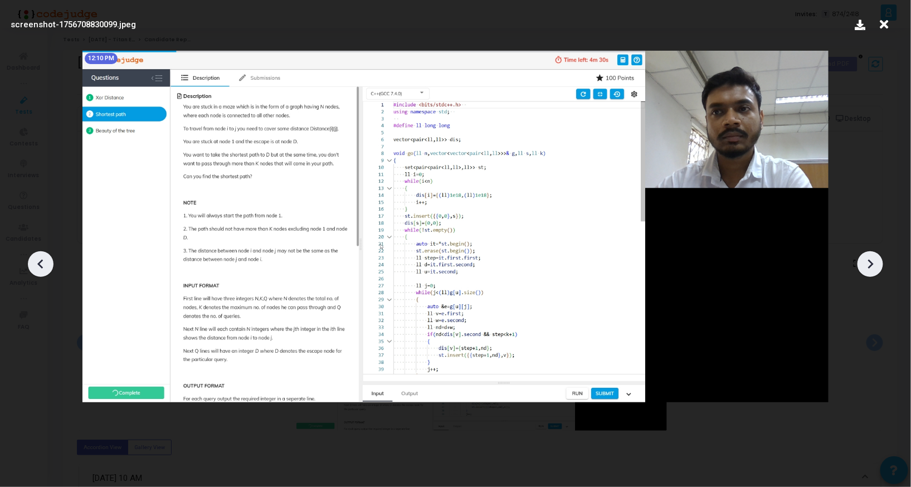
click at [886, 26] on icon at bounding box center [884, 24] width 17 height 21
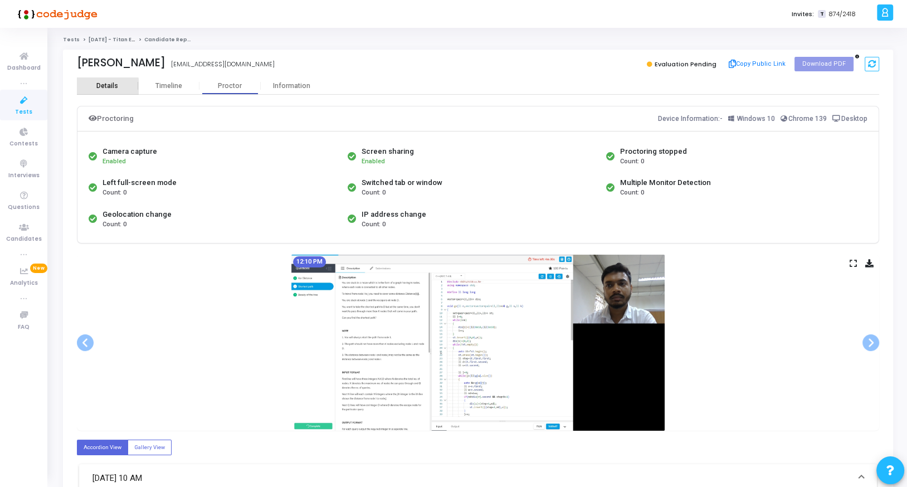
click at [103, 91] on div "Details" at bounding box center [107, 85] width 61 height 17
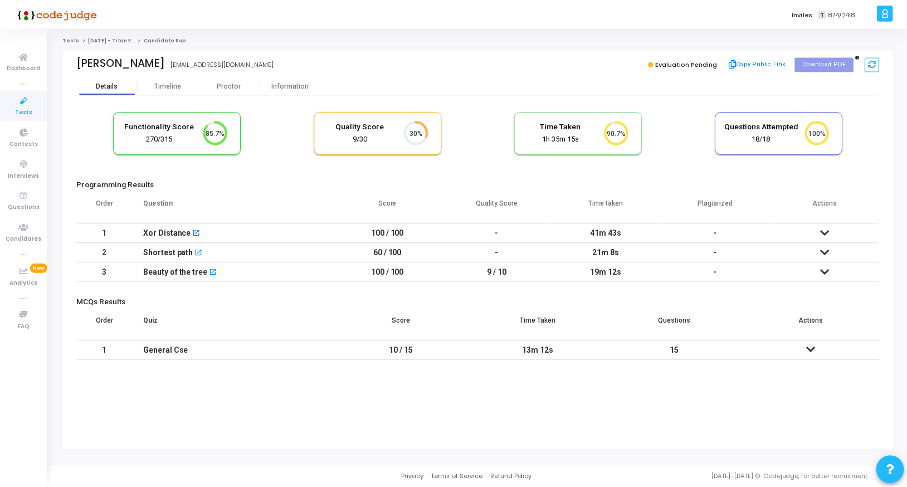
scroll to position [23, 28]
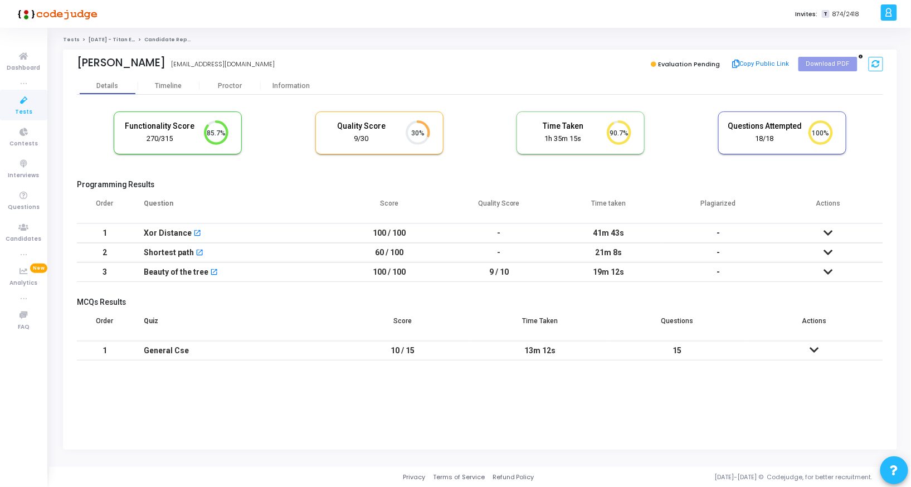
click at [831, 229] on icon at bounding box center [828, 233] width 9 height 8
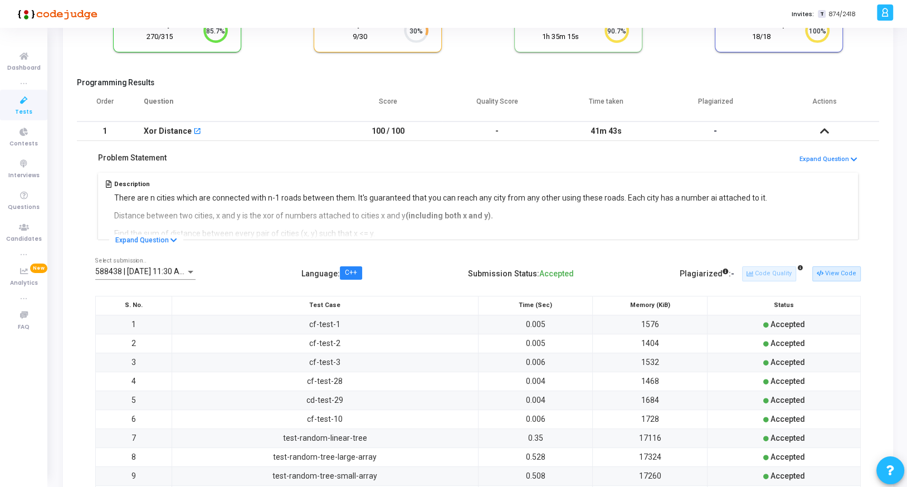
scroll to position [103, 0]
click at [843, 272] on button "View Code" at bounding box center [836, 272] width 48 height 14
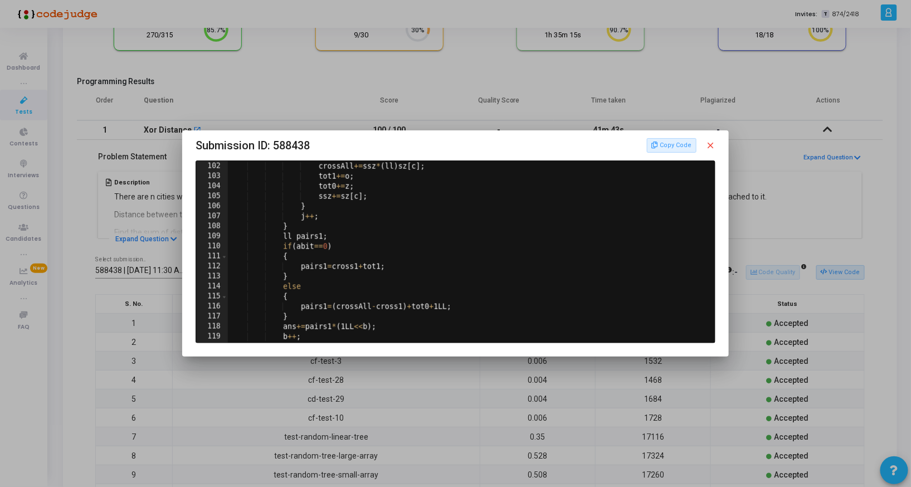
scroll to position [1071, 0]
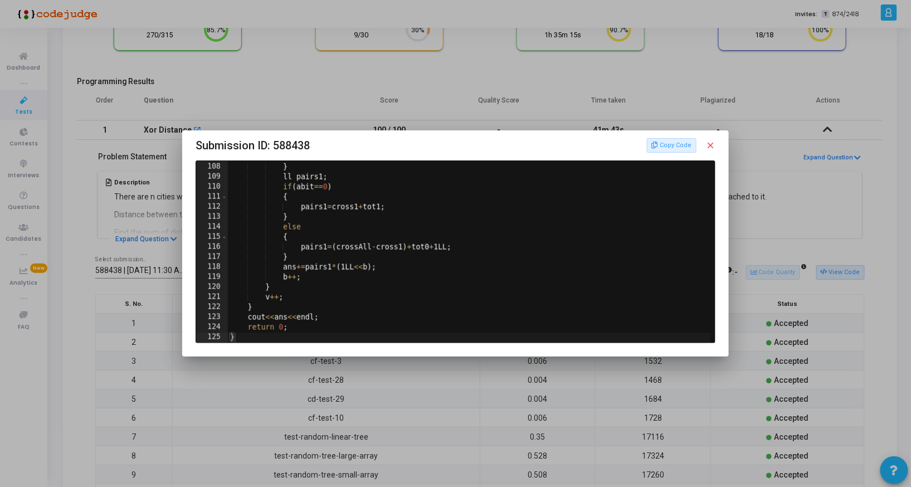
type textarea "pairs1=(crossAll-cross1)+tot0+1LL;"
click at [418, 246] on div "j ++ ; } ll pairs1 ; if ( abit == 0 ) { pairs1 = cross1 + tot1 ; } else { pairs…" at bounding box center [469, 253] width 483 height 202
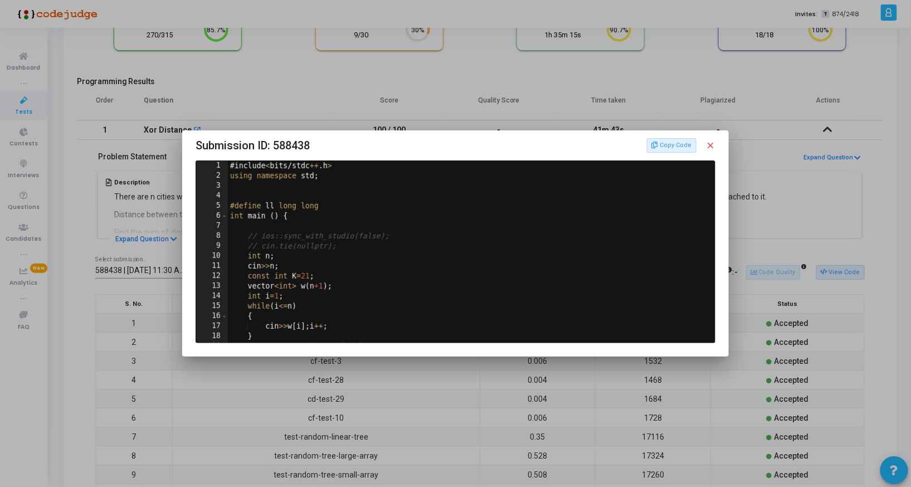
click at [710, 148] on mat-icon "close" at bounding box center [710, 145] width 10 height 10
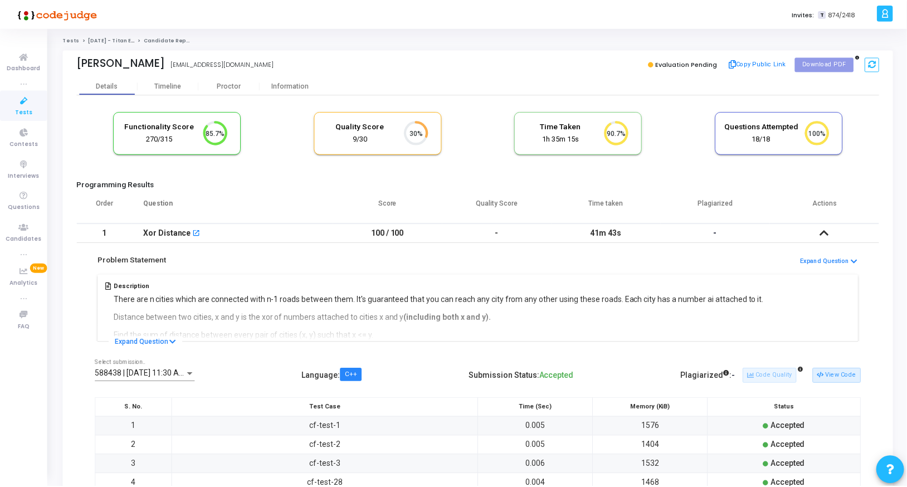
scroll to position [103, 0]
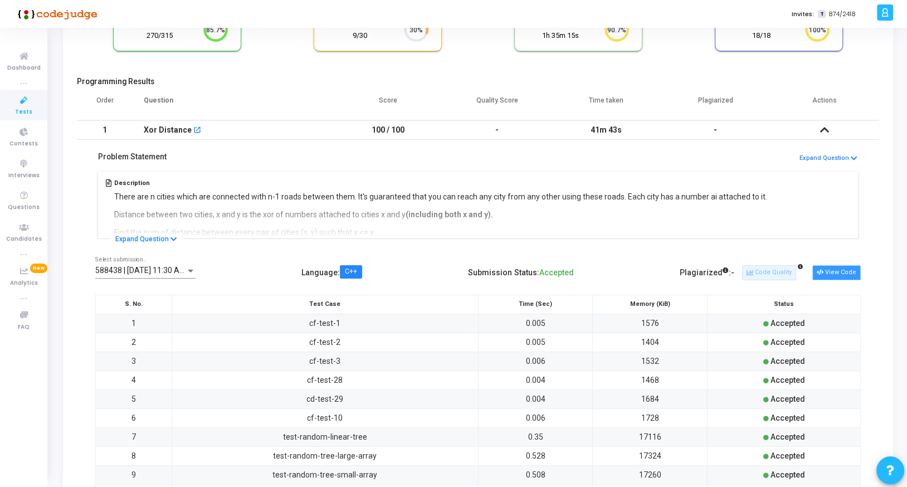
click at [823, 270] on icon at bounding box center [820, 273] width 6 height 6
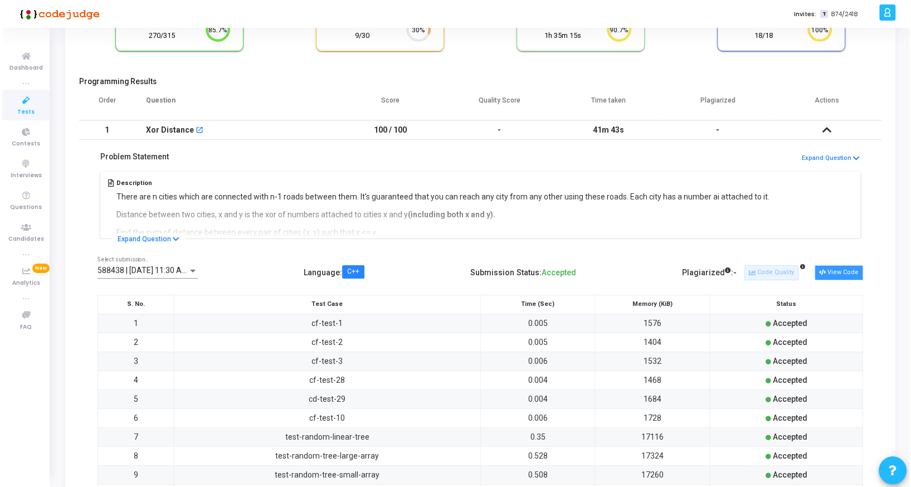
scroll to position [0, 0]
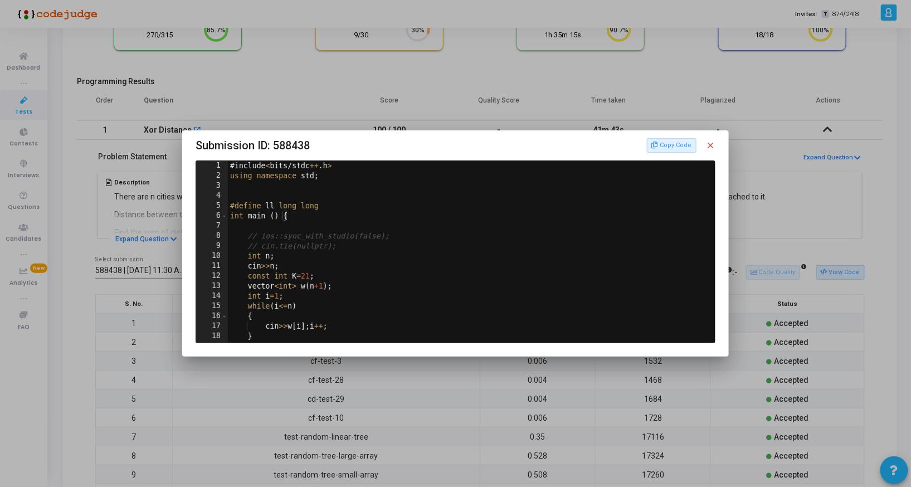
click at [710, 145] on mat-icon "close" at bounding box center [710, 145] width 10 height 10
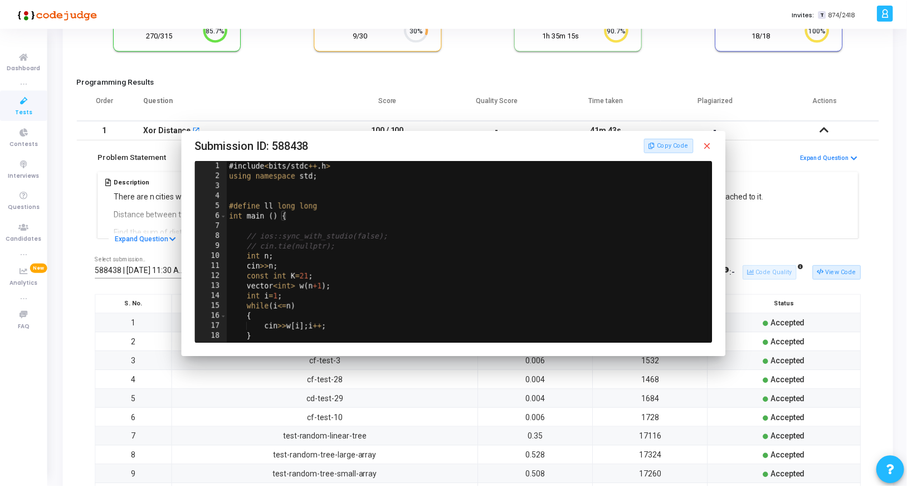
scroll to position [103, 0]
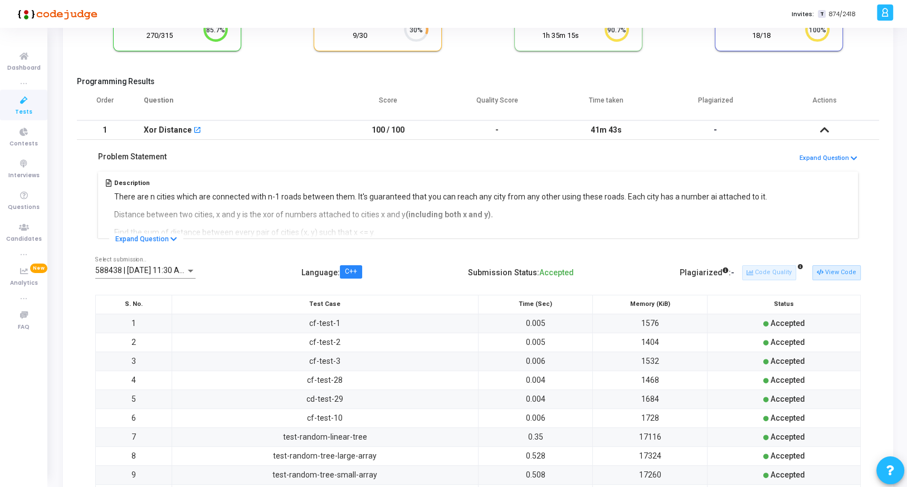
click at [120, 132] on td "1" at bounding box center [105, 130] width 56 height 20
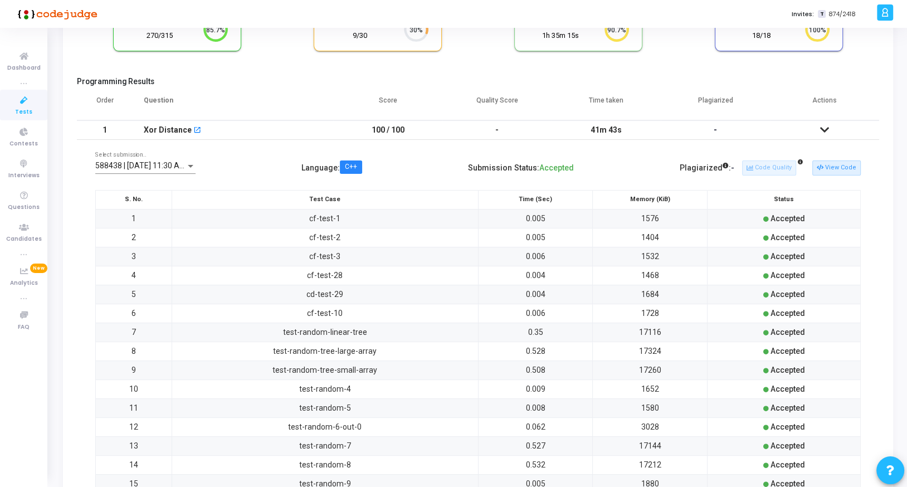
scroll to position [0, 0]
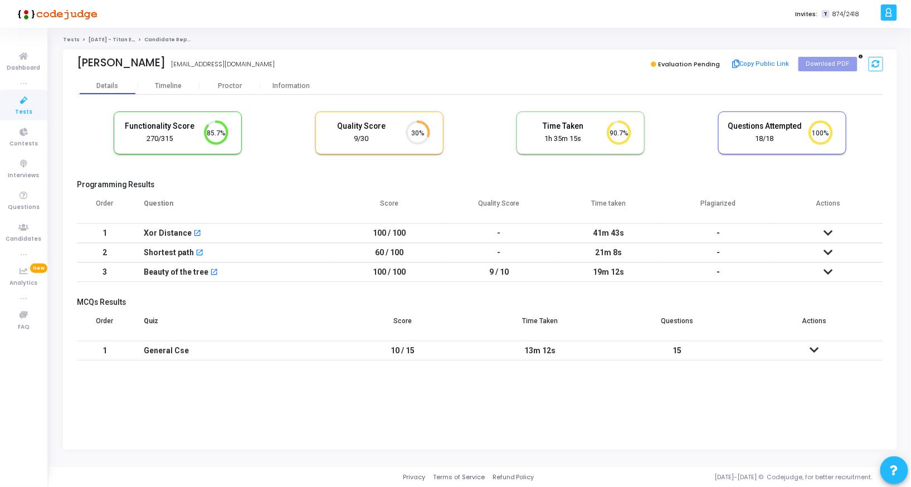
click at [830, 249] on icon at bounding box center [828, 253] width 9 height 8
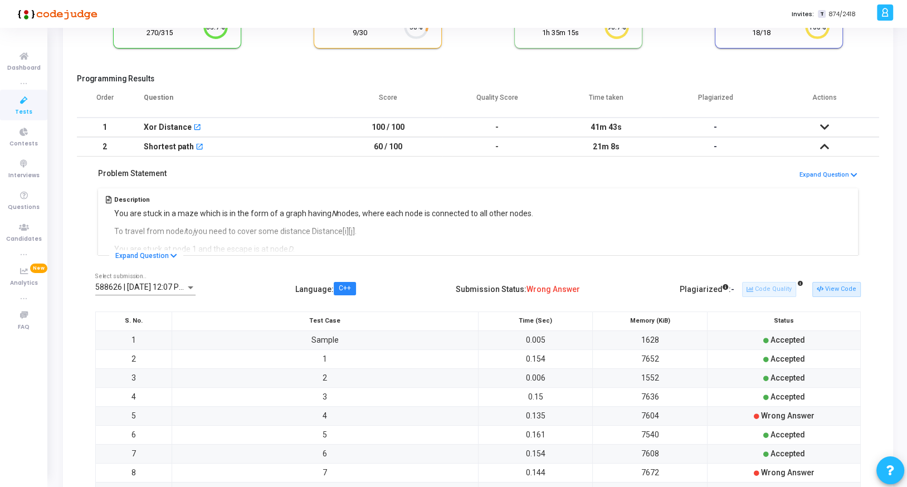
scroll to position [114, 0]
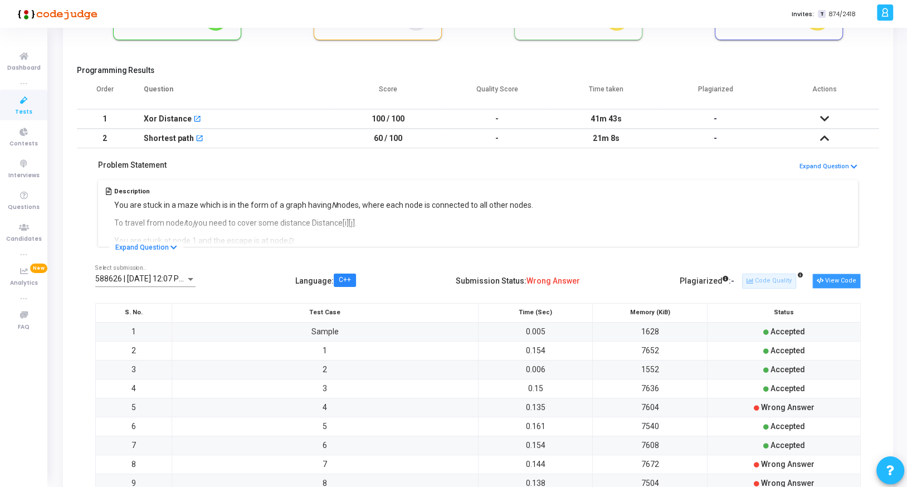
click at [827, 280] on button "View Code" at bounding box center [836, 281] width 48 height 14
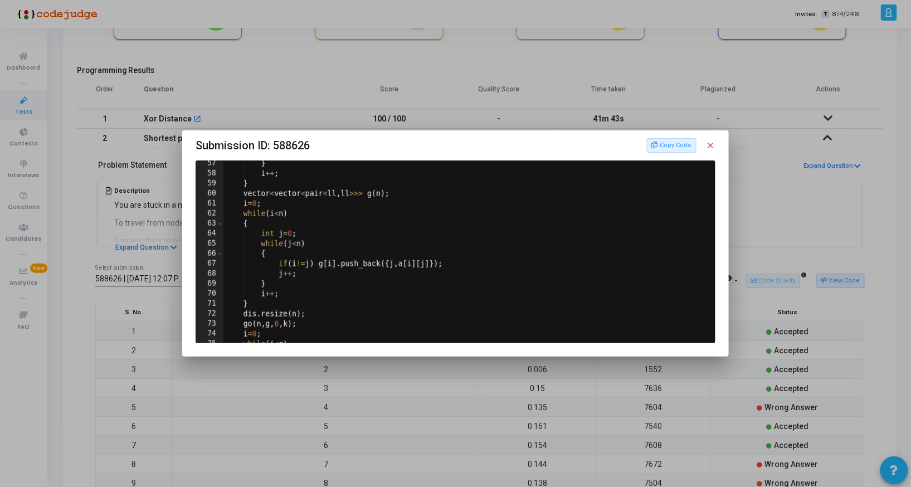
scroll to position [564, 0]
click at [456, 411] on div at bounding box center [455, 243] width 911 height 487
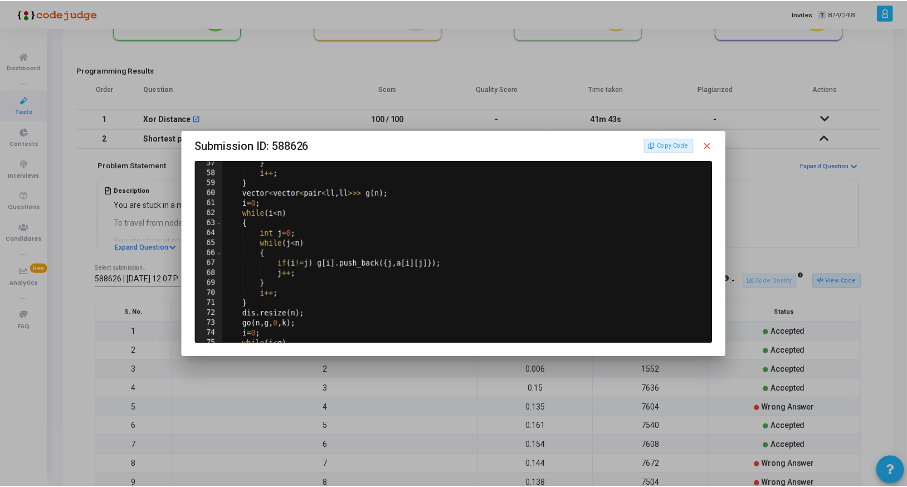
scroll to position [114, 0]
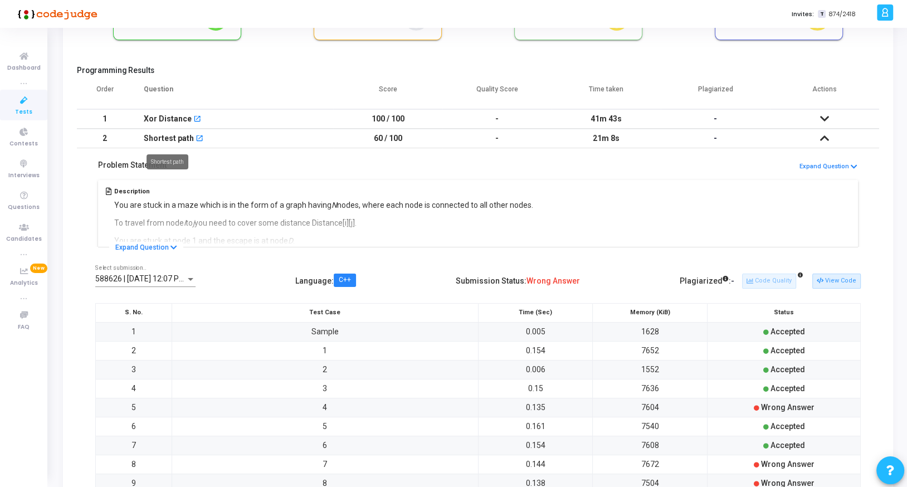
click at [154, 142] on div "Shortest path" at bounding box center [169, 138] width 50 height 18
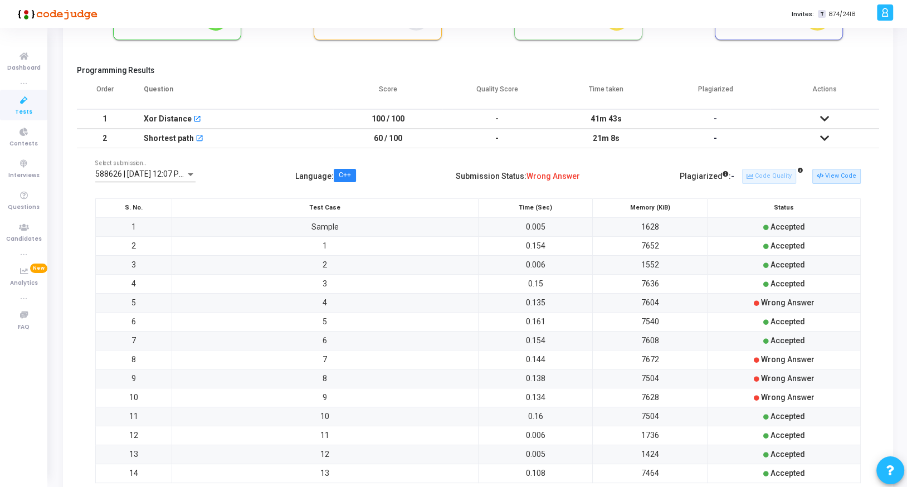
scroll to position [0, 0]
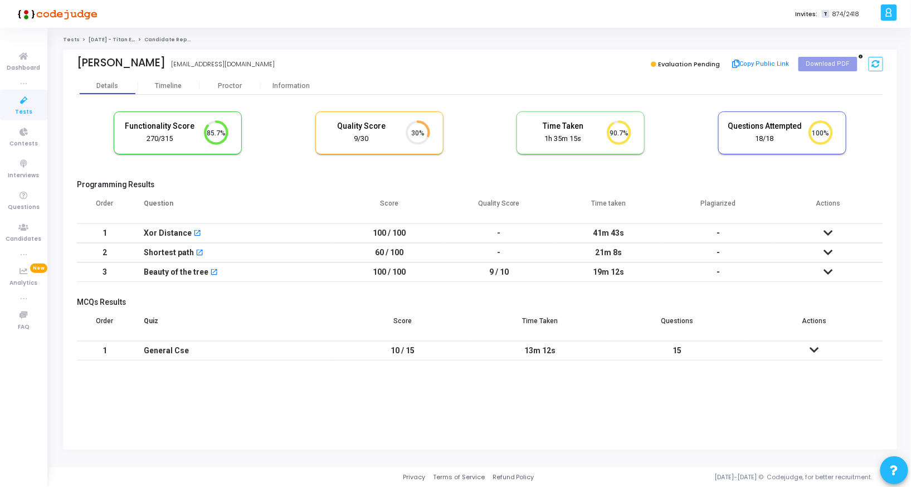
click at [832, 268] on icon at bounding box center [828, 272] width 9 height 8
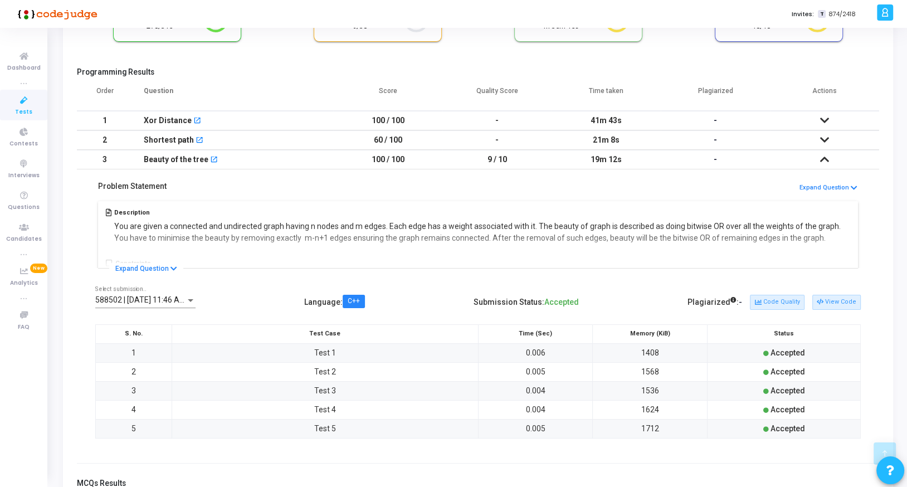
scroll to position [223, 0]
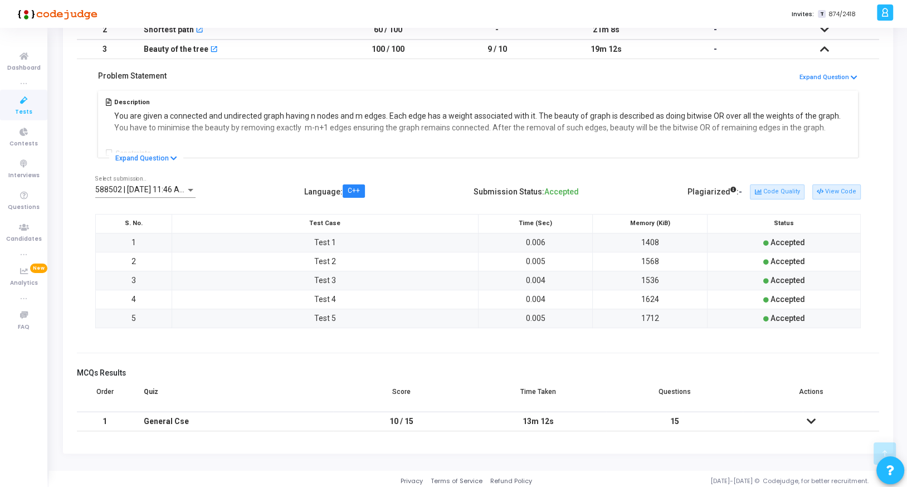
click at [143, 50] on td "Beauty of the tree open_in_new" at bounding box center [233, 50] width 201 height 20
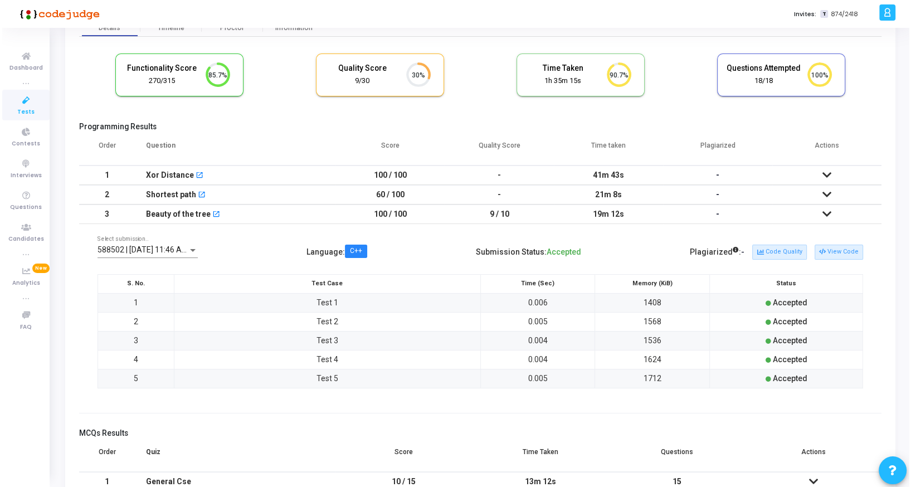
scroll to position [0, 0]
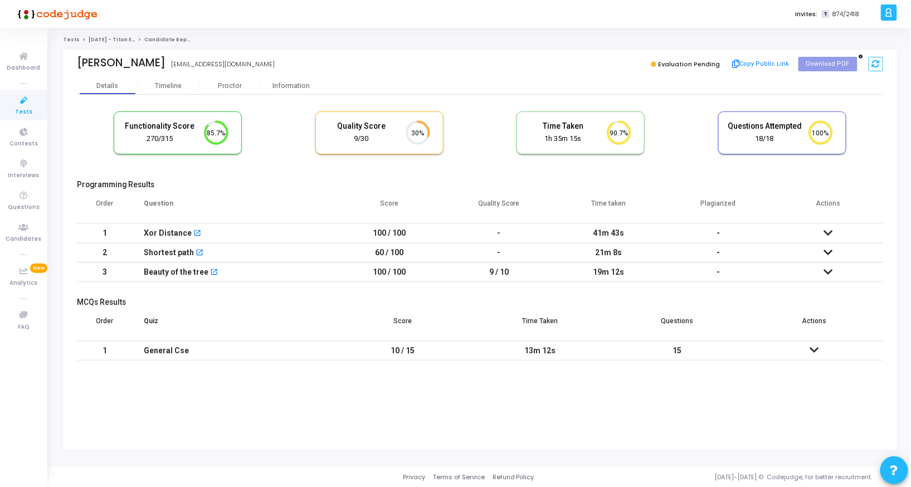
click at [825, 268] on icon at bounding box center [828, 272] width 9 height 8
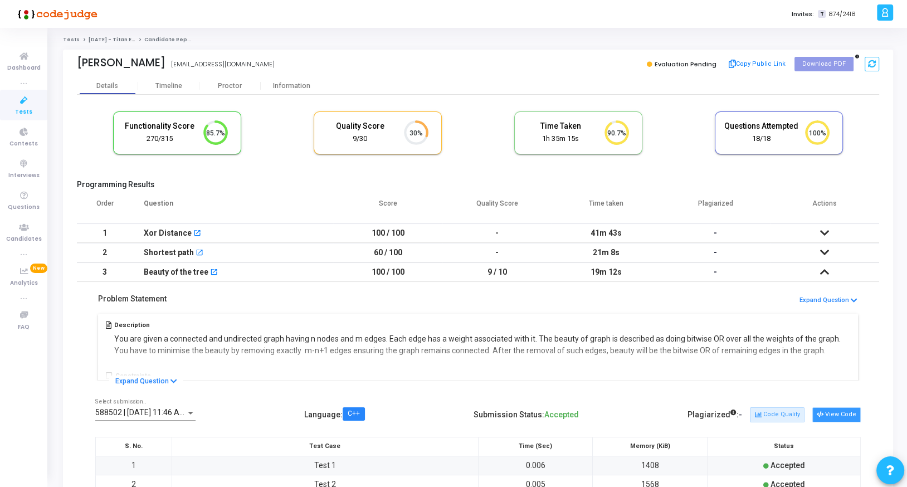
click at [830, 415] on button "View Code" at bounding box center [836, 414] width 48 height 14
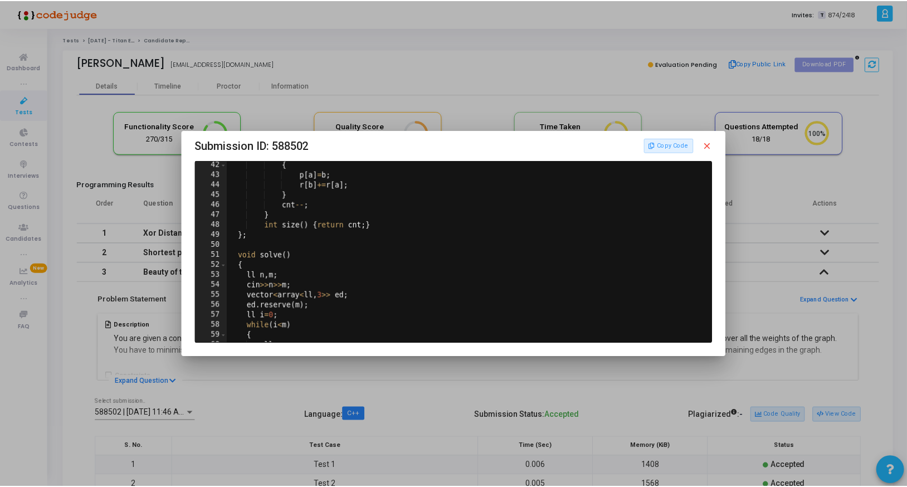
scroll to position [476, 0]
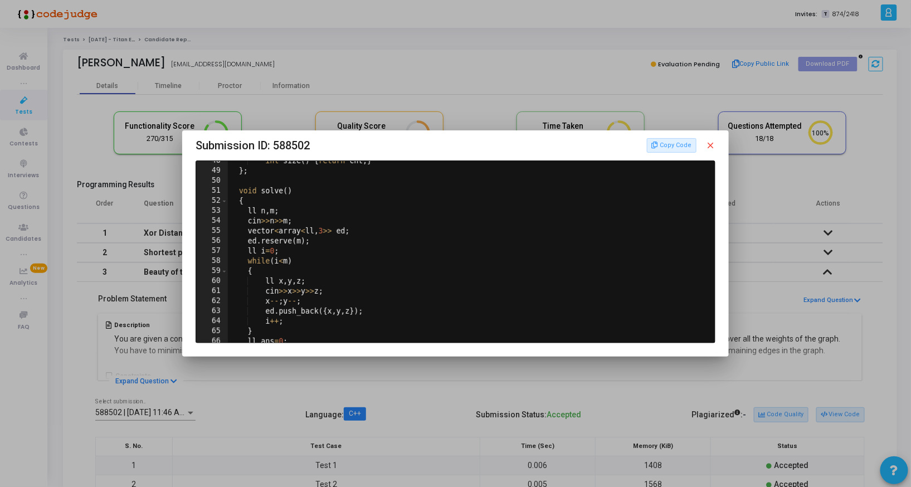
click at [709, 144] on mat-icon "close" at bounding box center [710, 145] width 10 height 10
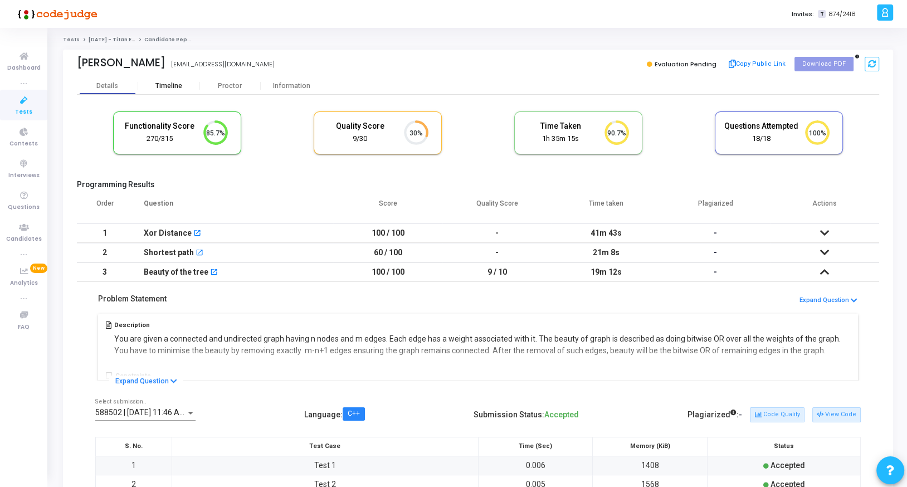
click at [168, 85] on div "Timeline" at bounding box center [168, 86] width 27 height 8
